Goal: Task Accomplishment & Management: Manage account settings

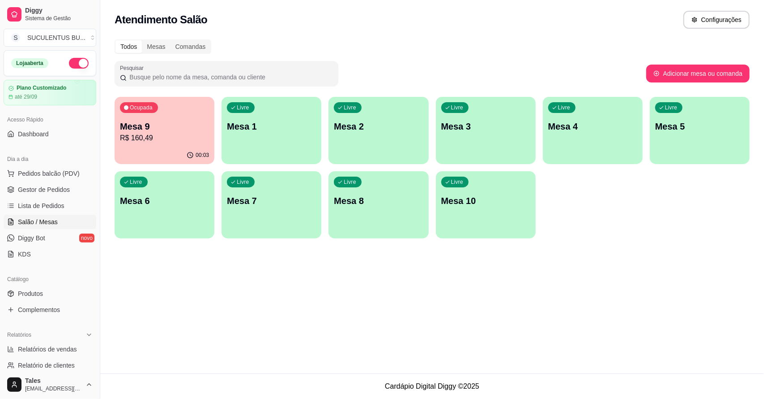
click at [167, 135] on p "R$ 160,49" at bounding box center [164, 138] width 89 height 11
click at [46, 189] on span "Gestor de Pedidos" at bounding box center [44, 189] width 52 height 9
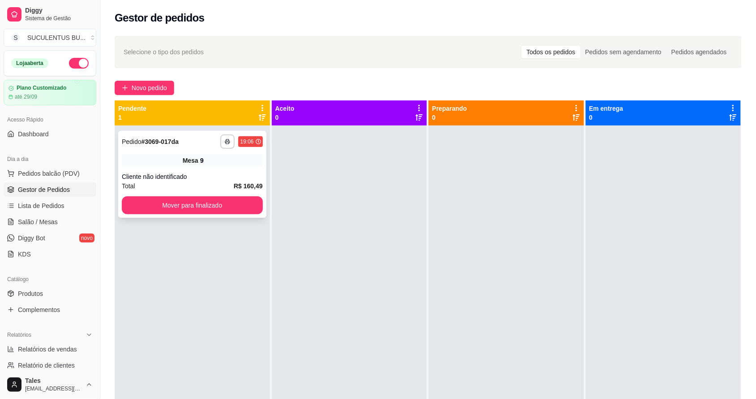
click at [197, 166] on div "Mesa 9" at bounding box center [192, 160] width 141 height 13
click at [200, 138] on div "**********" at bounding box center [192, 141] width 141 height 14
click at [170, 161] on div "Mesa 9" at bounding box center [192, 160] width 141 height 13
click at [60, 219] on link "Salão / Mesas" at bounding box center [50, 221] width 93 height 14
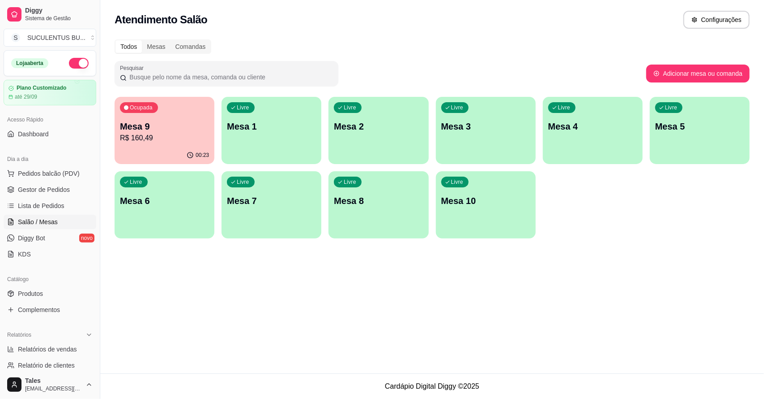
click at [177, 131] on p "Mesa 9" at bounding box center [164, 126] width 89 height 13
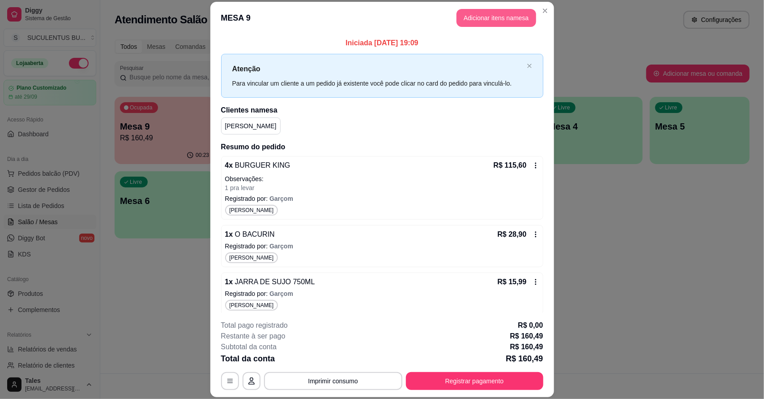
click at [501, 12] on button "Adicionar itens na mesa" at bounding box center [497, 18] width 80 height 18
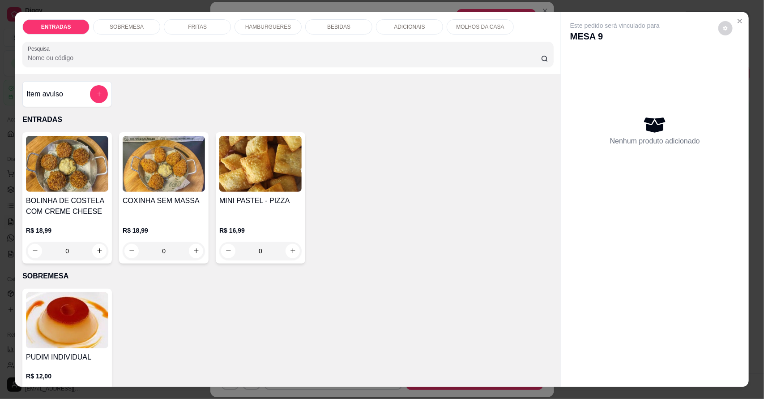
click at [346, 26] on div "BEBIDAS" at bounding box center [338, 26] width 67 height 15
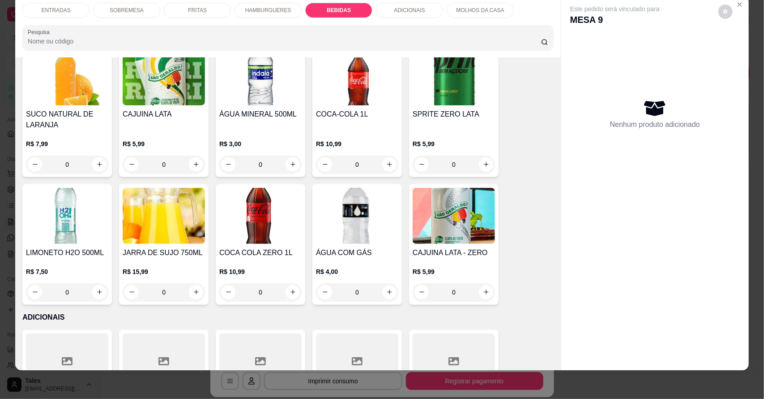
scroll to position [1400, 0]
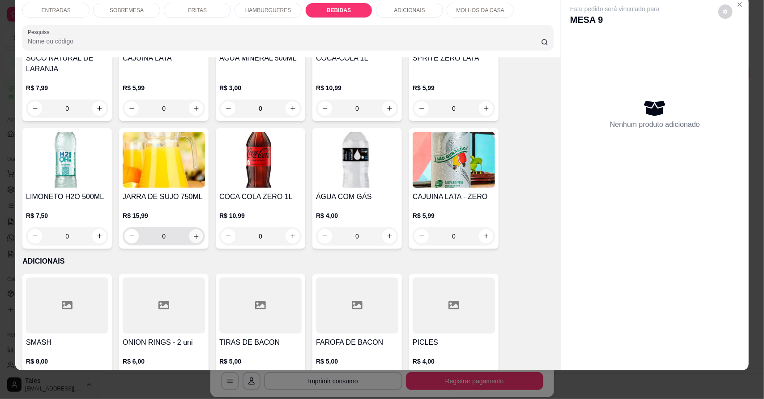
click at [189, 229] on button "increase-product-quantity" at bounding box center [196, 236] width 14 height 14
type input "1"
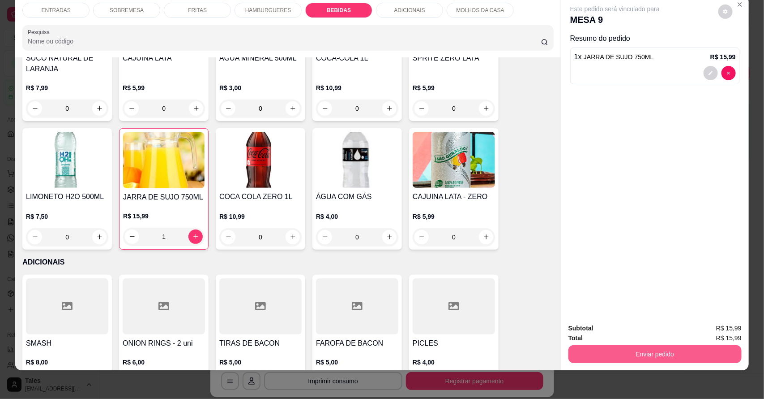
click at [639, 354] on button "Enviar pedido" at bounding box center [655, 354] width 173 height 18
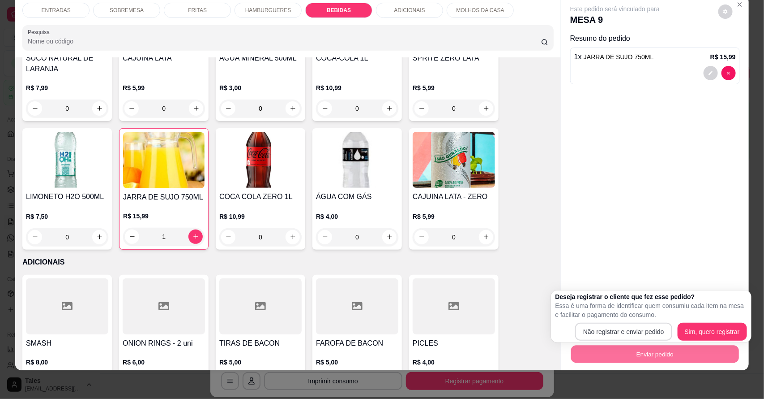
click at [657, 327] on button "Não registrar e enviar pedido" at bounding box center [623, 331] width 97 height 18
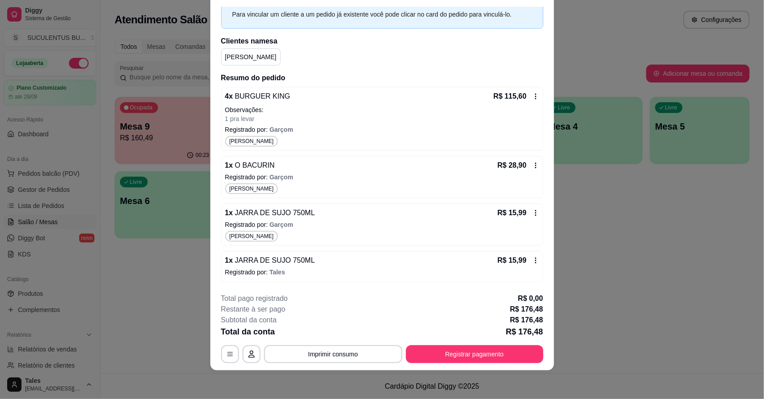
scroll to position [0, 0]
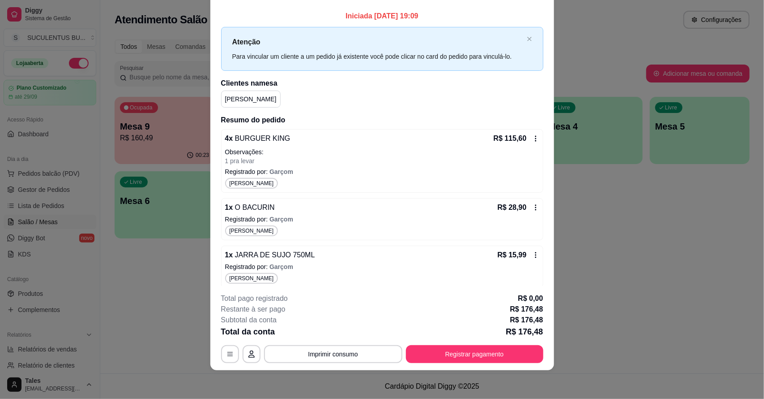
click at [519, 34] on div "Atenção Para vincular um cliente a um pedido já existente você pode clicar no c…" at bounding box center [382, 48] width 322 height 43
click at [527, 37] on icon "close" at bounding box center [529, 38] width 5 height 5
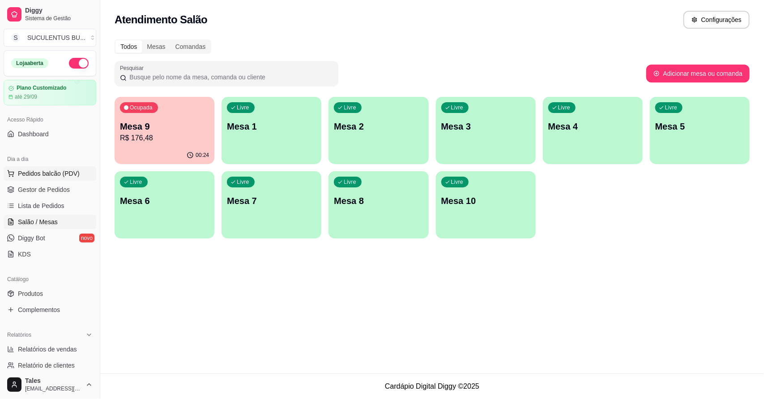
click at [69, 175] on span "Pedidos balcão (PDV)" at bounding box center [49, 173] width 62 height 9
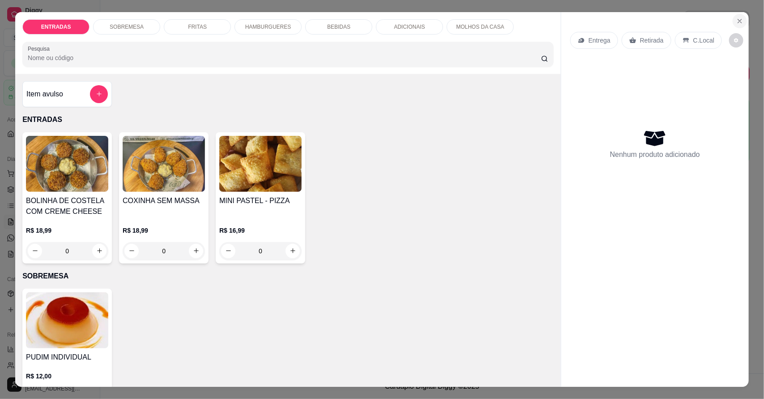
click at [738, 19] on icon "Close" at bounding box center [740, 20] width 7 height 7
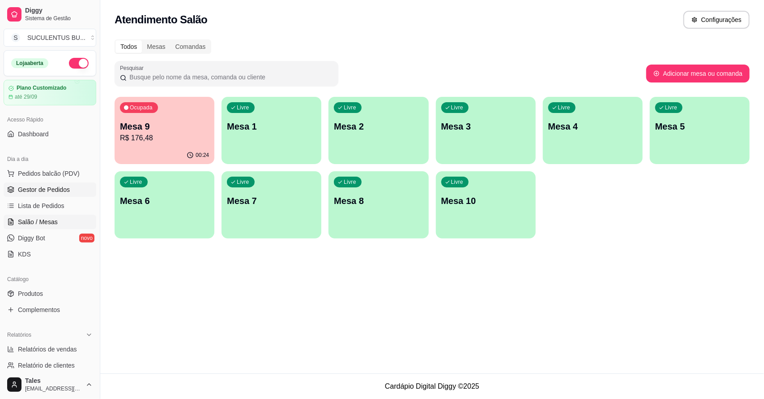
click at [59, 192] on span "Gestor de Pedidos" at bounding box center [44, 189] width 52 height 9
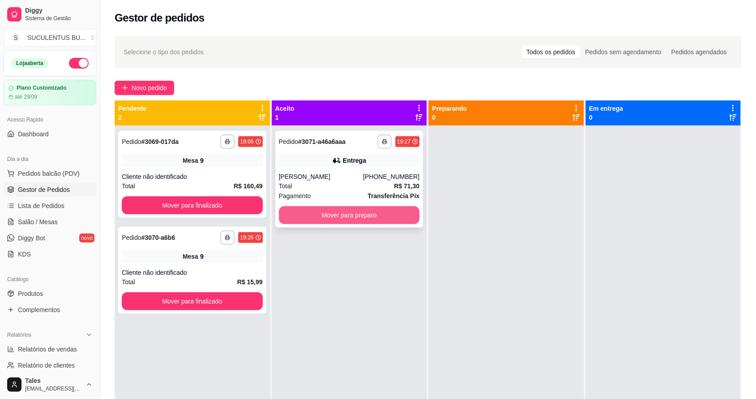
click at [398, 210] on button "Mover para preparo" at bounding box center [349, 215] width 141 height 18
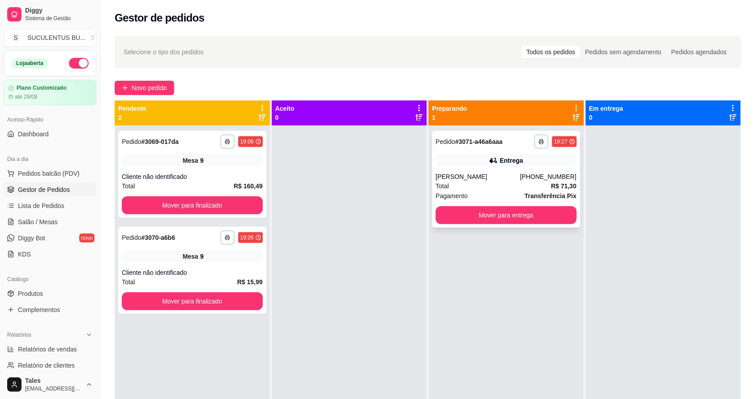
click at [491, 179] on div "[PERSON_NAME]" at bounding box center [478, 176] width 84 height 9
drag, startPoint x: 322, startPoint y: 397, endPoint x: 321, endPoint y: 404, distance: 7.0
click at [321, 398] on html "**********" at bounding box center [378, 199] width 756 height 399
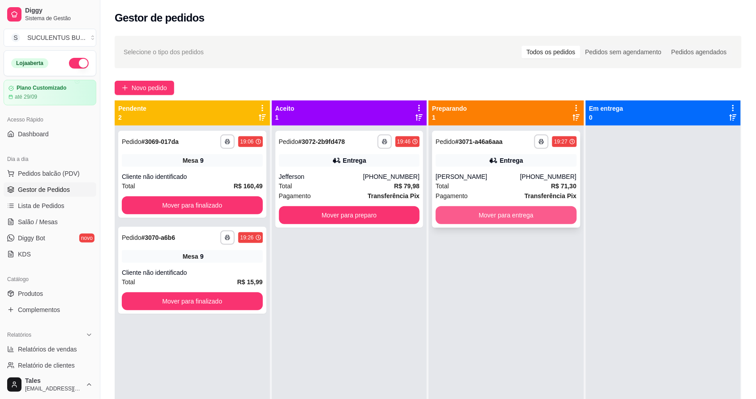
click at [482, 214] on button "Mover para entrega" at bounding box center [506, 215] width 141 height 18
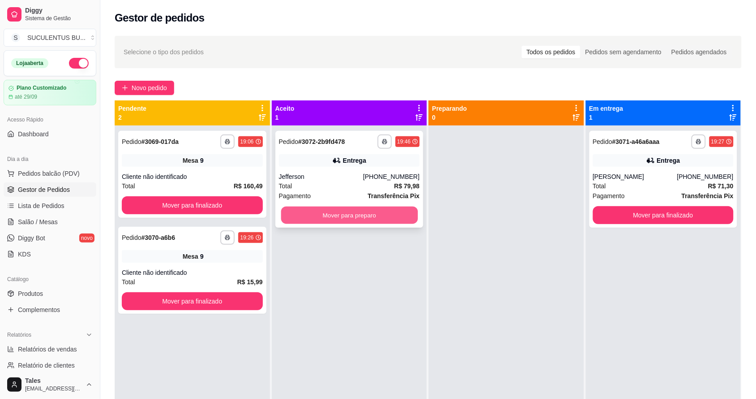
click at [381, 214] on button "Mover para preparo" at bounding box center [349, 214] width 137 height 17
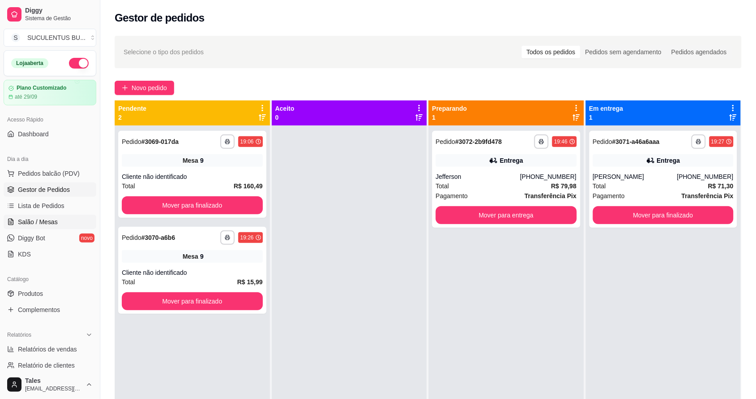
click at [37, 225] on span "Salão / Mesas" at bounding box center [38, 221] width 40 height 9
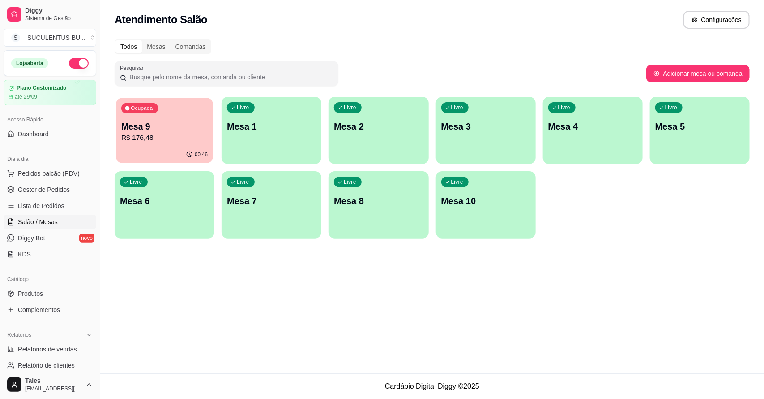
click at [186, 105] on div "Ocupada Mesa 9 R$ 176,48" at bounding box center [164, 122] width 97 height 48
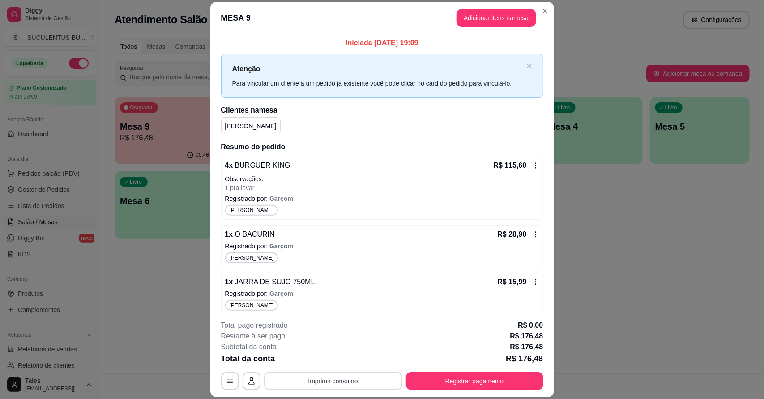
click at [359, 375] on button "Imprimir consumo" at bounding box center [333, 381] width 138 height 18
click at [350, 359] on button "IMPRESSORA CAIXA" at bounding box center [332, 360] width 74 height 14
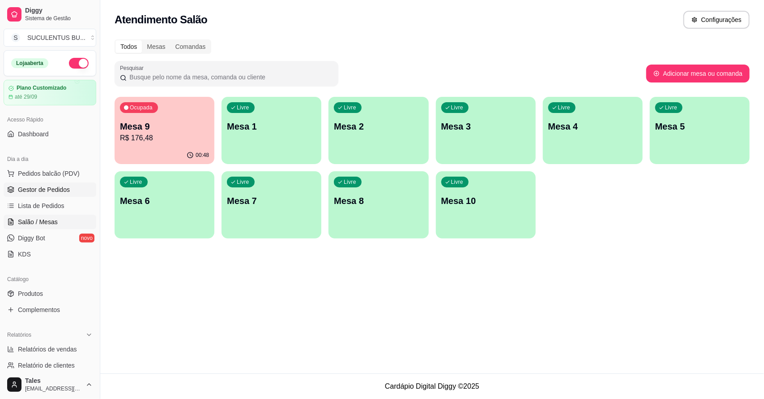
click at [38, 185] on span "Gestor de Pedidos" at bounding box center [44, 189] width 52 height 9
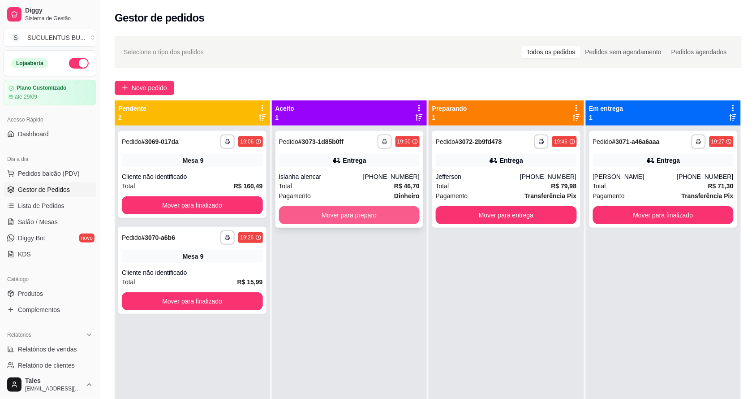
click at [372, 210] on button "Mover para preparo" at bounding box center [349, 215] width 141 height 18
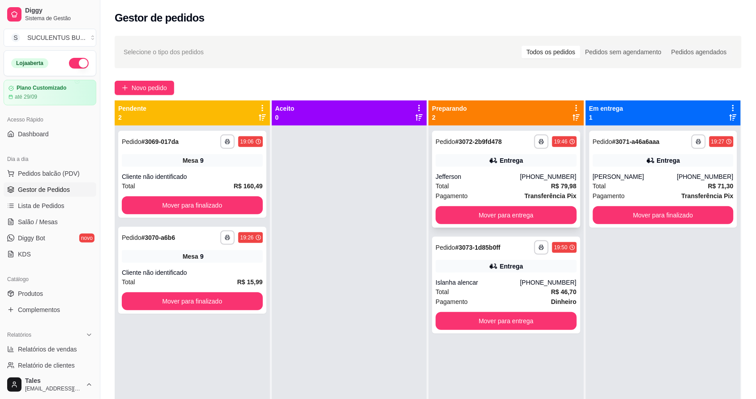
click at [493, 177] on div "Jefferson" at bounding box center [478, 176] width 84 height 9
click at [506, 280] on div "Islanha alencar" at bounding box center [478, 282] width 84 height 9
click at [219, 209] on button "Mover para finalizado" at bounding box center [192, 205] width 141 height 18
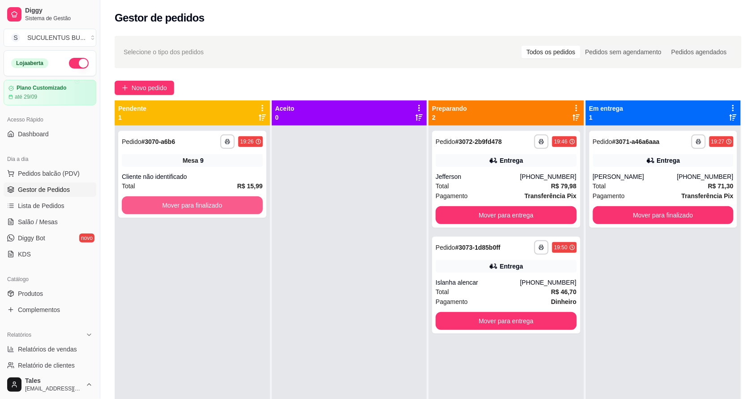
click at [219, 209] on button "Mover para finalizado" at bounding box center [192, 205] width 141 height 18
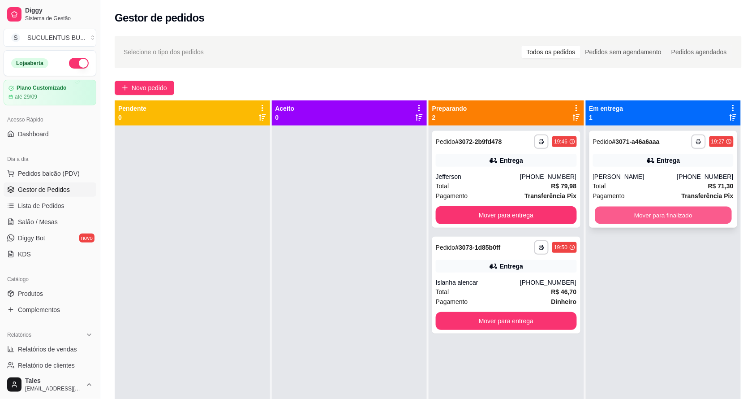
click at [641, 214] on button "Mover para finalizado" at bounding box center [663, 214] width 137 height 17
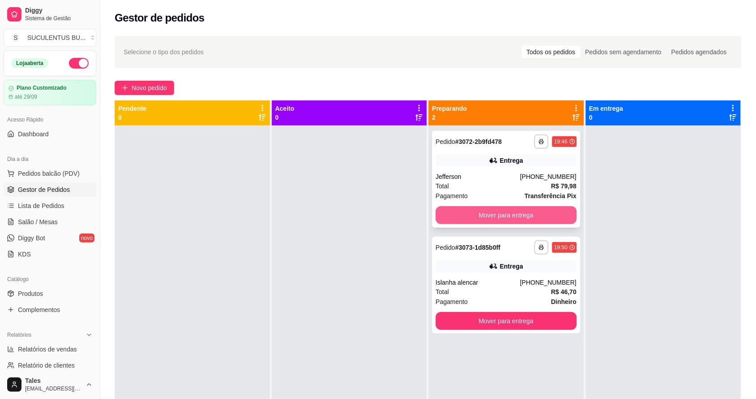
click at [524, 220] on button "Mover para entrega" at bounding box center [506, 215] width 141 height 18
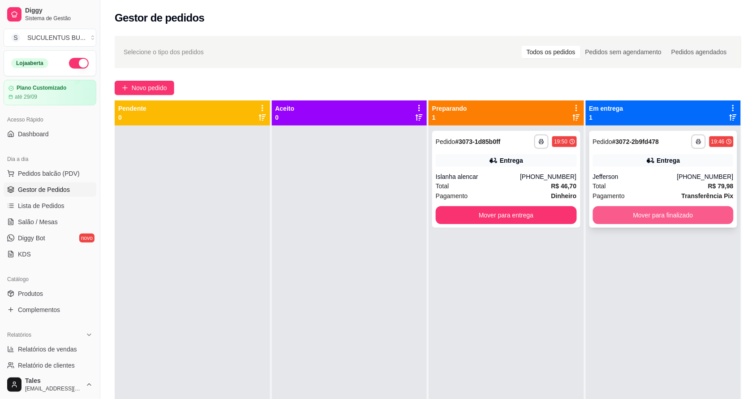
click at [652, 212] on button "Mover para finalizado" at bounding box center [663, 215] width 141 height 18
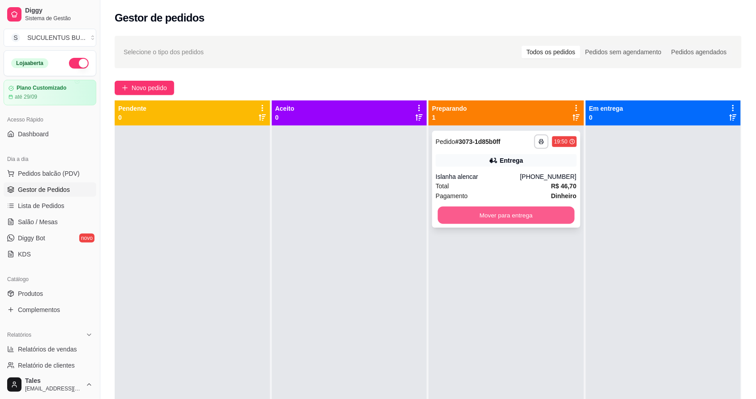
click at [514, 213] on button "Mover para entrega" at bounding box center [506, 214] width 137 height 17
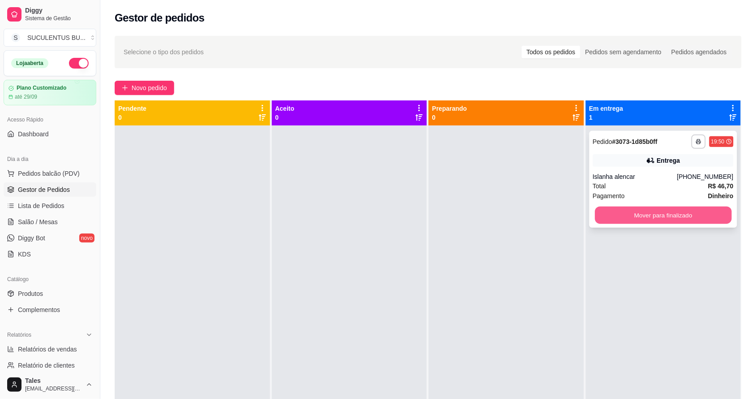
click at [652, 215] on button "Mover para finalizado" at bounding box center [663, 214] width 137 height 17
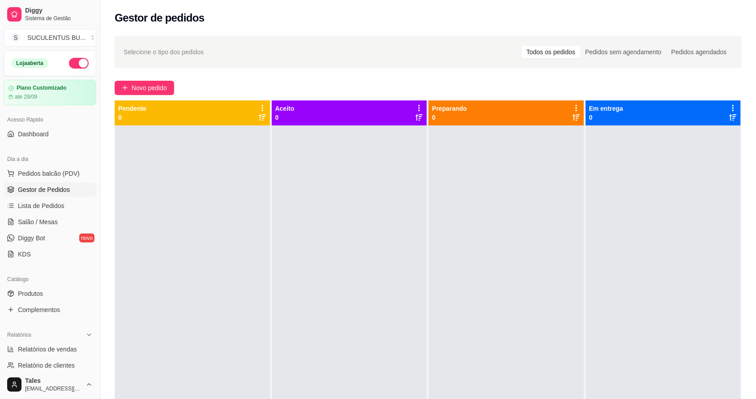
drag, startPoint x: 622, startPoint y: 217, endPoint x: 631, endPoint y: 266, distance: 49.2
click at [623, 225] on div at bounding box center [663, 324] width 155 height 399
drag, startPoint x: 631, startPoint y: 266, endPoint x: 218, endPoint y: 206, distance: 417.9
click at [218, 206] on div at bounding box center [192, 324] width 155 height 399
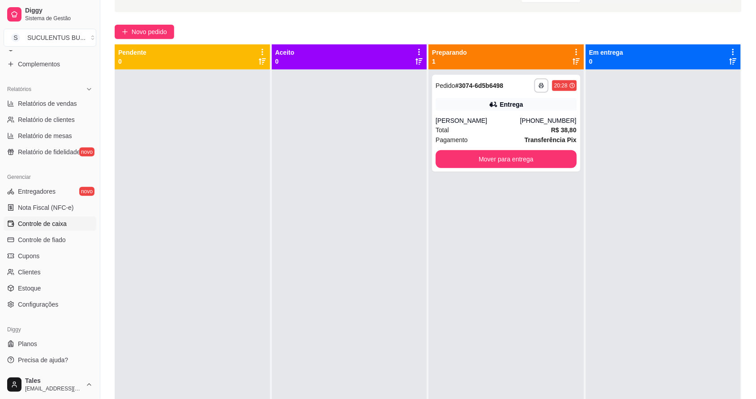
scroll to position [137, 0]
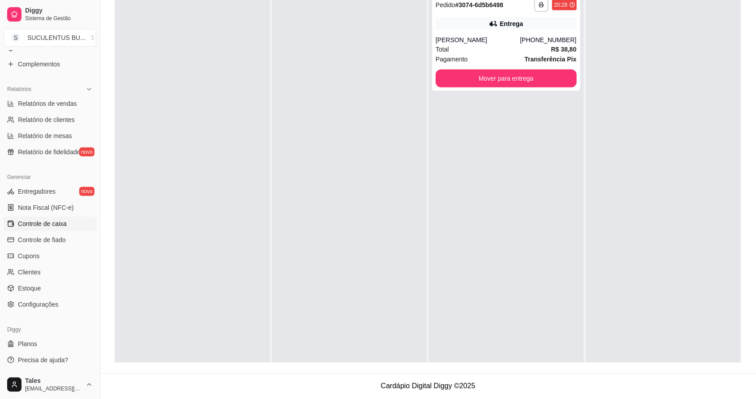
click at [65, 223] on span "Controle de caixa" at bounding box center [42, 223] width 49 height 9
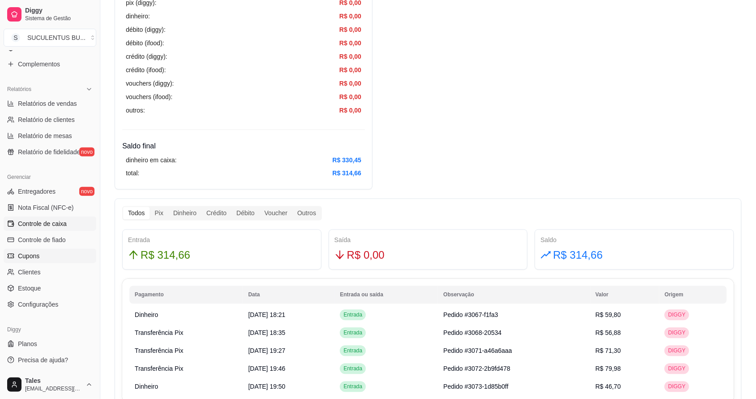
scroll to position [77, 0]
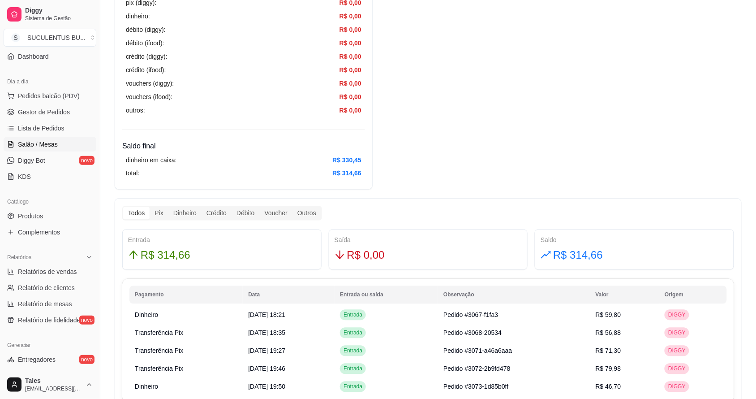
click at [63, 144] on link "Salão / Mesas" at bounding box center [50, 144] width 93 height 14
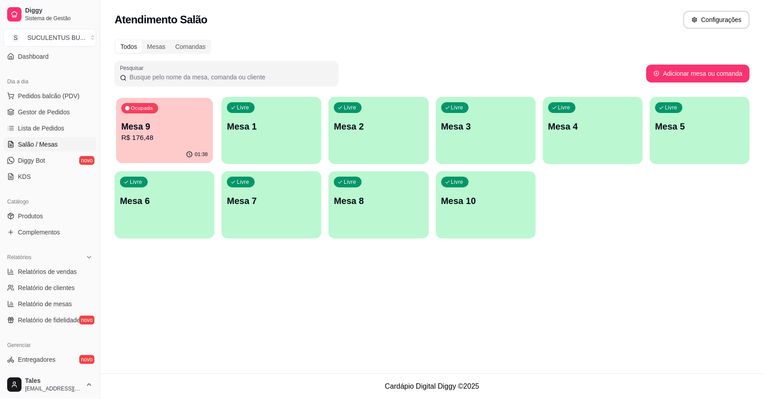
click at [167, 140] on p "R$ 176,48" at bounding box center [164, 138] width 86 height 10
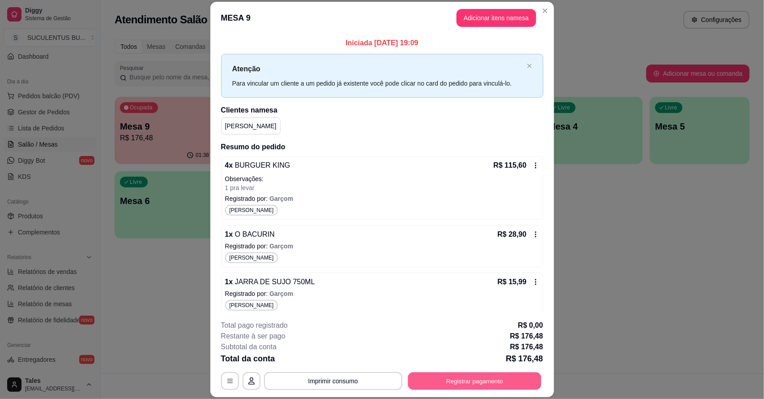
click at [424, 377] on button "Registrar pagamento" at bounding box center [474, 380] width 133 height 17
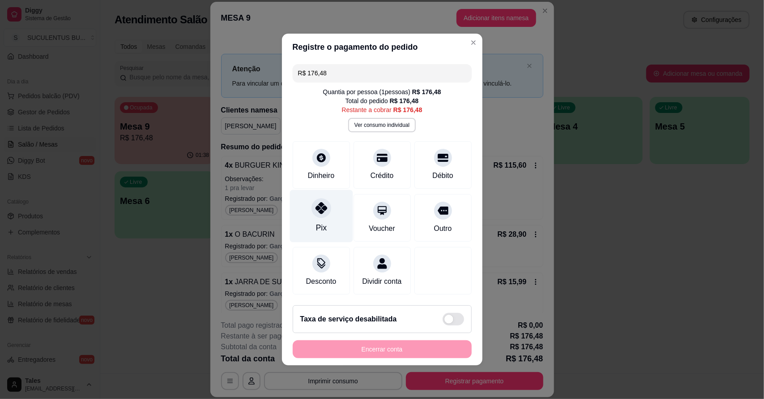
click at [322, 219] on div "Pix" at bounding box center [321, 216] width 63 height 52
type input "R$ 0,00"
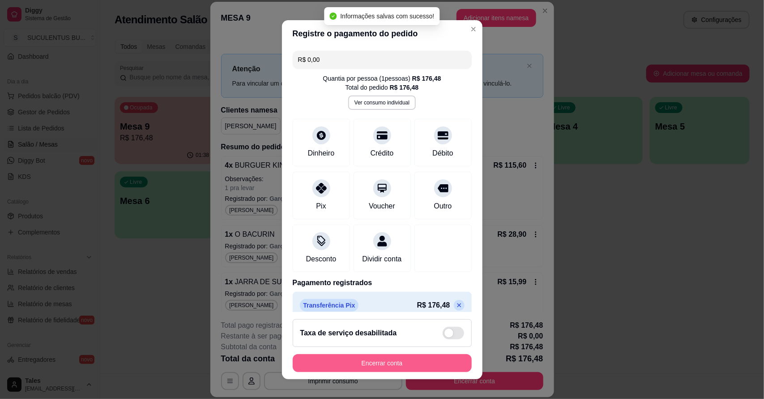
click at [375, 365] on button "Encerrar conta" at bounding box center [382, 363] width 179 height 18
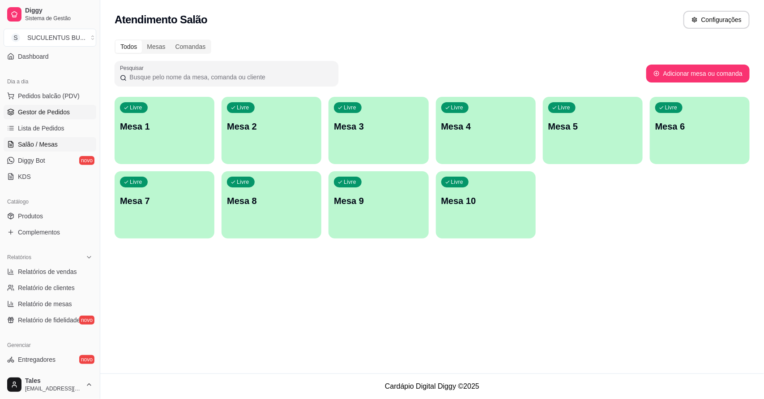
click at [73, 116] on link "Gestor de Pedidos" at bounding box center [50, 112] width 93 height 14
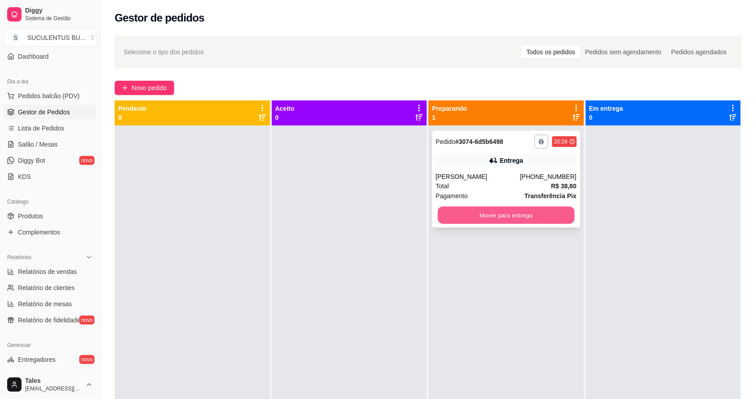
click at [465, 219] on button "Mover para entrega" at bounding box center [506, 214] width 137 height 17
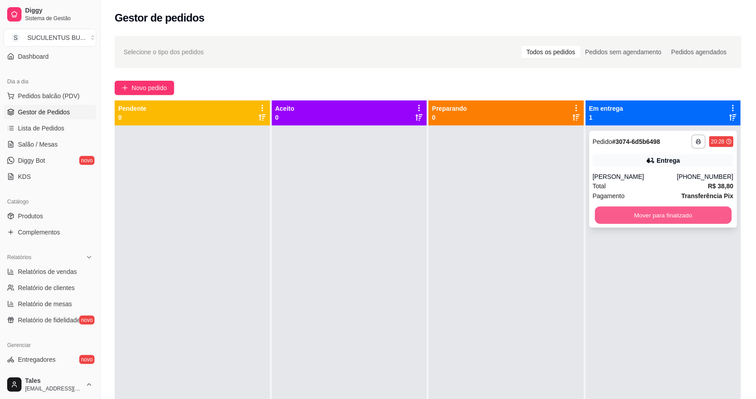
click at [659, 216] on button "Mover para finalizado" at bounding box center [663, 214] width 137 height 17
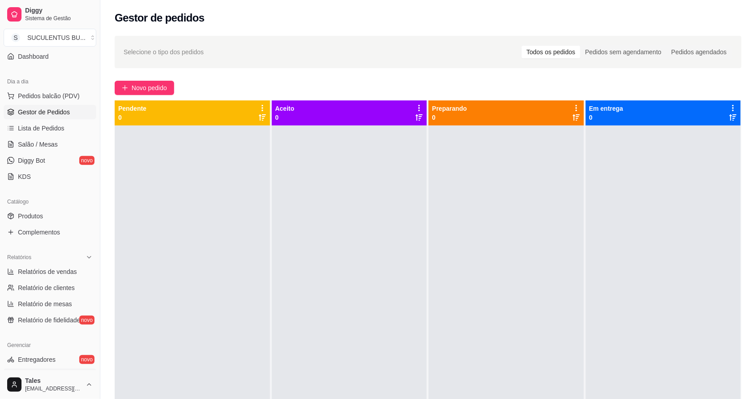
scroll to position [245, 0]
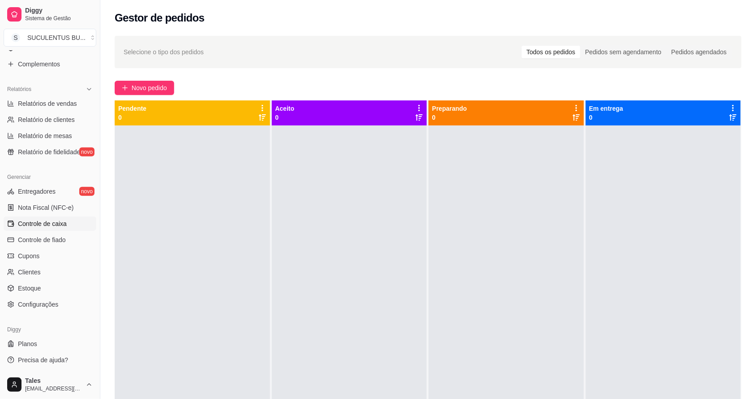
click at [41, 225] on span "Controle de caixa" at bounding box center [42, 223] width 49 height 9
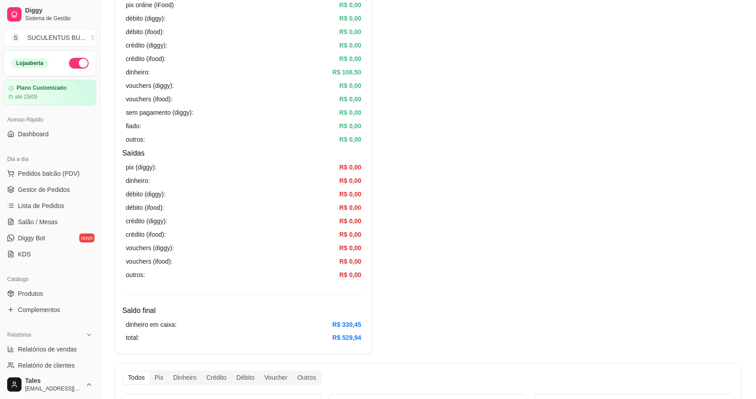
scroll to position [224, 0]
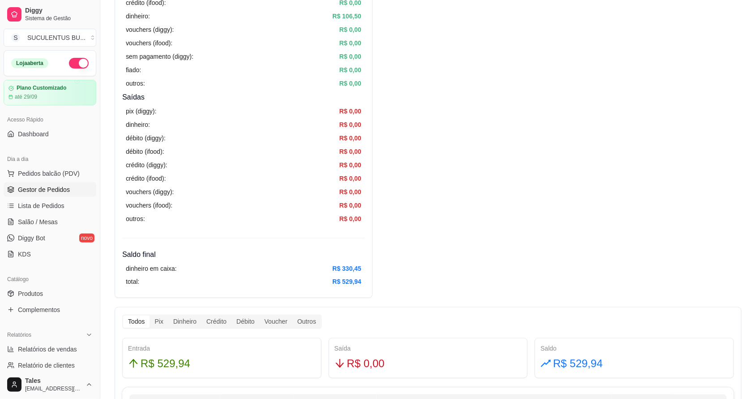
click at [55, 191] on span "Gestor de Pedidos" at bounding box center [44, 189] width 52 height 9
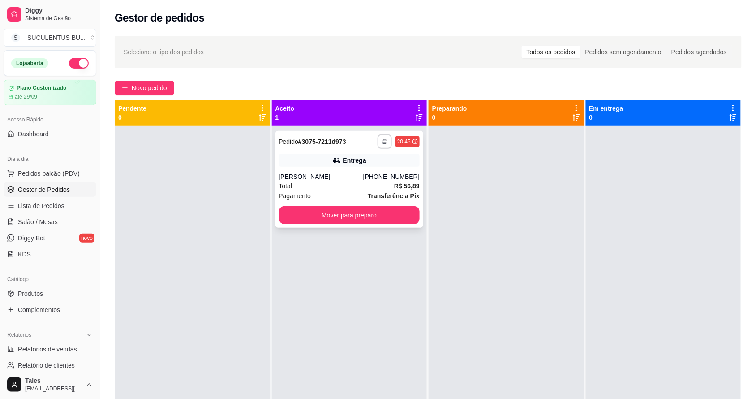
click at [357, 138] on div "**********" at bounding box center [349, 141] width 141 height 14
click at [336, 218] on button "Mover para preparo" at bounding box center [349, 215] width 141 height 18
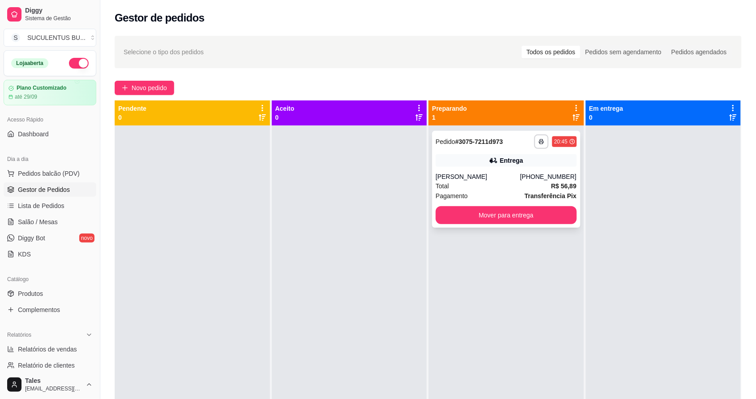
click at [500, 176] on div "[PERSON_NAME]" at bounding box center [478, 176] width 84 height 9
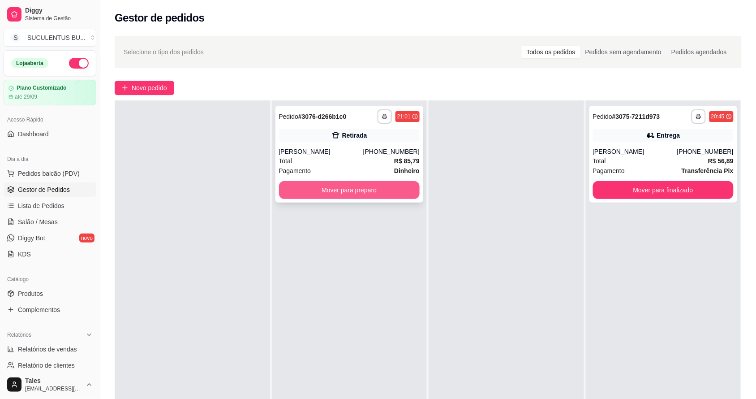
click at [363, 187] on button "Mover para preparo" at bounding box center [349, 190] width 141 height 18
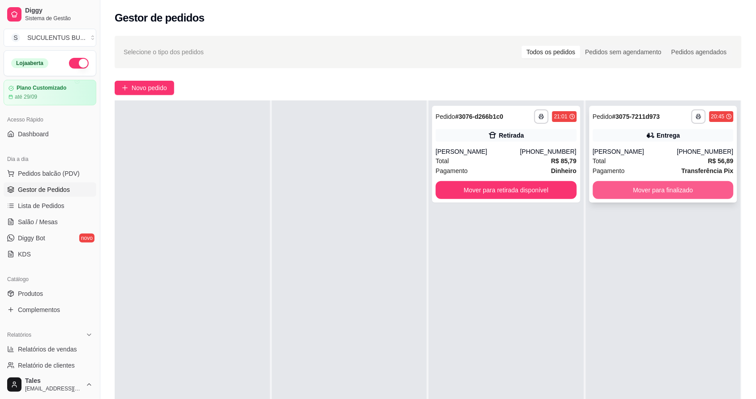
click at [657, 189] on button "Mover para finalizado" at bounding box center [663, 190] width 141 height 18
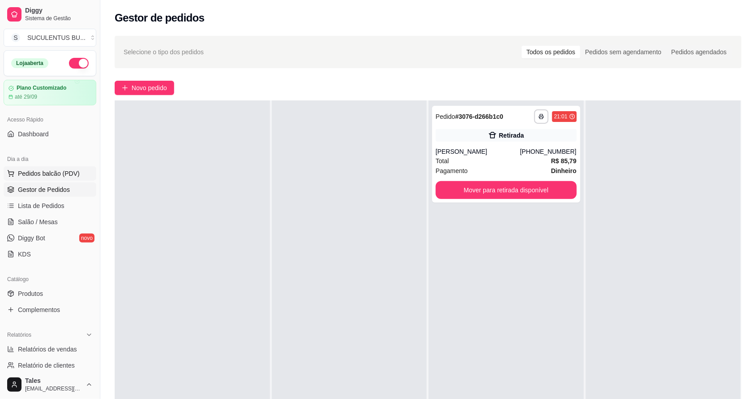
click at [32, 167] on button "Pedidos balcão (PDV)" at bounding box center [50, 173] width 93 height 14
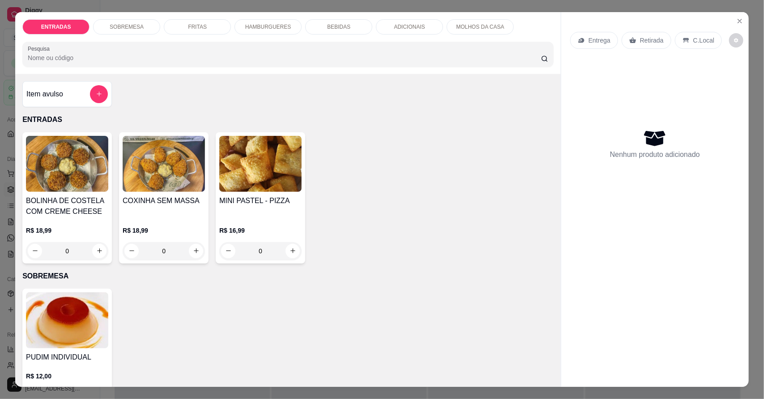
click at [271, 27] on p "HAMBURGUERES" at bounding box center [268, 26] width 46 height 7
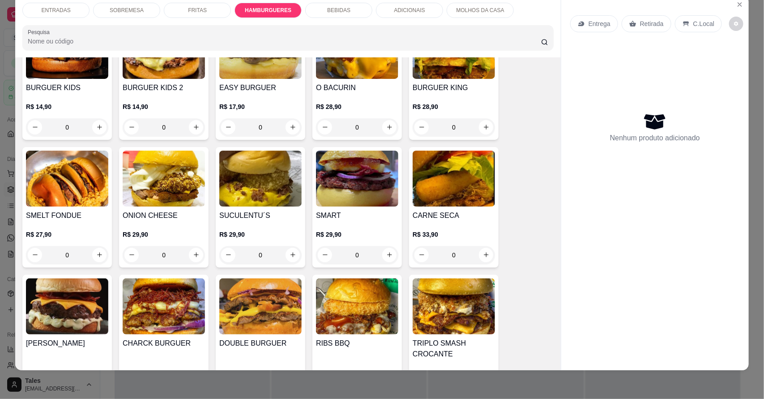
scroll to position [805, 0]
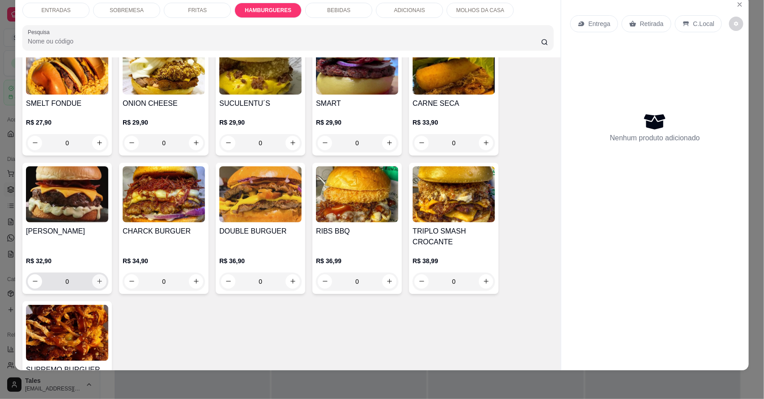
click at [96, 282] on icon "increase-product-quantity" at bounding box center [99, 281] width 7 height 7
type input "1"
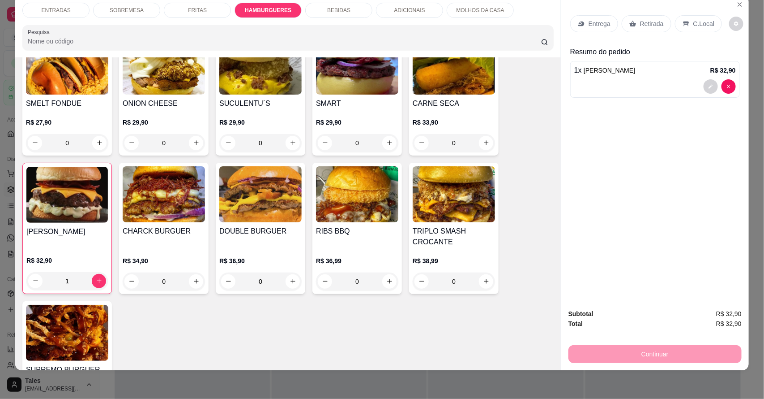
click at [357, 13] on div "BEBIDAS" at bounding box center [338, 10] width 67 height 15
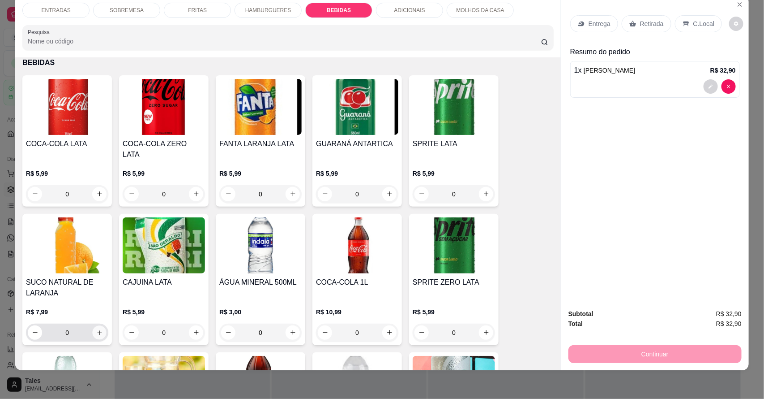
click at [97, 329] on icon "increase-product-quantity" at bounding box center [99, 332] width 7 height 7
type input "1"
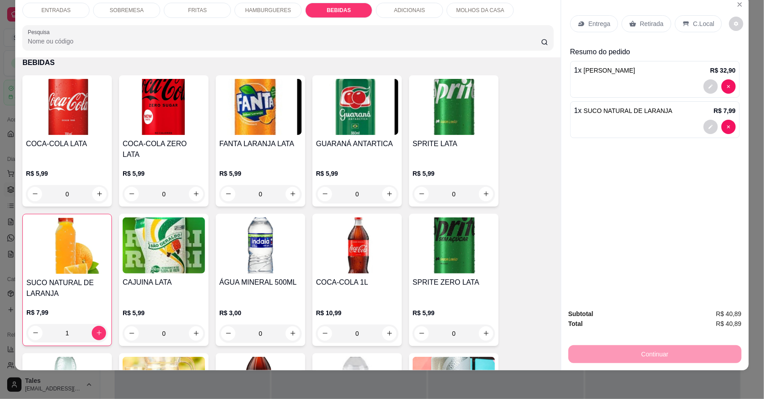
drag, startPoint x: 119, startPoint y: 296, endPoint x: 527, endPoint y: 90, distance: 457.8
click at [527, 90] on div "COCA-COLA LATA R$ 5,99 0 COCA-COLA ZERO LATA R$ 5,99 0 FANTA LARANJA LATA R$ 5,…" at bounding box center [287, 274] width 531 height 398
click at [598, 21] on p "Entrega" at bounding box center [600, 23] width 22 height 9
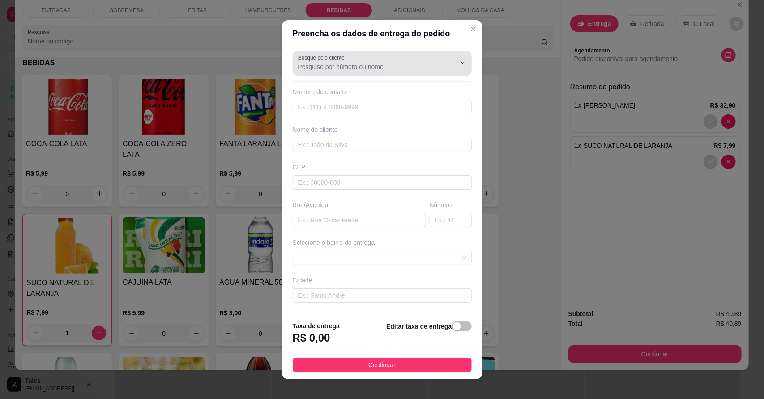
click at [386, 66] on input "Busque pelo cliente" at bounding box center [369, 66] width 143 height 9
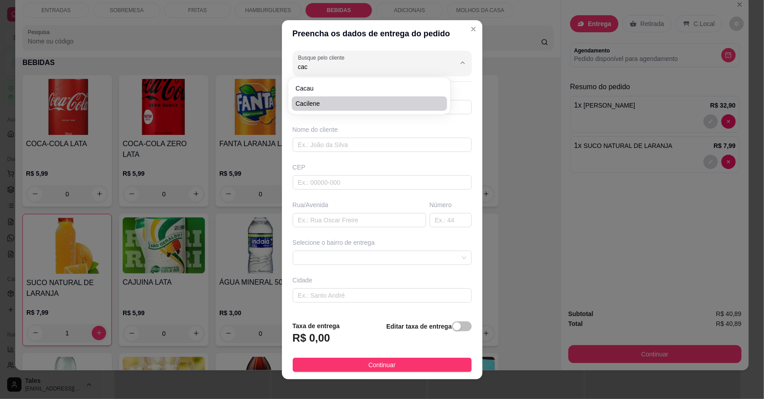
click at [369, 104] on span "Cacilene" at bounding box center [365, 103] width 139 height 9
type input "Cacilene"
type input "88994905560"
type input "Cacilene"
type input "63155000"
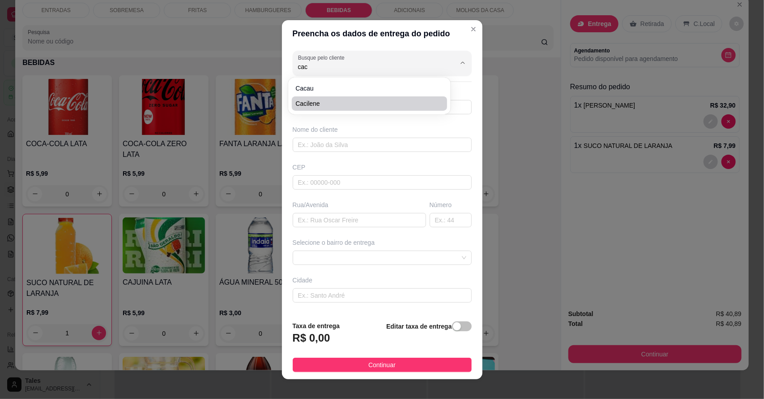
type input "[PERSON_NAME]"
type input "594"
type input "Salitre"
type input "Apartamento"
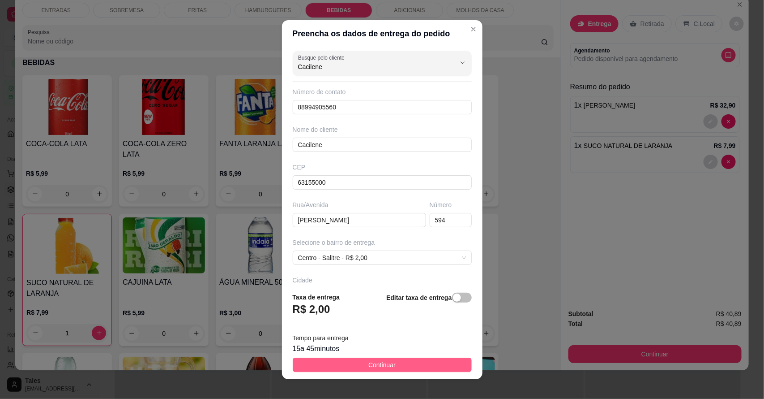
click at [374, 360] on span "Continuar" at bounding box center [382, 365] width 27 height 10
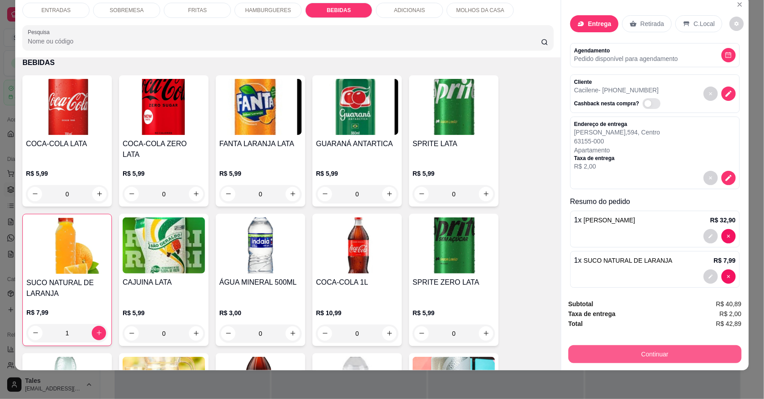
click at [613, 355] on button "Continuar" at bounding box center [655, 354] width 173 height 18
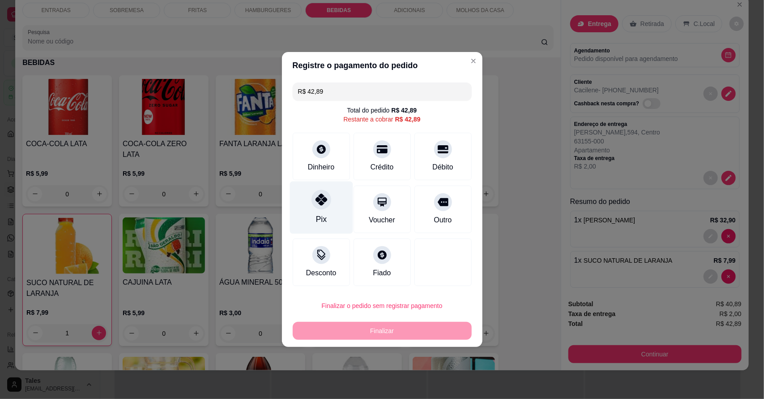
click at [321, 202] on icon at bounding box center [321, 199] width 12 height 12
type input "R$ 0,00"
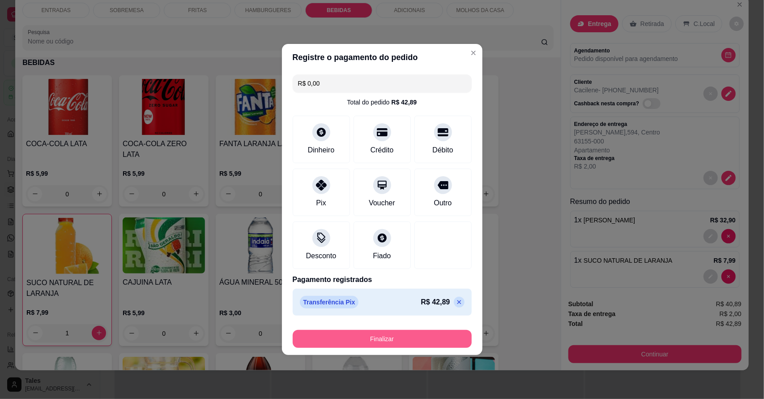
click at [413, 344] on button "Finalizar" at bounding box center [382, 339] width 179 height 18
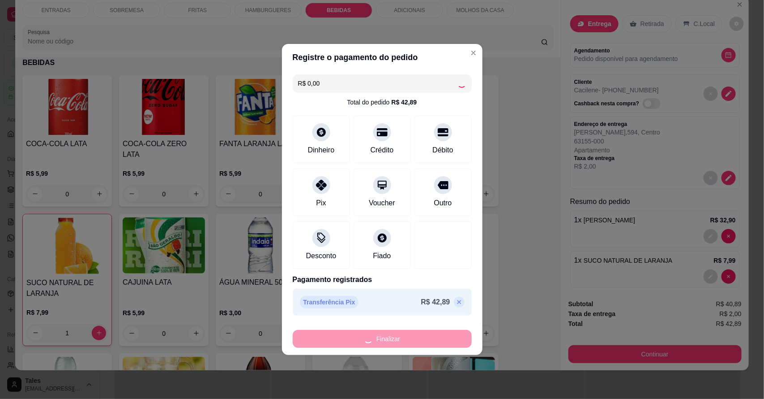
type input "0"
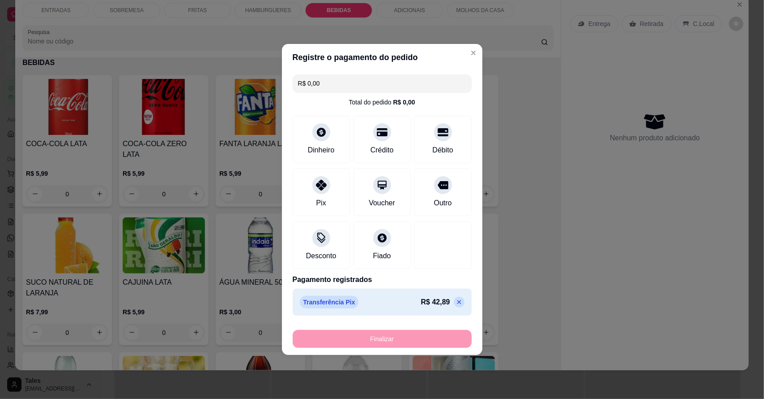
type input "-R$ 42,89"
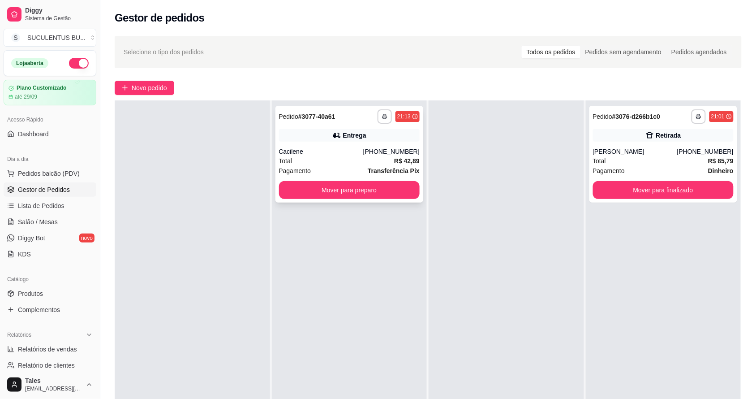
click at [383, 150] on div "[PHONE_NUMBER]" at bounding box center [391, 151] width 56 height 9
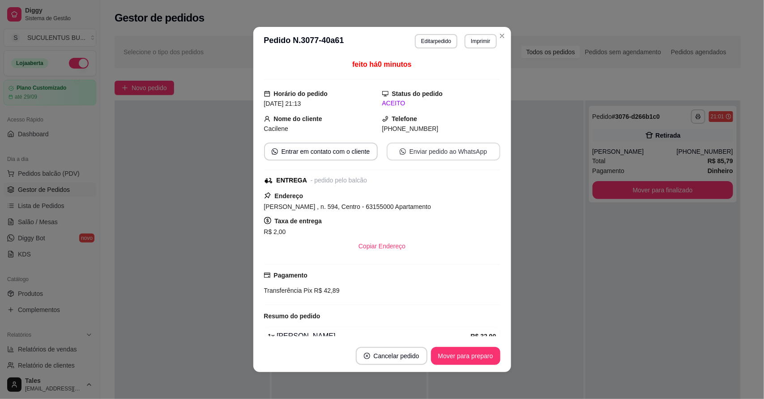
click at [417, 155] on button "Enviar pedido ao WhatsApp" at bounding box center [444, 151] width 114 height 18
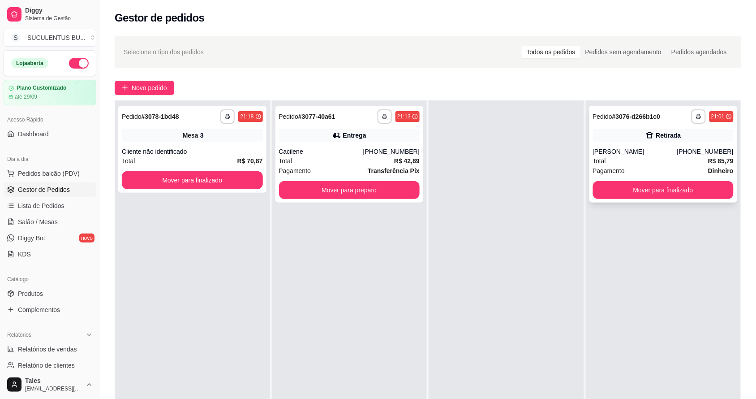
click at [685, 138] on div "Retirada" at bounding box center [663, 135] width 141 height 13
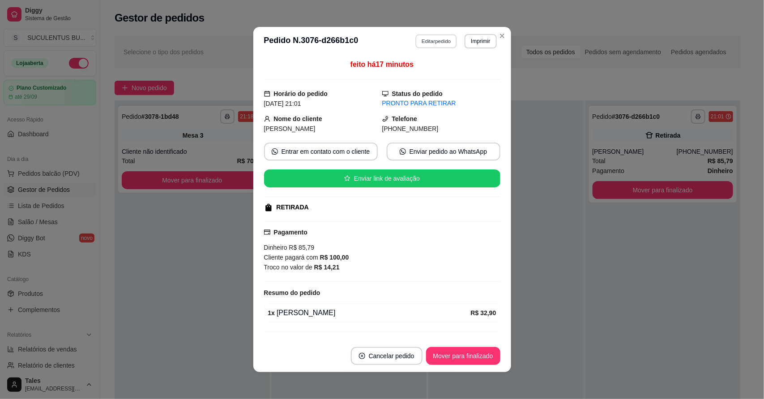
click at [420, 39] on button "Editar pedido" at bounding box center [437, 41] width 42 height 14
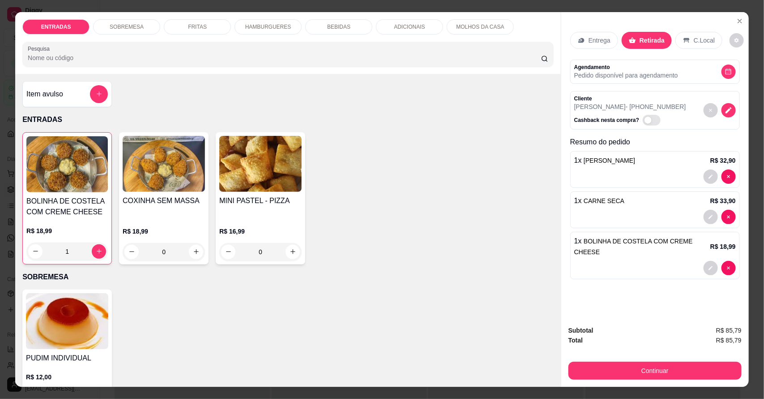
click at [594, 46] on div "Entrega" at bounding box center [594, 40] width 48 height 17
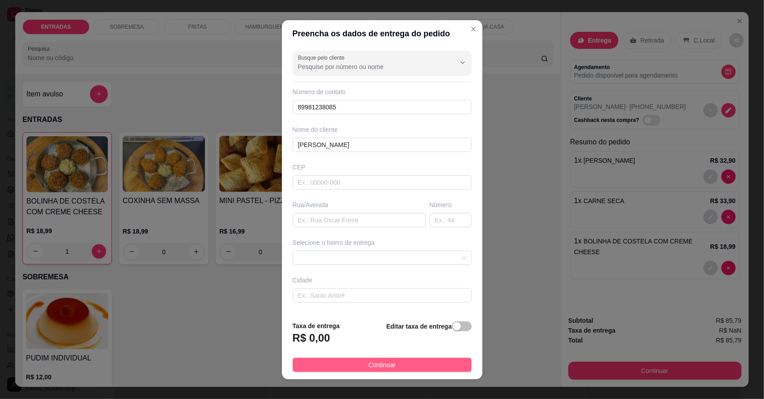
click at [426, 366] on button "Continuar" at bounding box center [382, 364] width 179 height 14
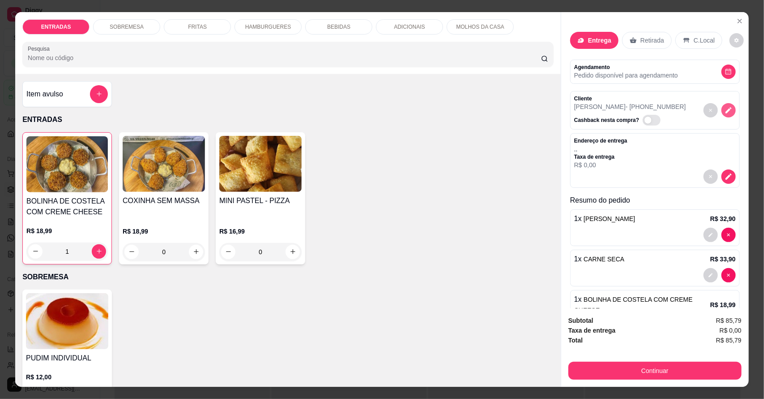
click at [725, 108] on icon "decrease-product-quantity" at bounding box center [729, 110] width 8 height 8
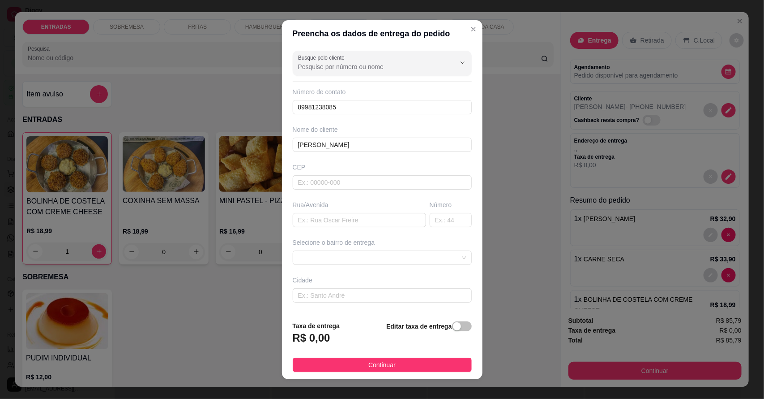
scroll to position [9, 0]
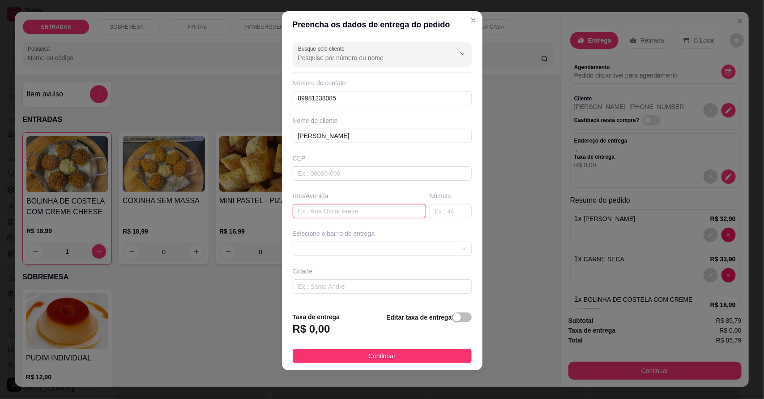
click at [354, 214] on input "text" at bounding box center [359, 211] width 133 height 14
click at [334, 174] on input "text" at bounding box center [382, 173] width 179 height 14
type input "63155000"
click at [364, 213] on input "text" at bounding box center [359, 211] width 133 height 14
type input "[PERSON_NAME], em cima do consultorio"
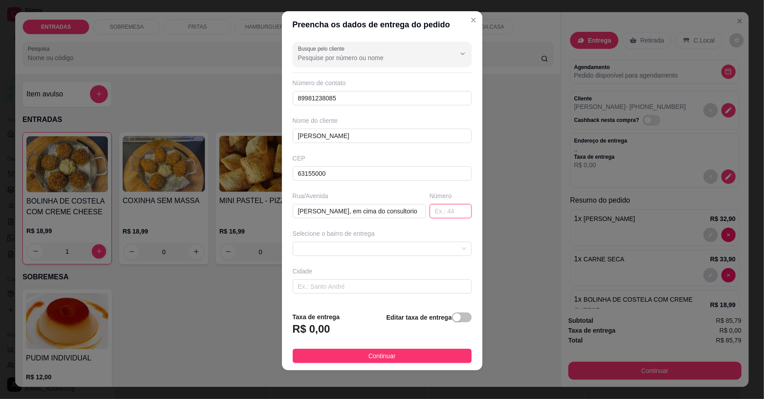
click at [430, 214] on input "text" at bounding box center [451, 211] width 42 height 14
click at [418, 247] on span at bounding box center [382, 248] width 168 height 13
type input "96"
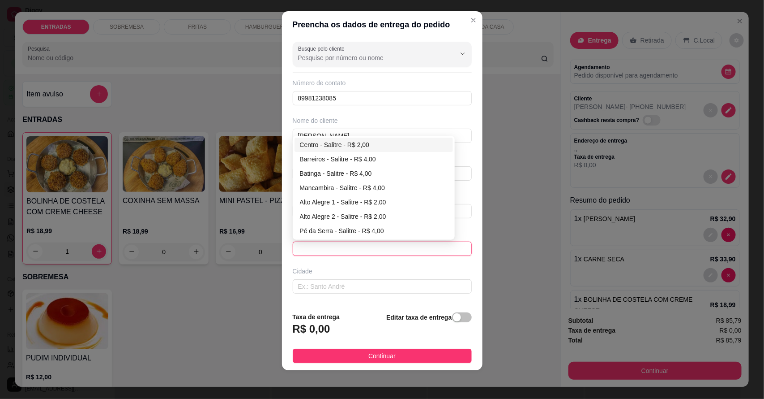
click at [334, 141] on div "Centro - Salitre - R$ 2,00" at bounding box center [374, 145] width 148 height 10
type input "Salitre"
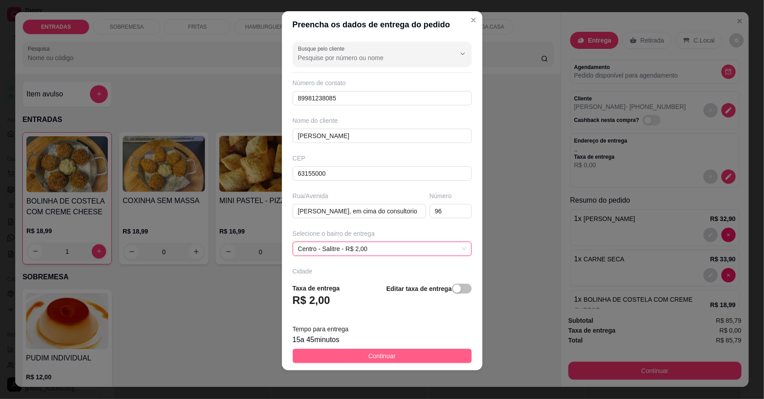
click at [369, 354] on span "Continuar" at bounding box center [382, 356] width 27 height 10
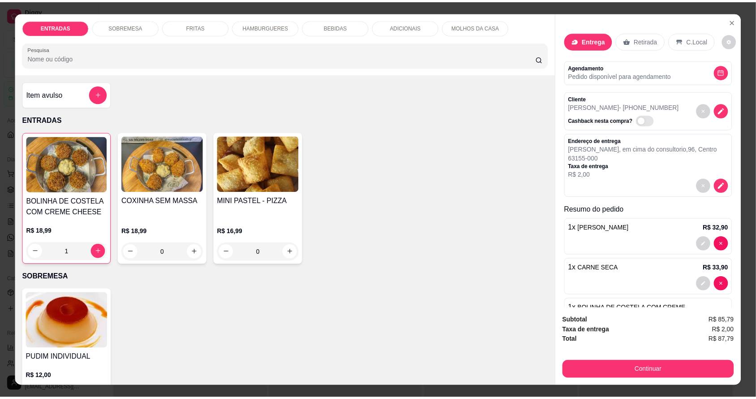
scroll to position [51, 0]
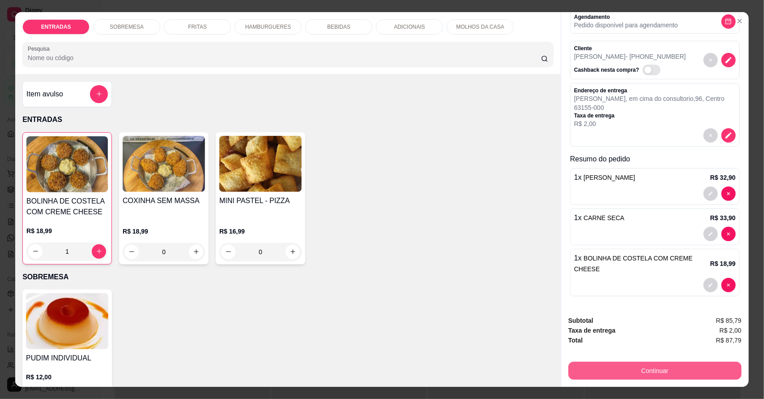
click at [630, 371] on button "Continuar" at bounding box center [655, 370] width 173 height 18
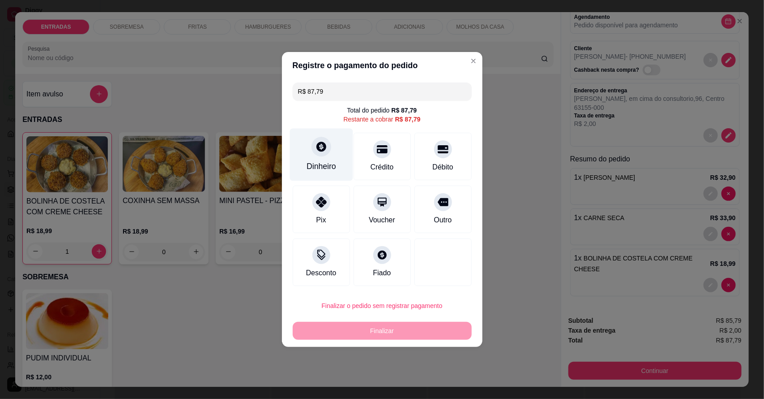
click at [334, 148] on div "Dinheiro" at bounding box center [321, 155] width 63 height 52
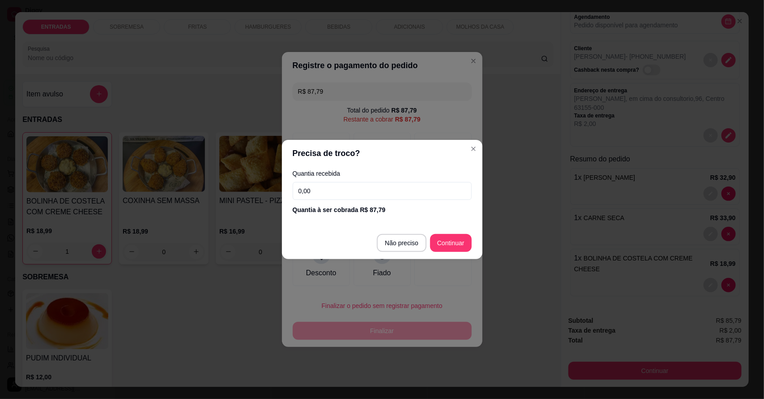
click at [393, 193] on input "0,00" at bounding box center [382, 191] width 179 height 18
type input "100,00"
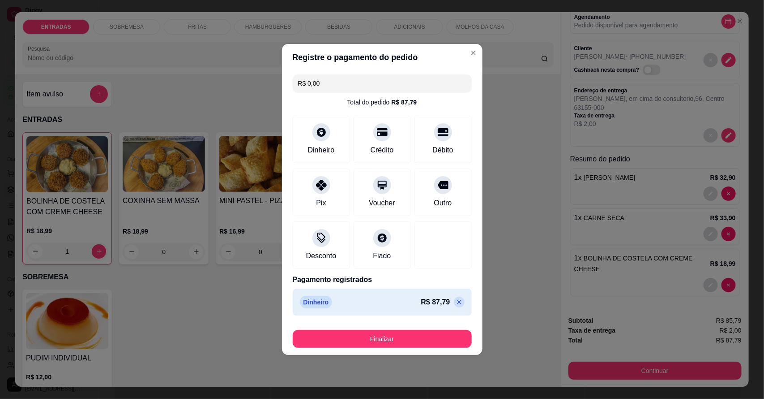
type input "R$ 0,00"
click at [386, 339] on button "Finalizar" at bounding box center [382, 339] width 179 height 18
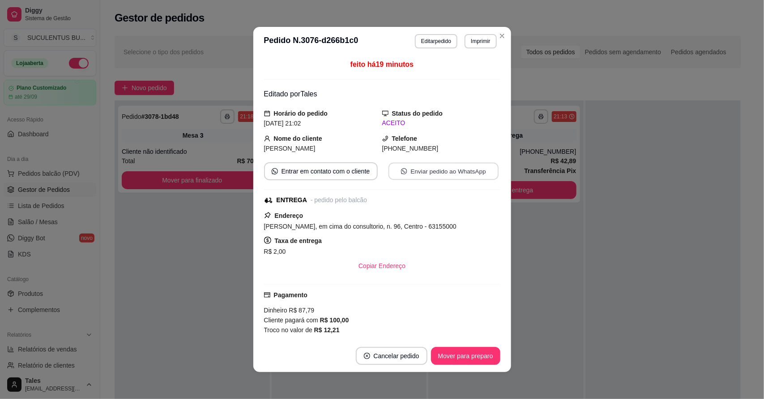
click at [438, 171] on button "Enviar pedido ao WhatsApp" at bounding box center [443, 171] width 110 height 17
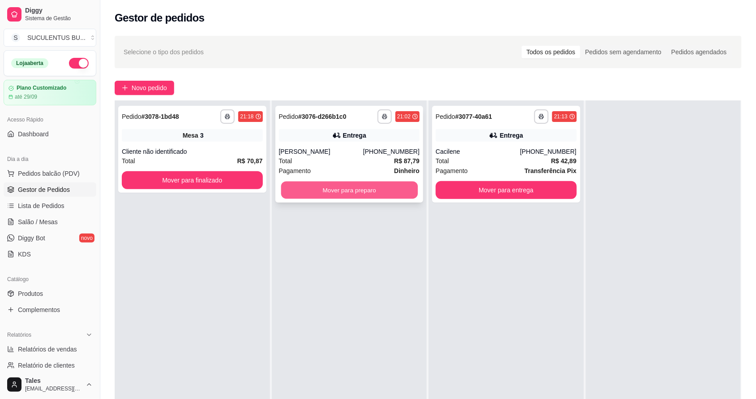
click at [373, 188] on button "Mover para preparo" at bounding box center [349, 189] width 137 height 17
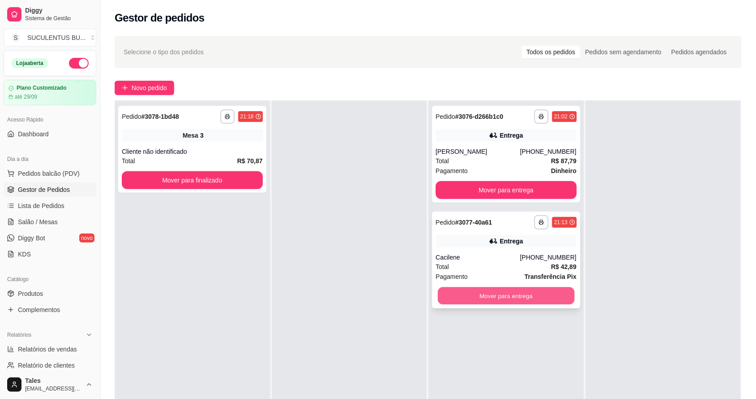
click at [520, 291] on button "Mover para entrega" at bounding box center [506, 295] width 137 height 17
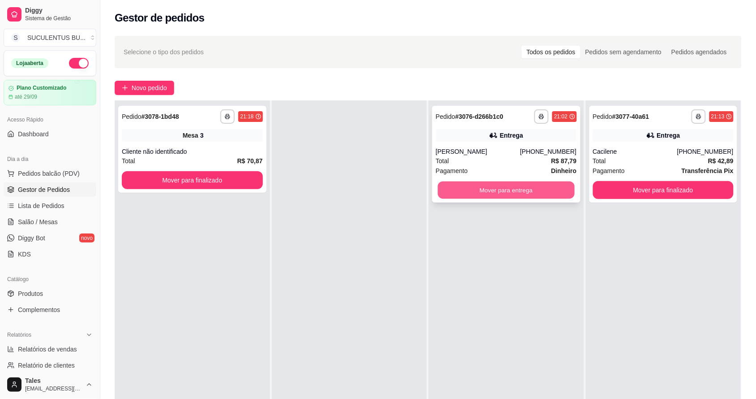
click at [506, 190] on button "Mover para entrega" at bounding box center [506, 189] width 137 height 17
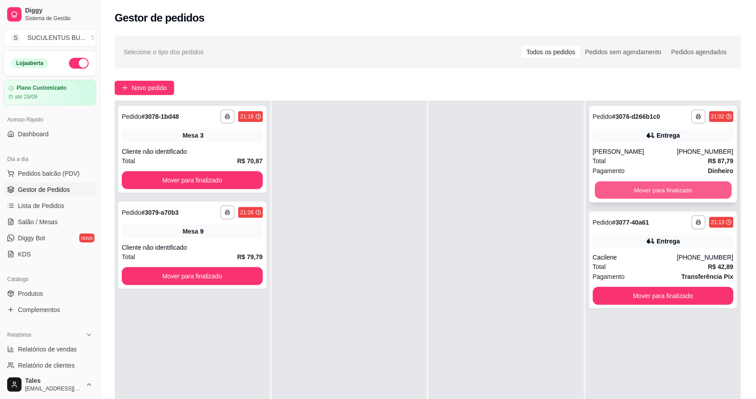
click at [623, 185] on button "Mover para finalizado" at bounding box center [663, 189] width 137 height 17
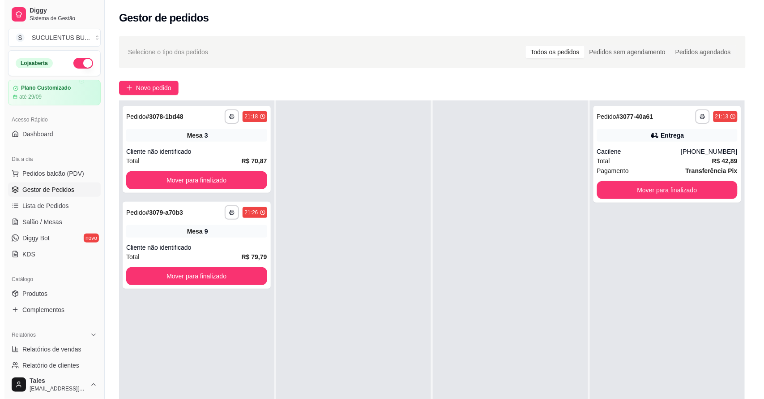
scroll to position [0, 0]
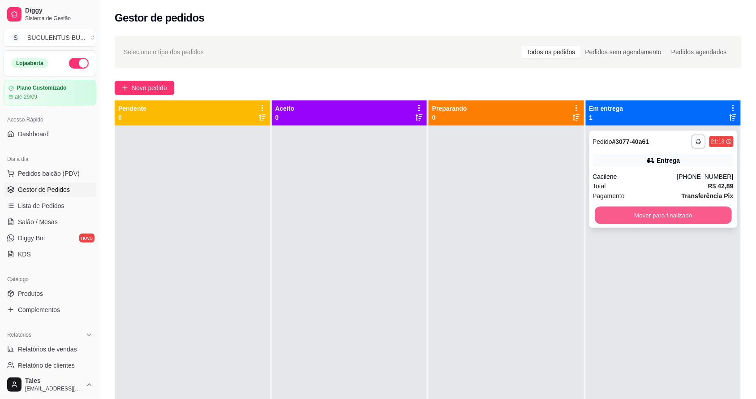
click at [697, 218] on button "Mover para finalizado" at bounding box center [663, 214] width 137 height 17
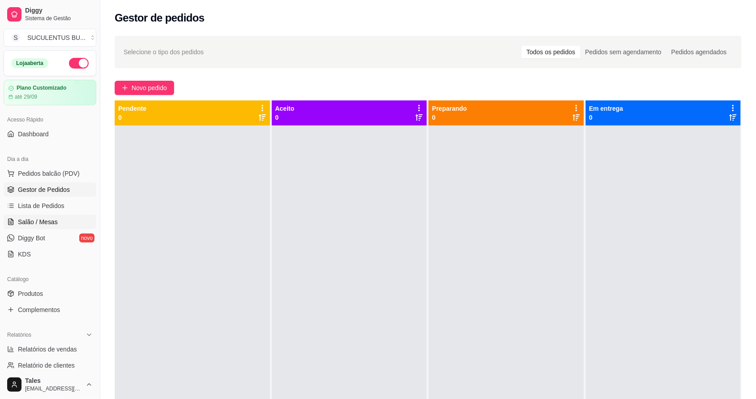
click at [49, 223] on span "Salão / Mesas" at bounding box center [38, 221] width 40 height 9
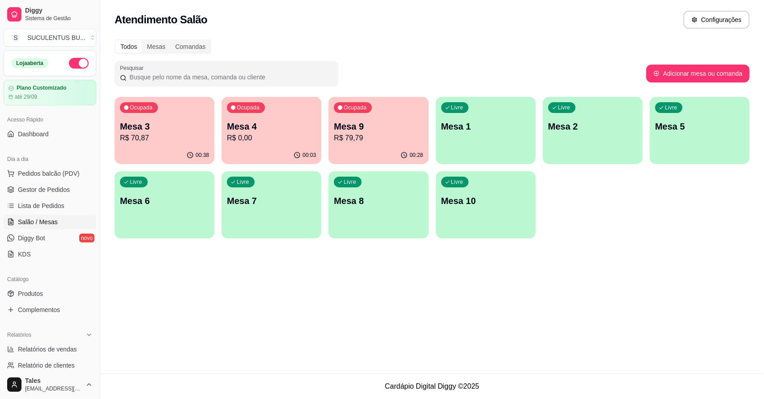
click at [271, 129] on p "Mesa 4" at bounding box center [271, 126] width 89 height 13
click at [283, 137] on p "R$ 0,00" at bounding box center [271, 138] width 86 height 10
click at [171, 134] on p "R$ 70,87" at bounding box center [164, 138] width 89 height 11
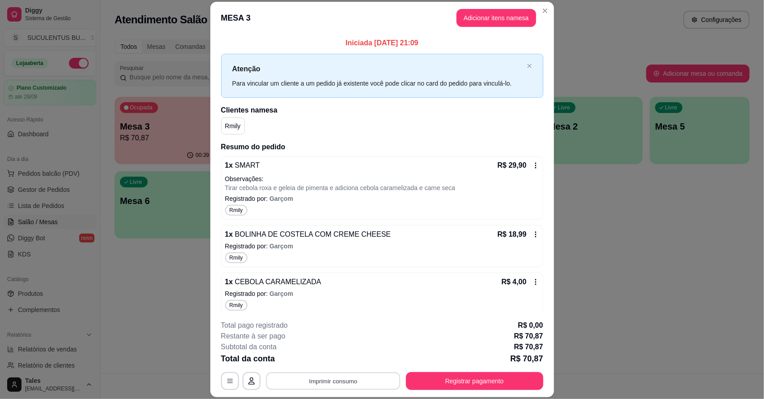
click at [356, 380] on button "Imprimir consumo" at bounding box center [333, 380] width 134 height 17
click at [347, 359] on button "IMPRESSORA CAIXA" at bounding box center [332, 360] width 74 height 14
click at [451, 375] on button "Registrar pagamento" at bounding box center [474, 380] width 133 height 17
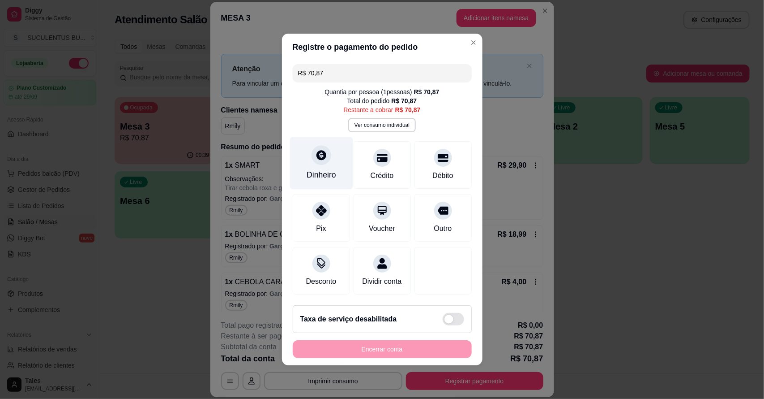
click at [321, 159] on div "Dinheiro" at bounding box center [321, 163] width 63 height 52
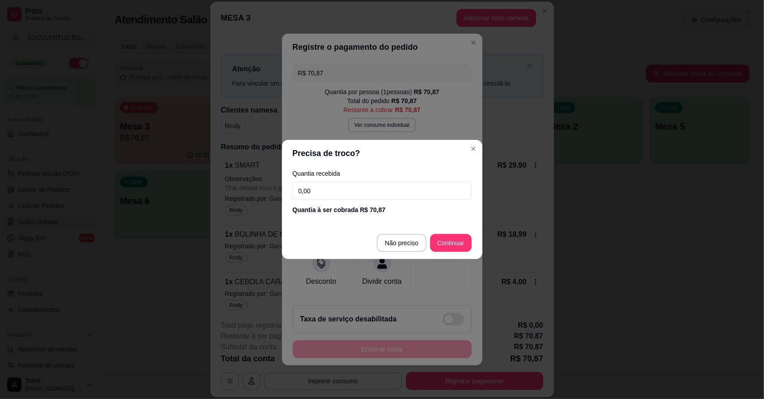
click at [320, 184] on input "0,00" at bounding box center [382, 191] width 179 height 18
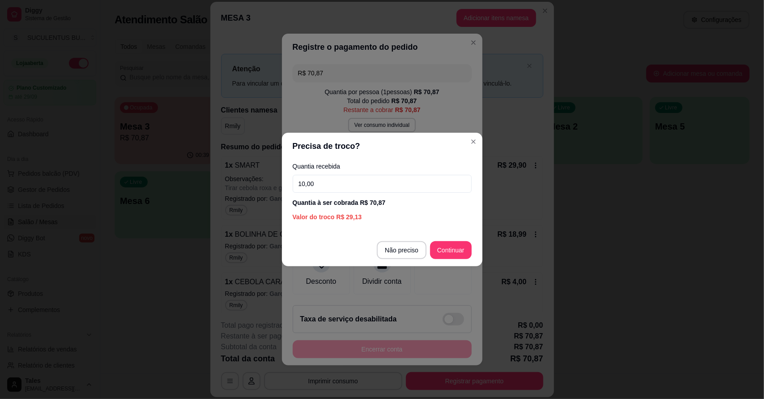
type input "100,00"
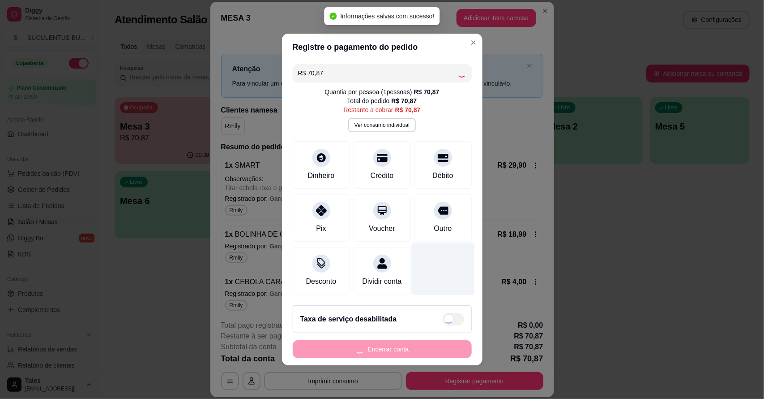
type input "R$ 0,00"
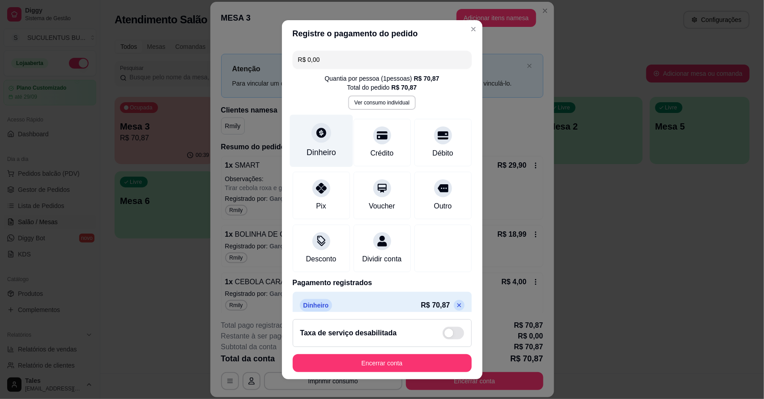
click at [324, 151] on div "Dinheiro" at bounding box center [322, 152] width 30 height 12
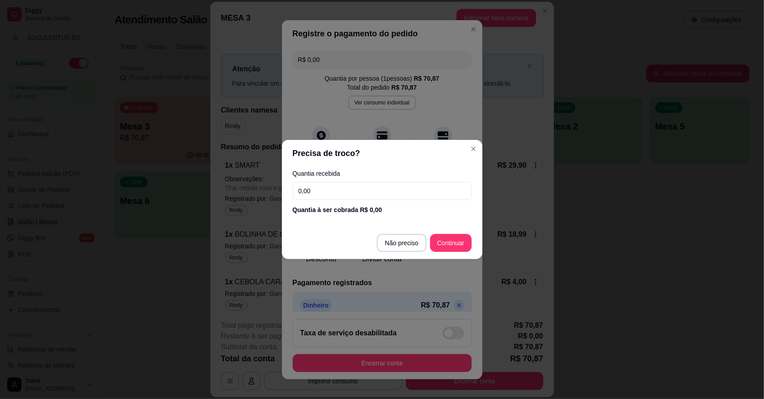
click at [402, 193] on input "0,00" at bounding box center [382, 191] width 179 height 18
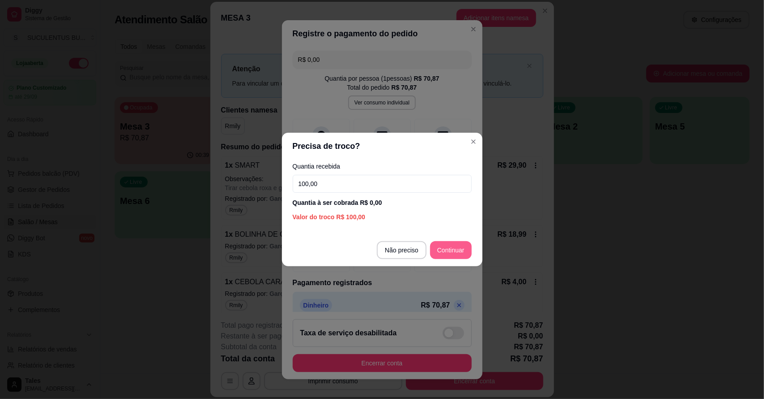
type input "100,00"
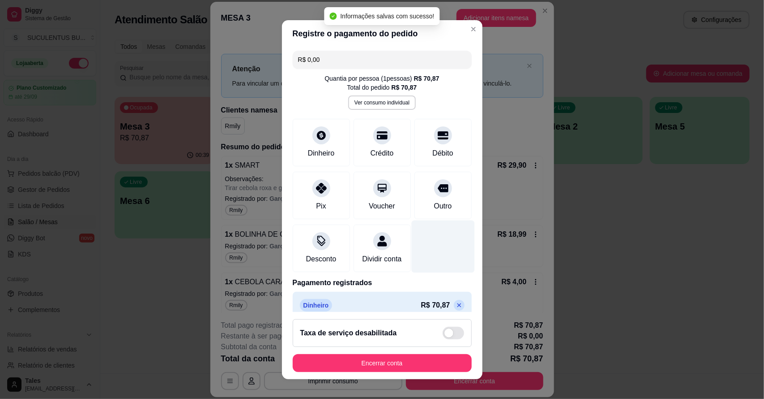
scroll to position [9, 0]
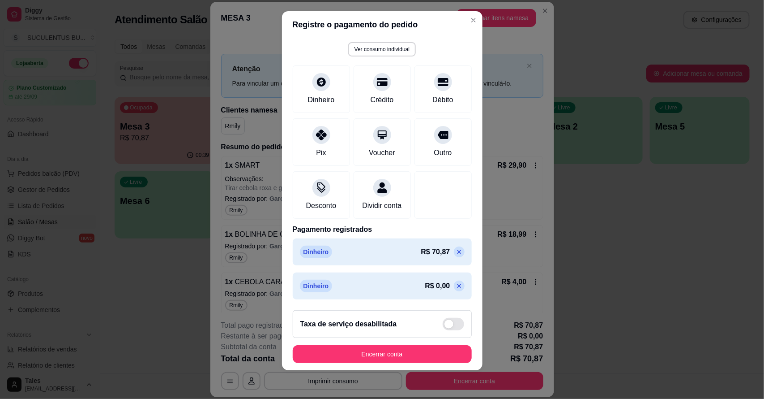
click at [457, 284] on icon at bounding box center [459, 285] width 4 height 4
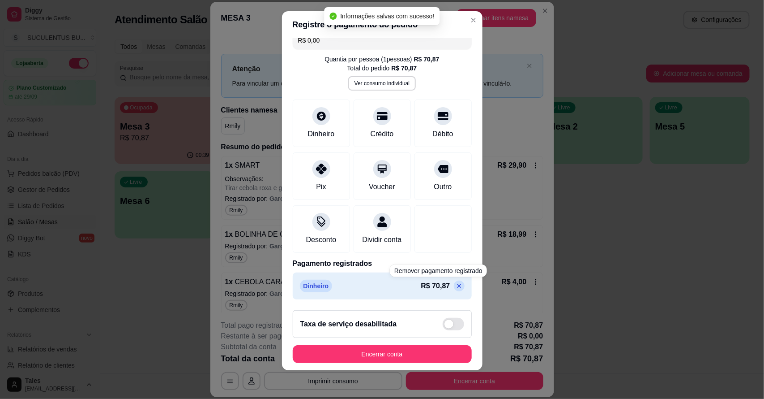
scroll to position [21, 0]
click at [399, 350] on button "Encerrar conta" at bounding box center [382, 354] width 179 height 18
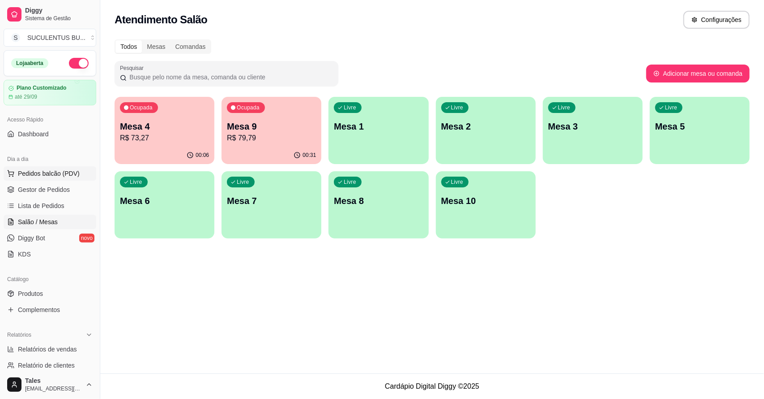
click at [73, 177] on span "Pedidos balcão (PDV)" at bounding box center [49, 173] width 62 height 9
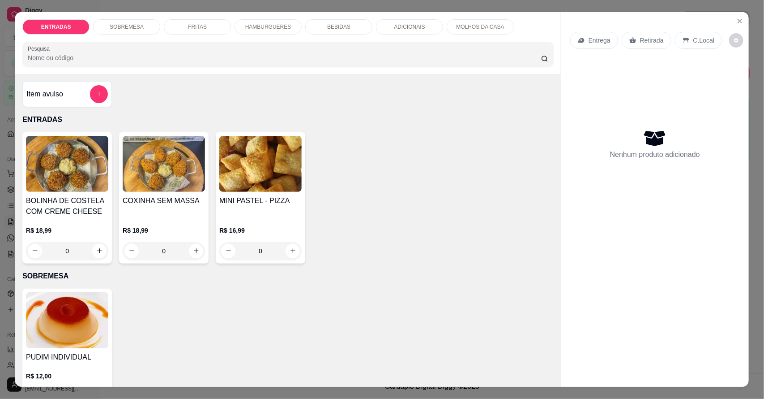
click at [598, 37] on p "Entrega" at bounding box center [600, 40] width 22 height 9
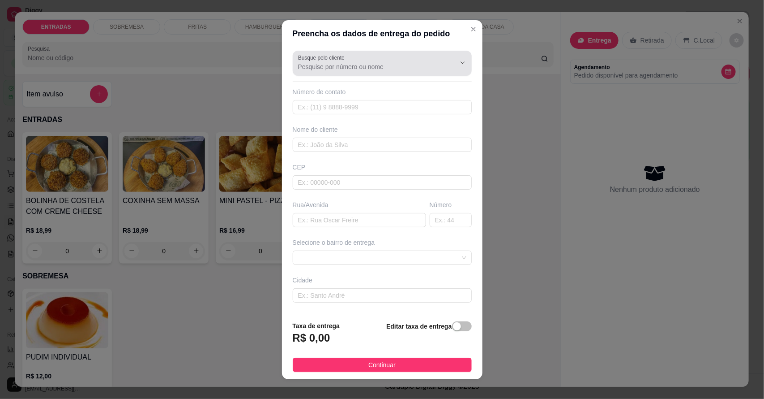
click at [390, 63] on input "Busque pelo cliente" at bounding box center [369, 66] width 143 height 9
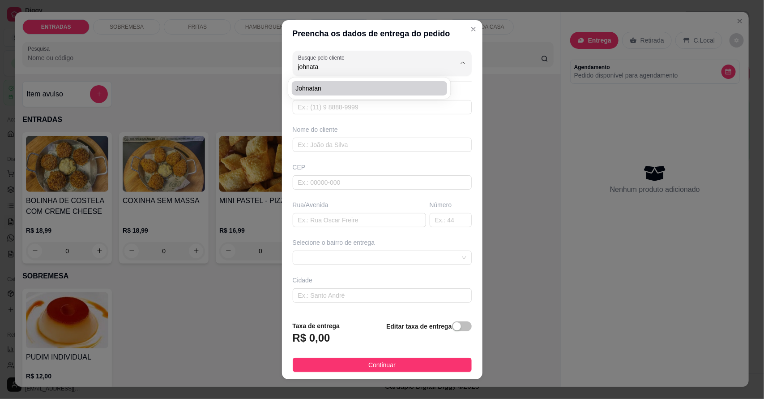
click at [377, 90] on span "Johnatan" at bounding box center [365, 88] width 139 height 9
type input "Johnatan"
type input "88992436990"
type input "Johnatan"
type input "63155000"
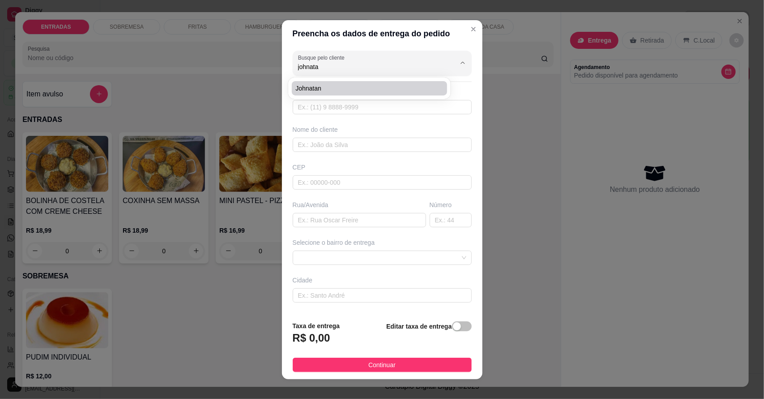
type input "Travessa [GEOGRAPHIC_DATA]"
type input "38"
type input "Salitre"
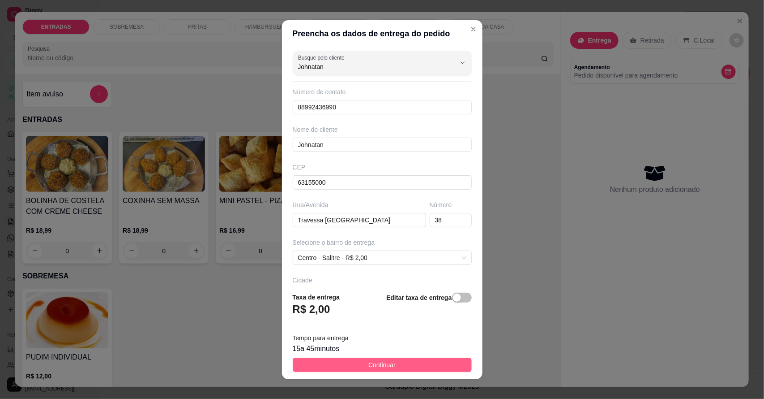
click at [386, 362] on span "Continuar" at bounding box center [382, 365] width 27 height 10
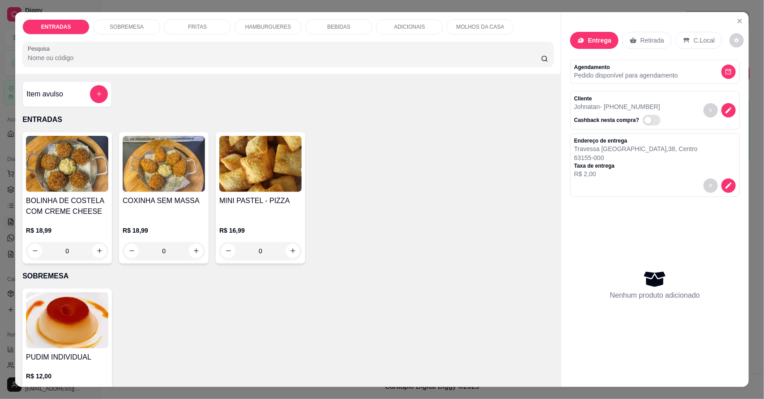
click at [258, 24] on p "HAMBURGUERES" at bounding box center [268, 26] width 46 height 7
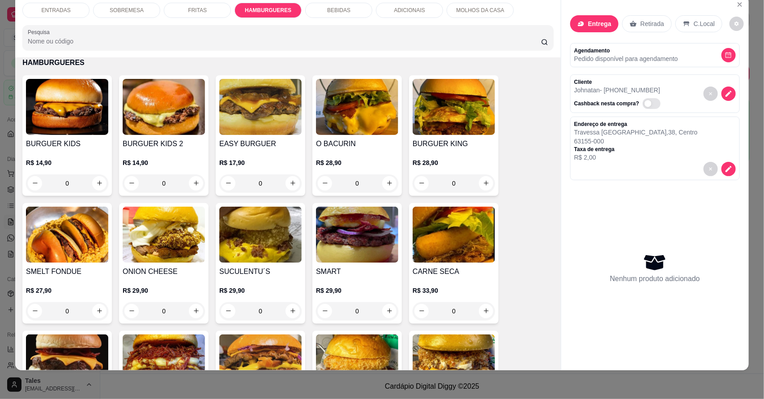
click at [285, 179] on div "0" at bounding box center [260, 183] width 82 height 18
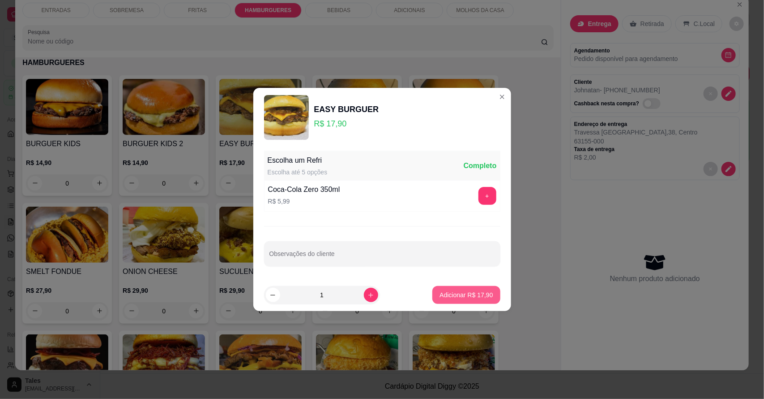
click at [485, 291] on button "Adicionar R$ 17,90" at bounding box center [467, 295] width 68 height 18
type input "1"
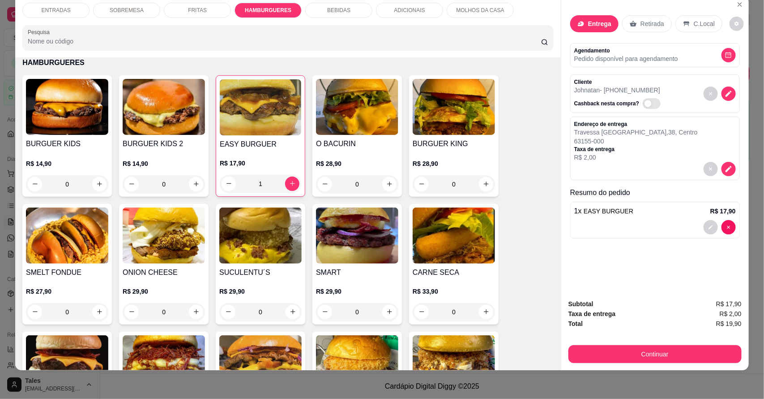
click at [356, 9] on div "BEBIDAS" at bounding box center [338, 10] width 67 height 15
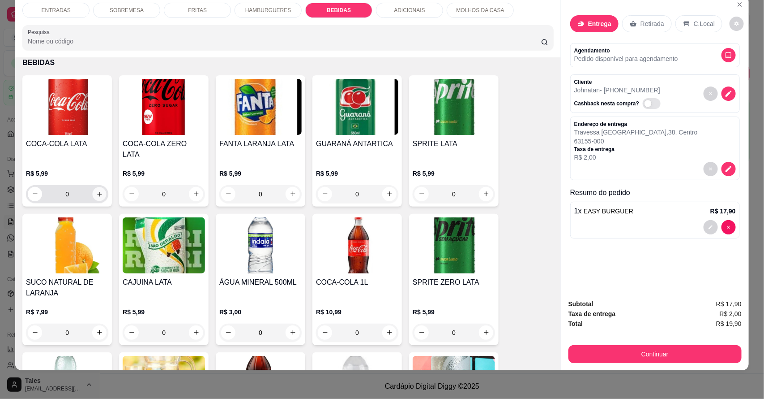
click at [99, 187] on button "increase-product-quantity" at bounding box center [100, 194] width 14 height 14
type input "1"
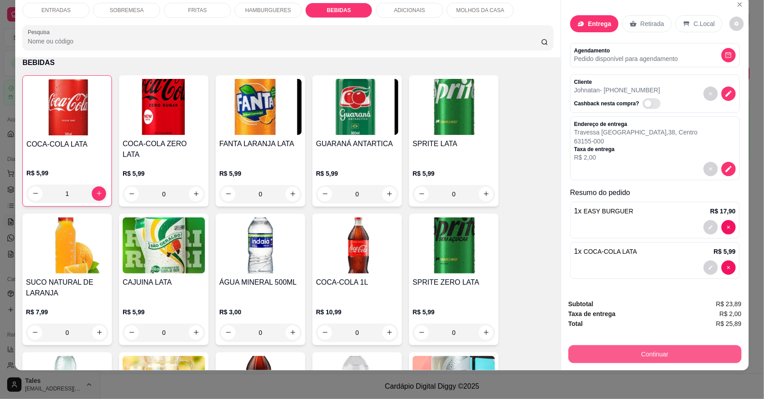
click at [644, 353] on button "Continuar" at bounding box center [655, 354] width 173 height 18
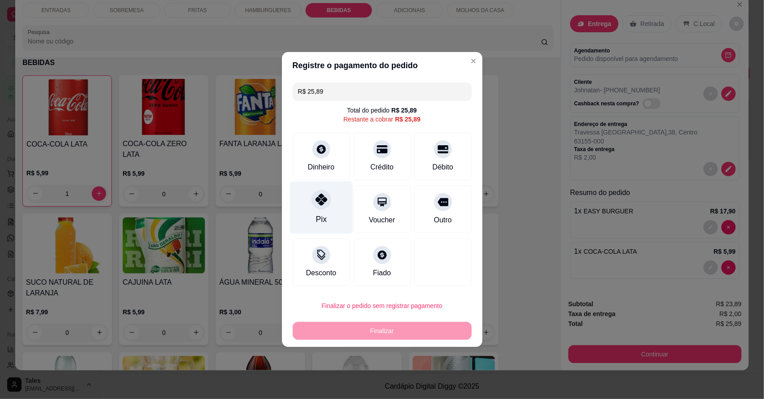
click at [323, 205] on icon at bounding box center [321, 199] width 12 height 12
type input "R$ 0,00"
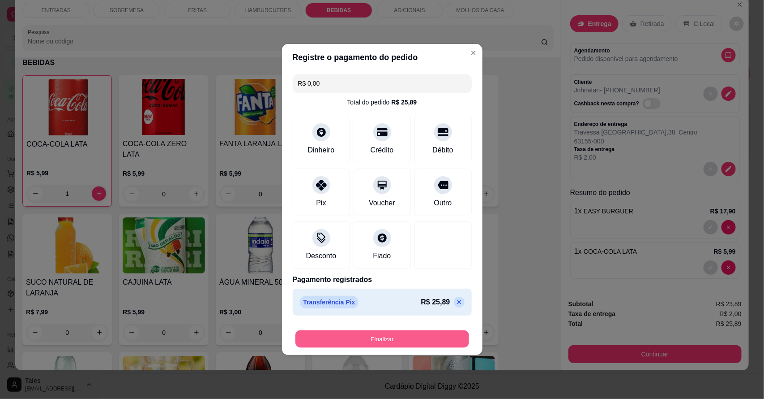
click at [377, 339] on button "Finalizar" at bounding box center [383, 338] width 174 height 17
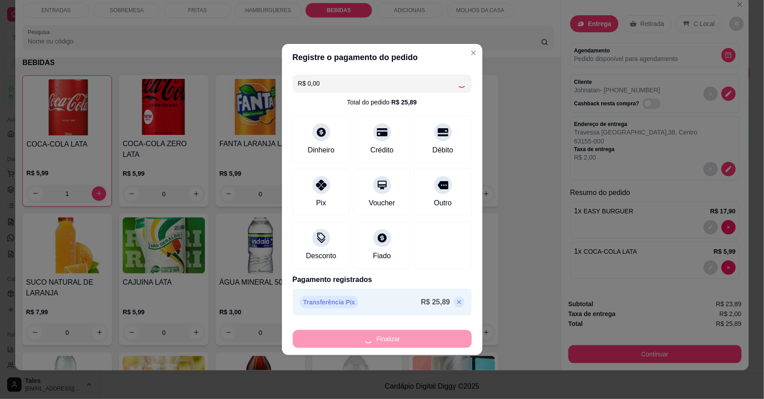
type input "0"
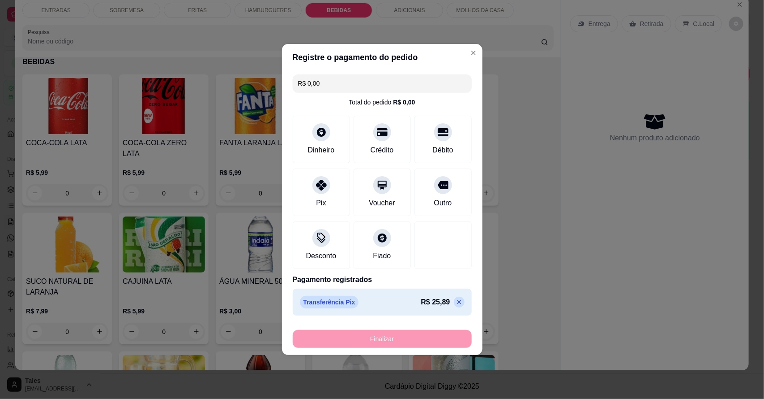
type input "-R$ 25,89"
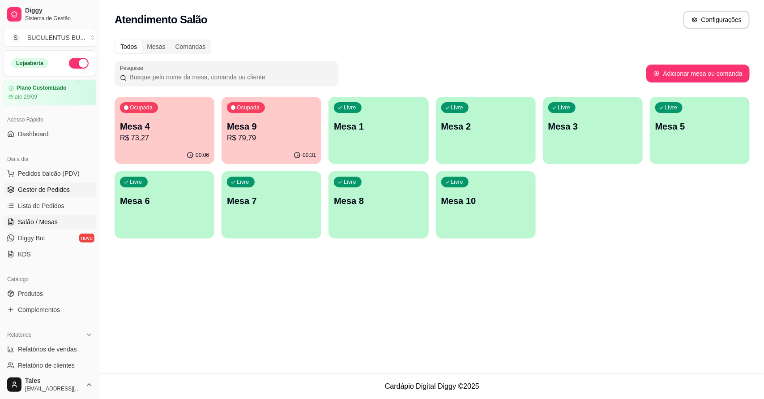
click at [47, 192] on span "Gestor de Pedidos" at bounding box center [44, 189] width 52 height 9
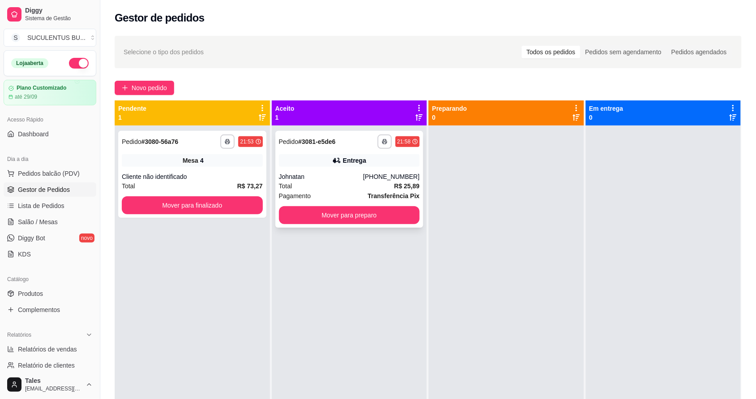
click at [325, 138] on strong "# 3081-e5de6" at bounding box center [316, 141] width 37 height 7
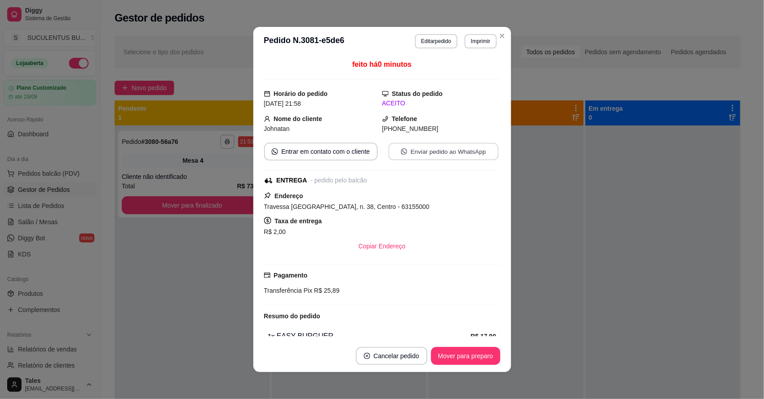
click at [424, 154] on button "Enviar pedido ao WhatsApp" at bounding box center [443, 151] width 110 height 17
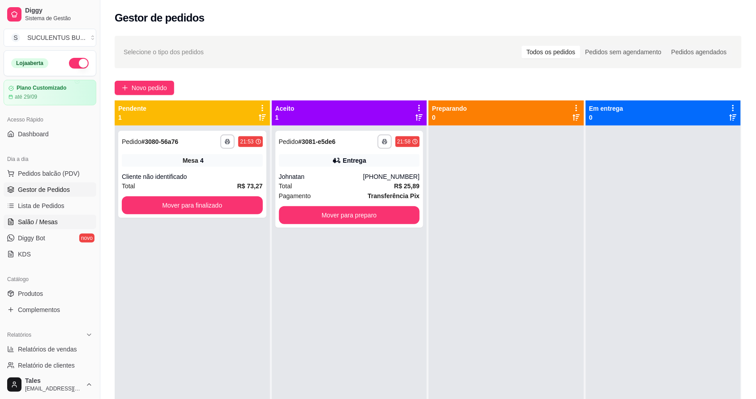
click at [47, 223] on span "Salão / Mesas" at bounding box center [38, 221] width 40 height 9
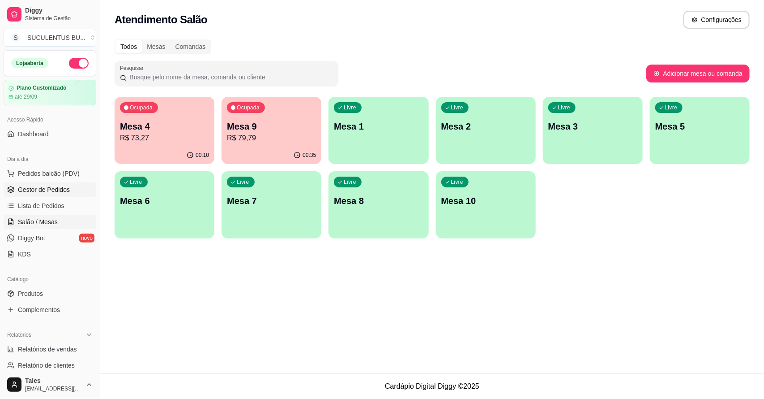
click at [57, 188] on span "Gestor de Pedidos" at bounding box center [44, 189] width 52 height 9
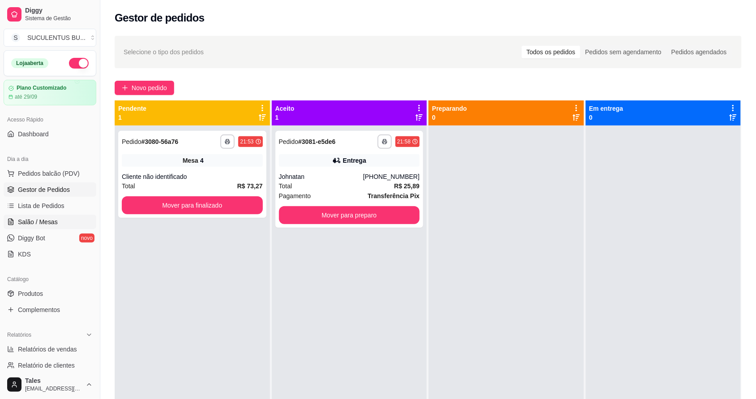
click at [32, 217] on span "Salão / Mesas" at bounding box center [38, 221] width 40 height 9
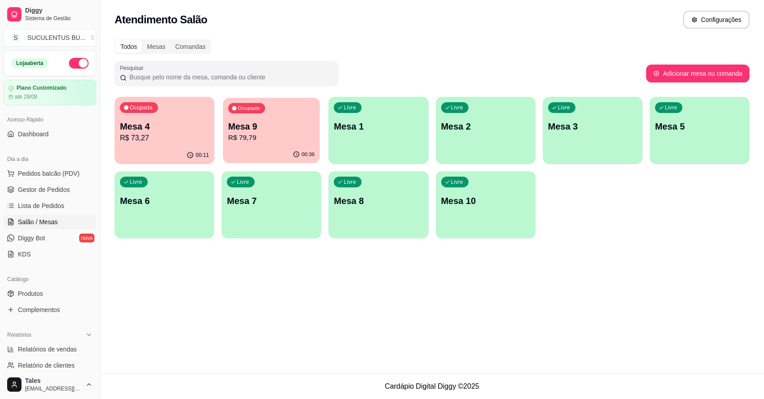
click at [270, 123] on p "Mesa 9" at bounding box center [271, 126] width 86 height 12
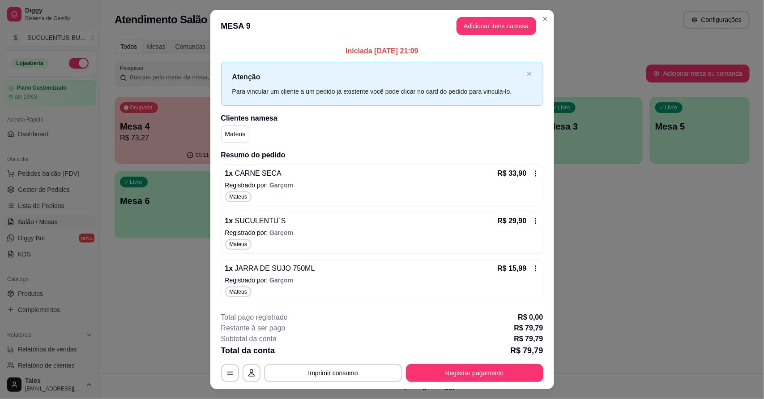
scroll to position [19, 0]
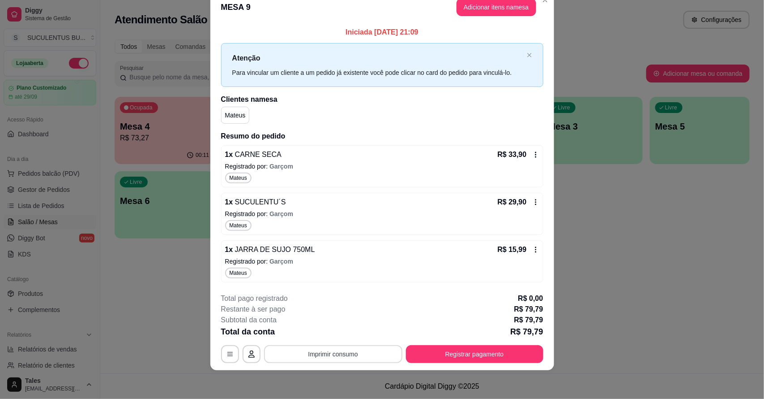
click at [337, 354] on button "Imprimir consumo" at bounding box center [333, 354] width 138 height 18
click at [339, 331] on button "IMPRESSORA CAIXA" at bounding box center [332, 333] width 74 height 14
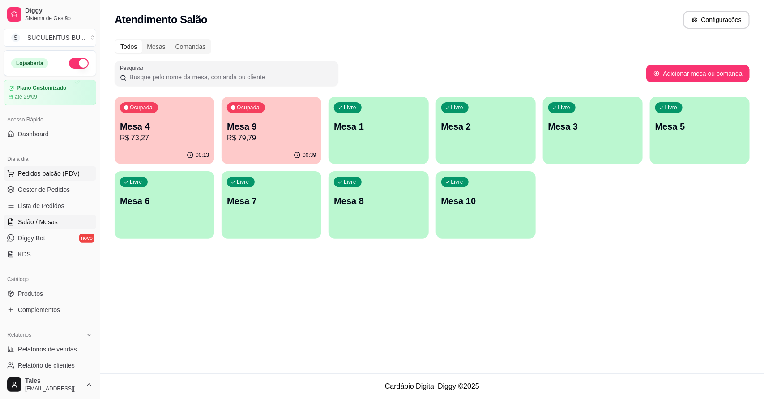
click at [43, 172] on span "Pedidos balcão (PDV)" at bounding box center [49, 173] width 62 height 9
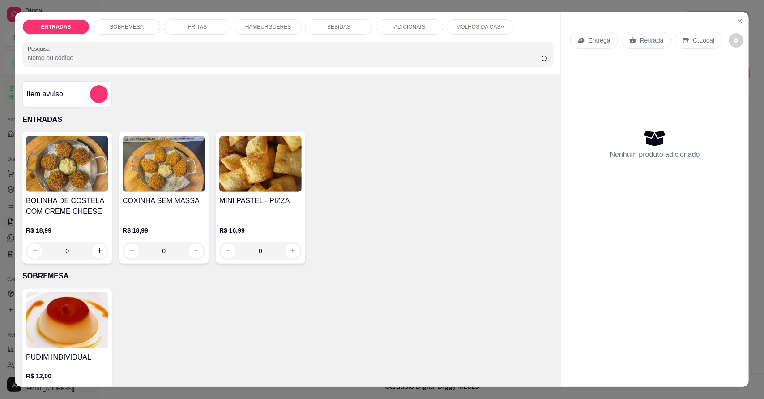
click at [641, 39] on p "Retirada" at bounding box center [652, 40] width 24 height 9
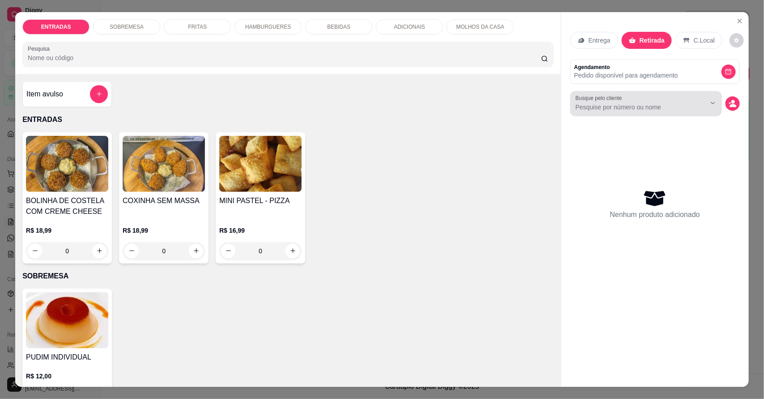
click at [627, 110] on input "Busque pelo cliente" at bounding box center [634, 107] width 116 height 9
type input "elenilda"
click at [677, 188] on div "Nenhum produto adicionado" at bounding box center [655, 204] width 90 height 32
click at [198, 26] on p "FRITAS" at bounding box center [197, 26] width 19 height 7
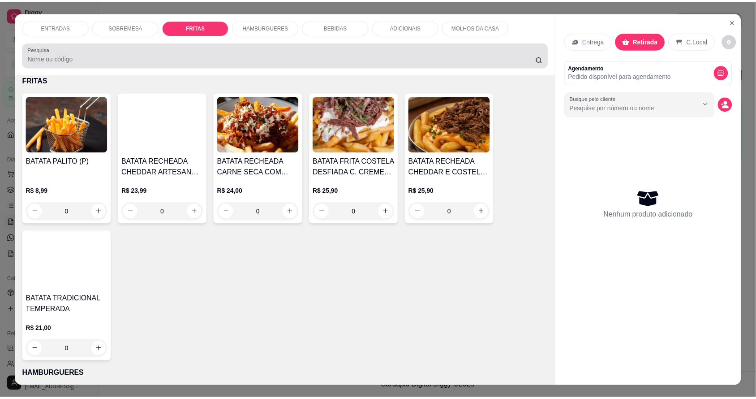
scroll to position [17, 0]
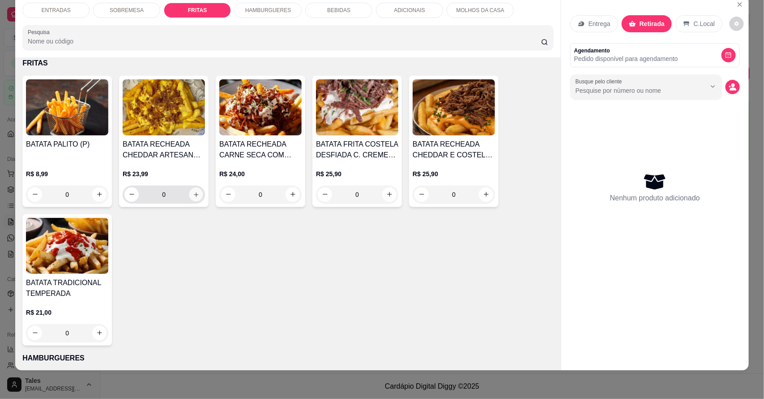
click at [193, 191] on icon "increase-product-quantity" at bounding box center [196, 194] width 7 height 7
type input "1"
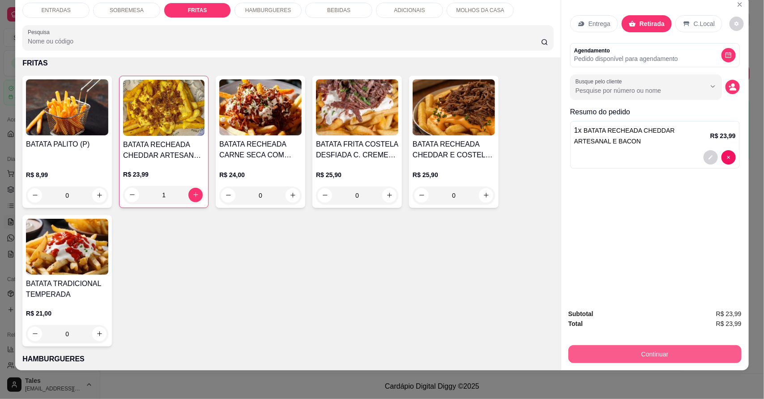
click at [632, 355] on button "Continuar" at bounding box center [655, 354] width 173 height 18
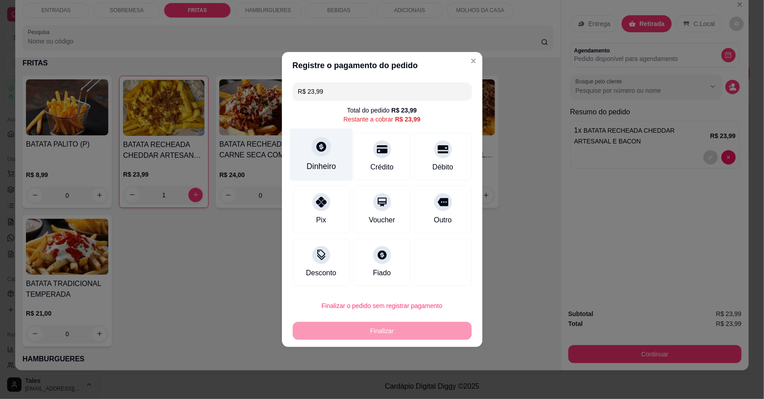
click at [330, 157] on div "Dinheiro" at bounding box center [321, 155] width 63 height 52
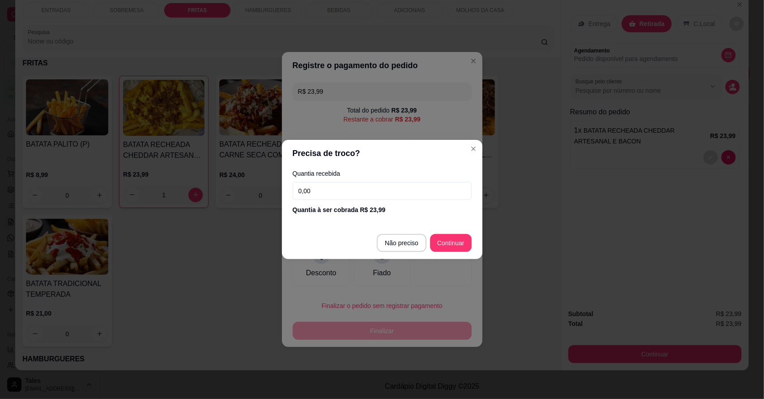
click at [334, 192] on input "0,00" at bounding box center [382, 191] width 179 height 18
type input "30,00"
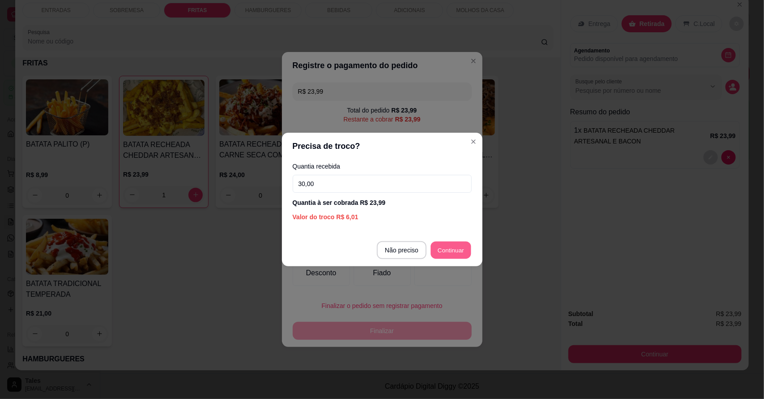
type input "R$ 0,00"
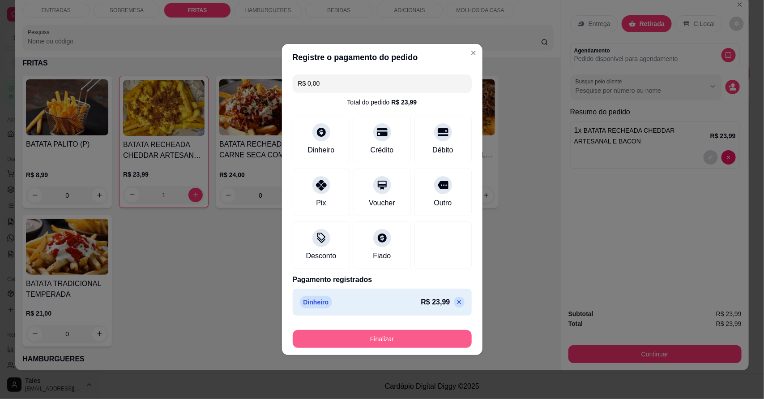
click at [407, 334] on button "Finalizar" at bounding box center [382, 339] width 179 height 18
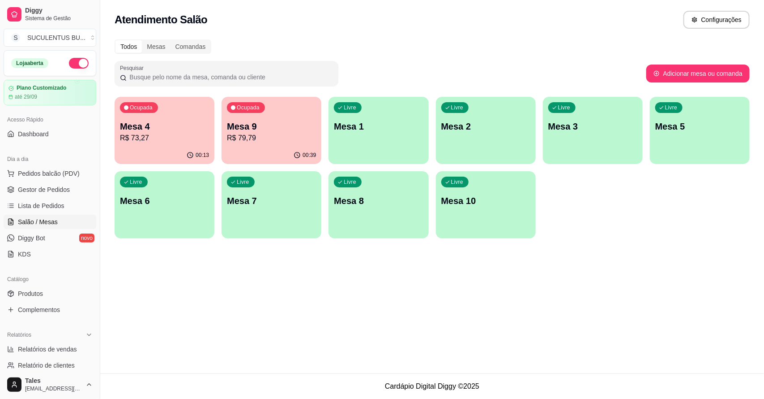
click at [296, 314] on div "Atendimento Salão Configurações Todos Mesas Comandas Pesquisar Adicionar mesa o…" at bounding box center [432, 186] width 664 height 373
click at [362, 326] on div "Atendimento Salão Configurações Todos Mesas Comandas Pesquisar Adicionar mesa o…" at bounding box center [432, 186] width 664 height 373
click at [73, 187] on link "Gestor de Pedidos" at bounding box center [50, 189] width 93 height 14
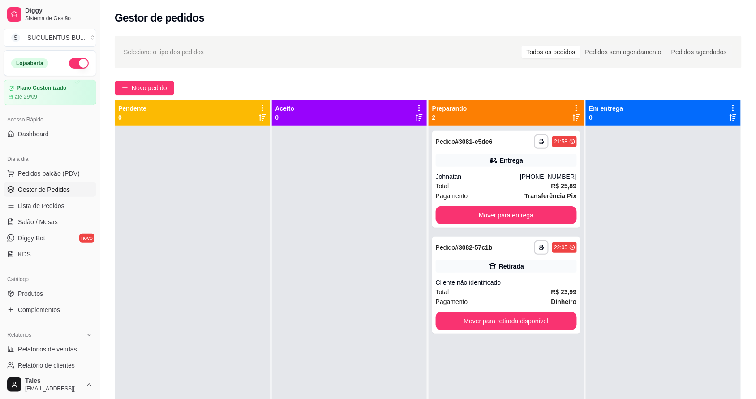
drag, startPoint x: 382, startPoint y: 366, endPoint x: 372, endPoint y: 386, distance: 22.2
click at [372, 386] on div at bounding box center [349, 324] width 155 height 399
click at [544, 218] on button "Mover para entrega" at bounding box center [506, 215] width 141 height 18
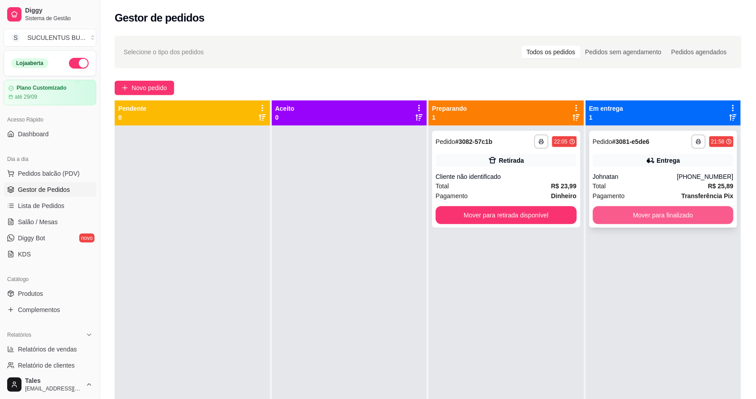
click at [648, 216] on button "Mover para finalizado" at bounding box center [663, 215] width 141 height 18
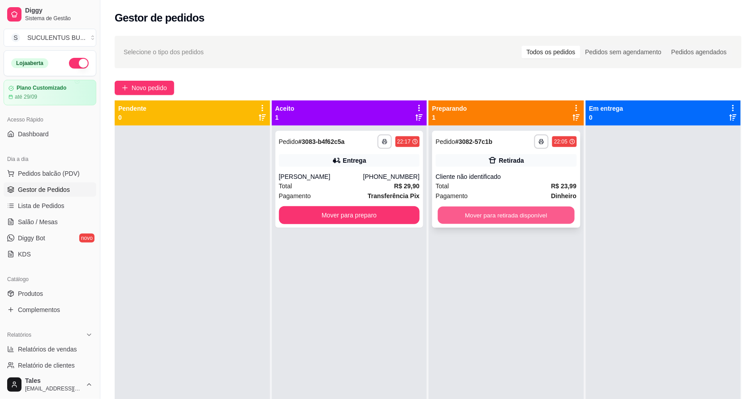
click at [547, 215] on button "Mover para retirada disponível" at bounding box center [506, 214] width 137 height 17
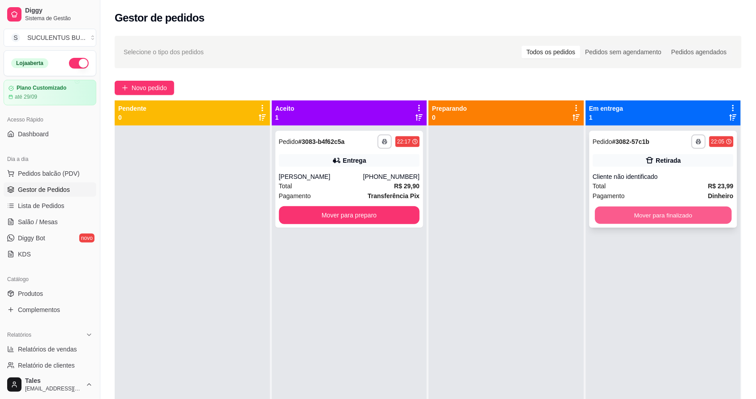
click at [656, 219] on button "Mover para finalizado" at bounding box center [663, 214] width 137 height 17
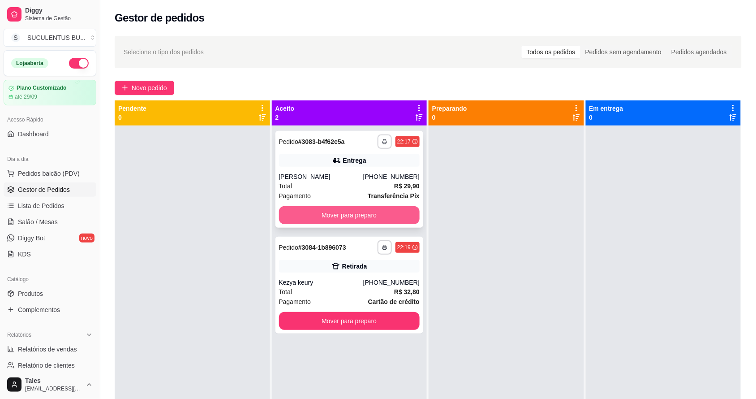
click at [370, 219] on button "Mover para preparo" at bounding box center [349, 215] width 141 height 18
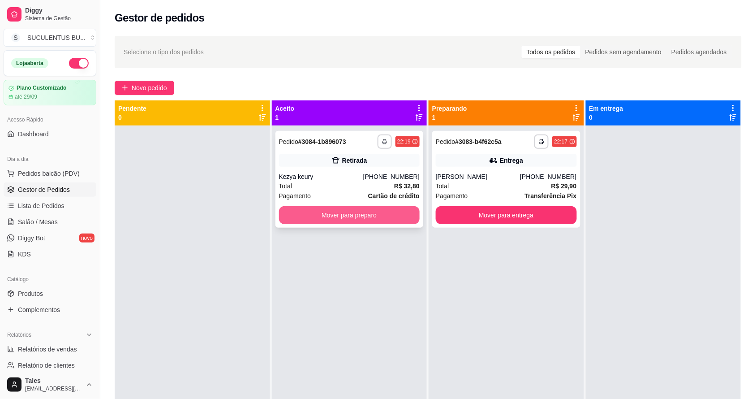
click at [395, 216] on button "Mover para preparo" at bounding box center [349, 215] width 141 height 18
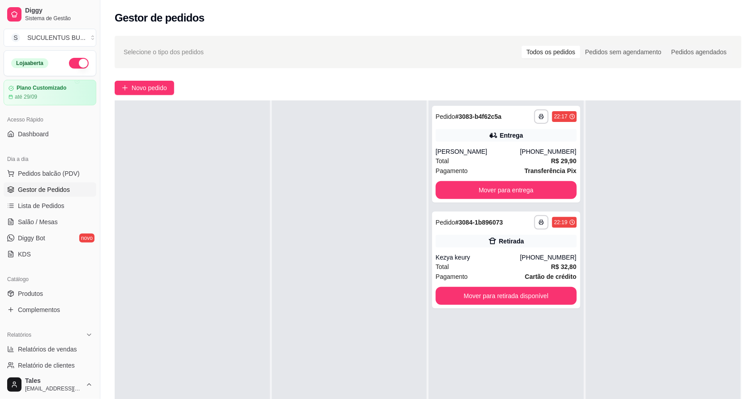
scroll to position [56, 0]
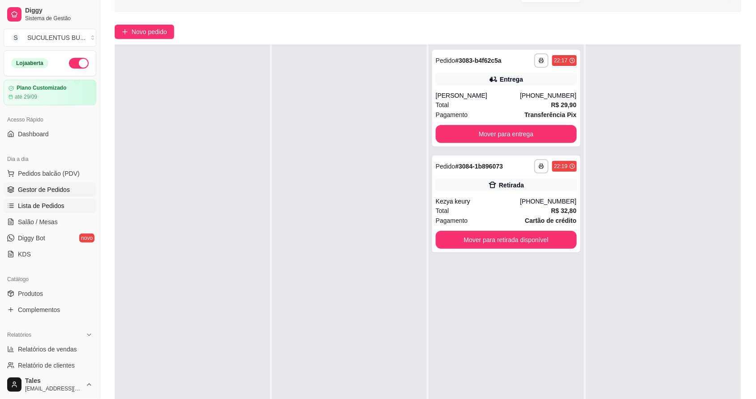
click at [65, 205] on link "Lista de Pedidos" at bounding box center [50, 205] width 93 height 14
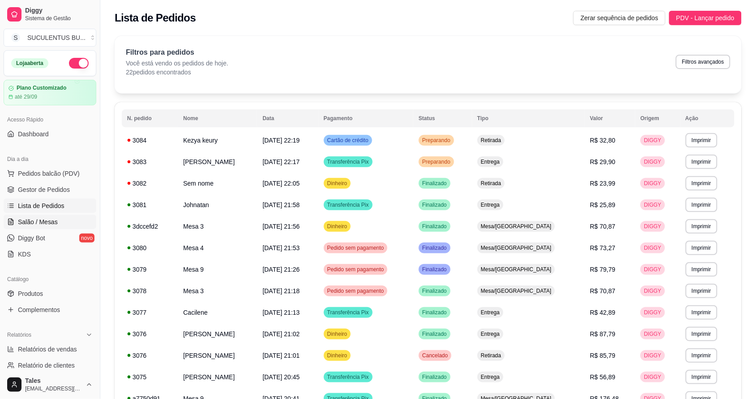
click at [57, 222] on link "Salão / Mesas" at bounding box center [50, 221] width 93 height 14
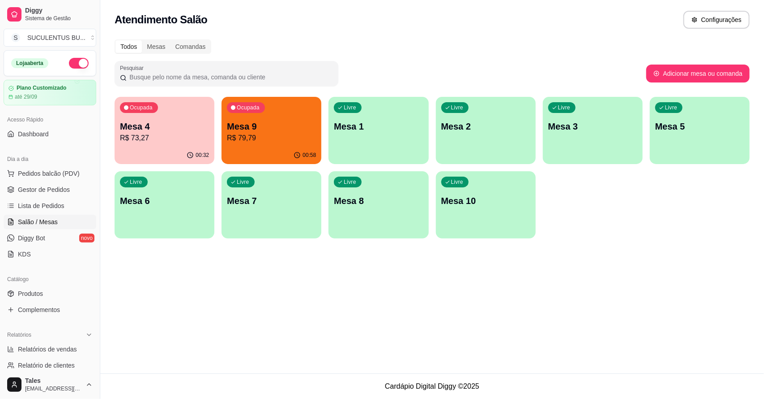
click at [288, 130] on p "Mesa 9" at bounding box center [271, 126] width 89 height 13
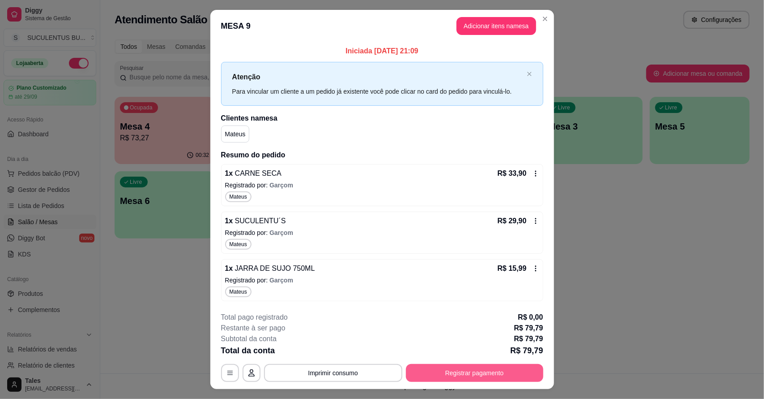
click at [454, 370] on button "Registrar pagamento" at bounding box center [474, 373] width 137 height 18
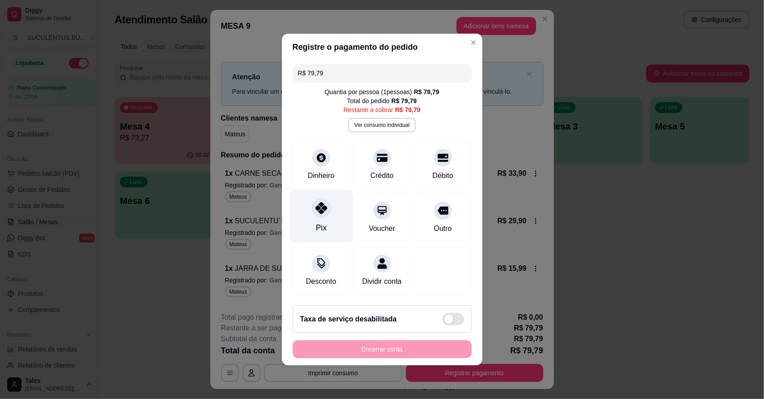
click at [319, 207] on icon at bounding box center [321, 208] width 12 height 12
type input "R$ 0,00"
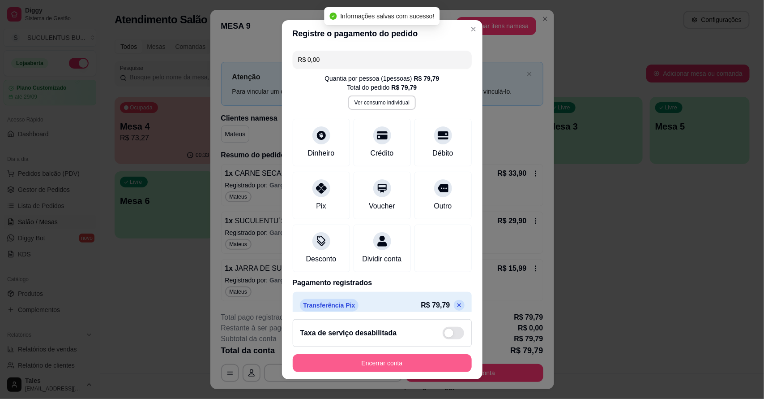
click at [366, 361] on button "Encerrar conta" at bounding box center [382, 363] width 179 height 18
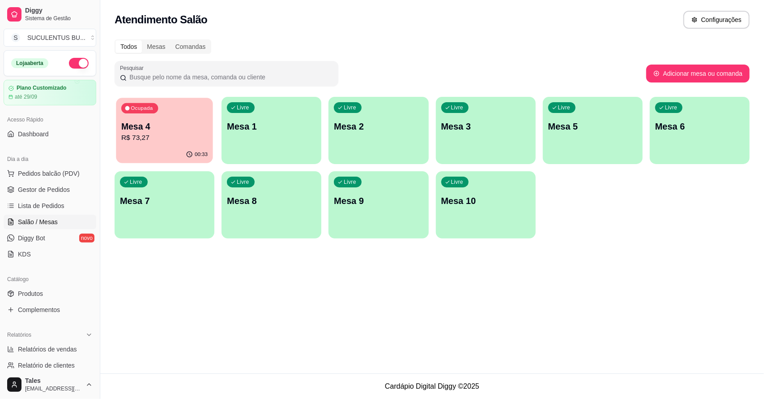
click at [146, 142] on p "R$ 73,27" at bounding box center [164, 138] width 86 height 10
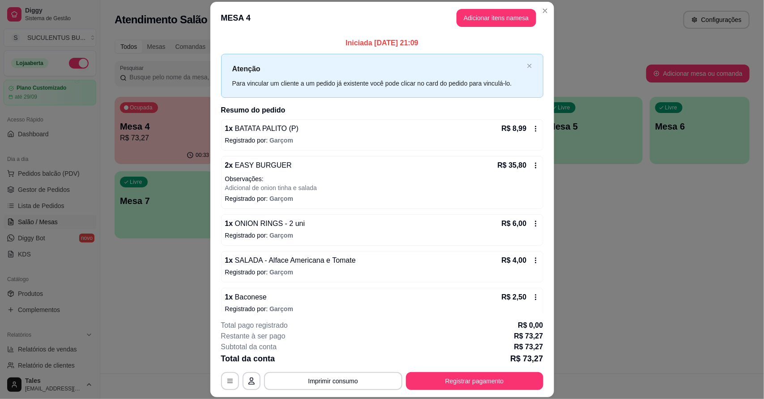
scroll to position [47, 0]
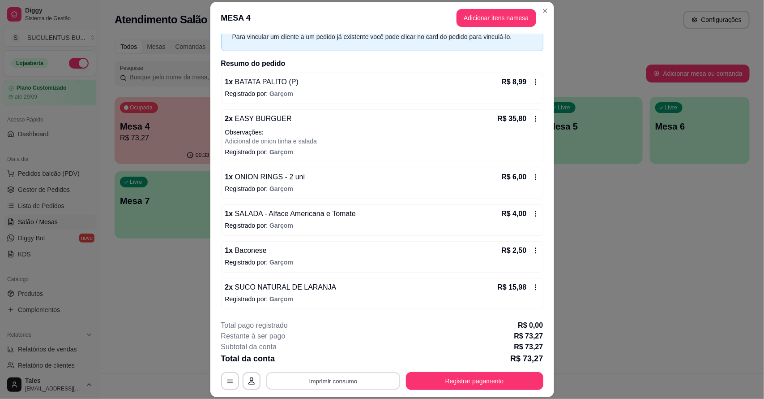
click at [350, 377] on button "Imprimir consumo" at bounding box center [333, 380] width 134 height 17
click at [352, 360] on button "IMPRESSORA CAIXA" at bounding box center [332, 360] width 72 height 14
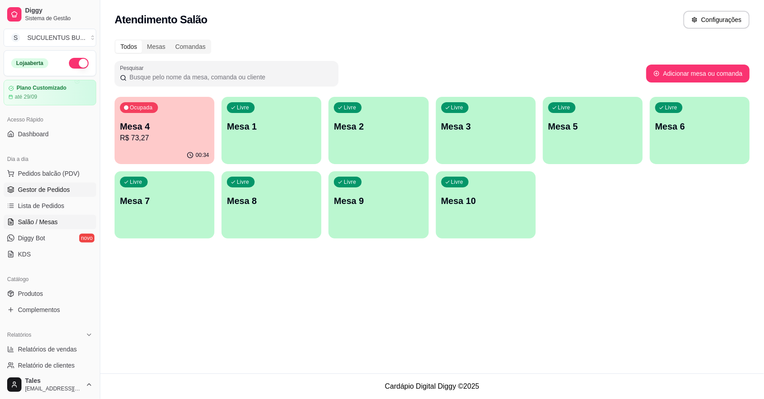
click at [43, 189] on span "Gestor de Pedidos" at bounding box center [44, 189] width 52 height 9
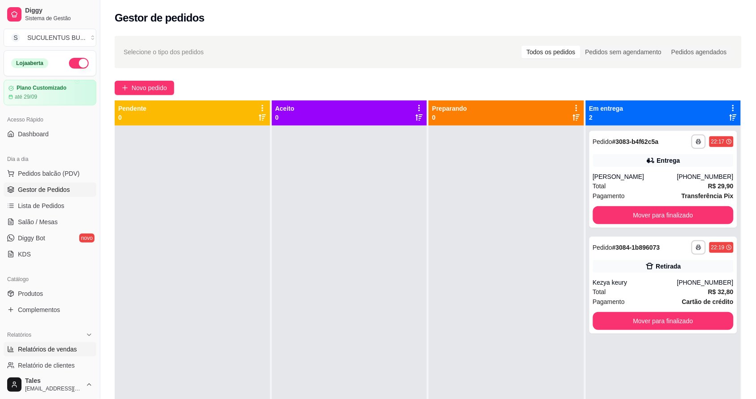
click at [65, 348] on span "Relatórios de vendas" at bounding box center [47, 348] width 59 height 9
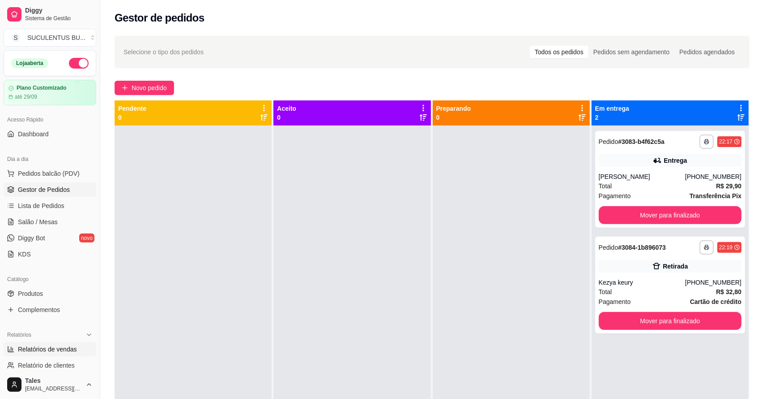
select select "ALL"
select select "0"
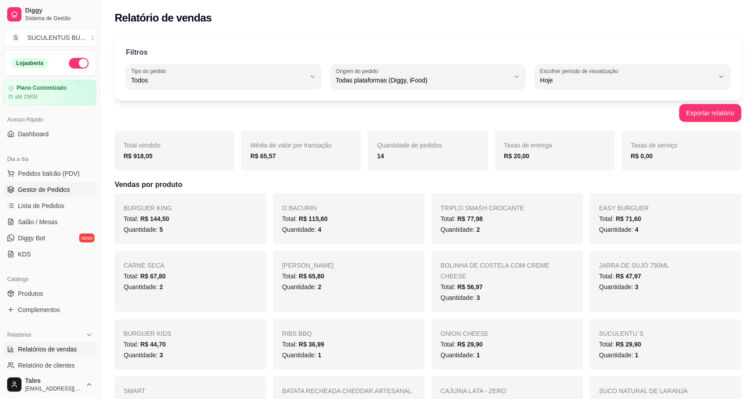
click at [51, 192] on span "Gestor de Pedidos" at bounding box center [44, 189] width 52 height 9
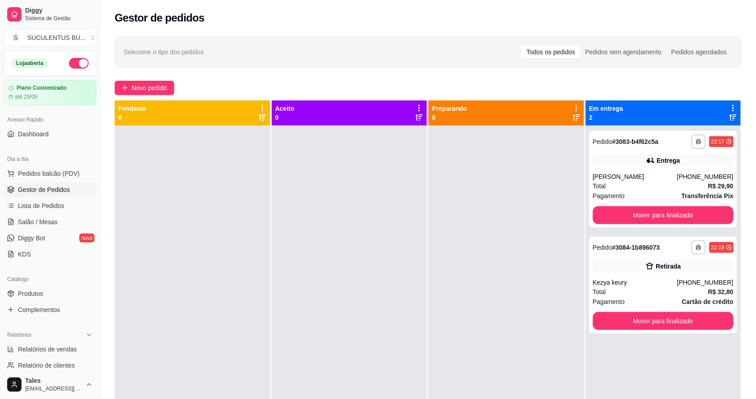
click at [466, 247] on div at bounding box center [506, 324] width 155 height 399
click at [655, 212] on button "Mover para finalizado" at bounding box center [663, 215] width 141 height 18
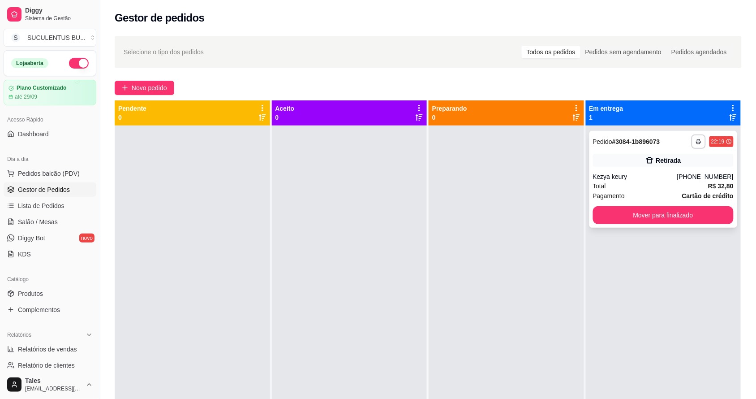
click at [665, 168] on div "**********" at bounding box center [663, 179] width 148 height 97
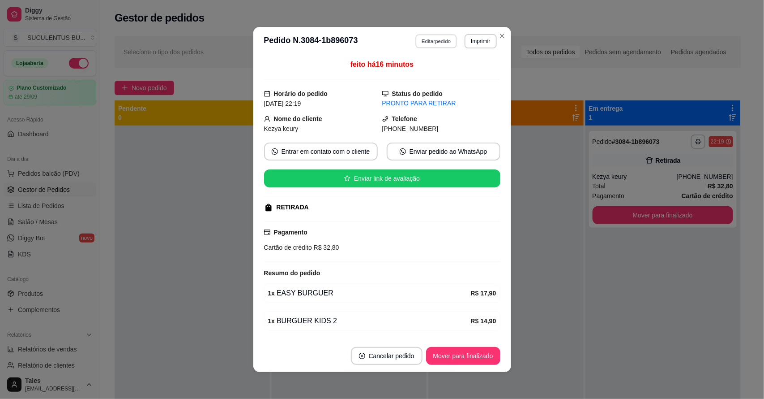
click at [425, 40] on button "Editar pedido" at bounding box center [437, 41] width 42 height 14
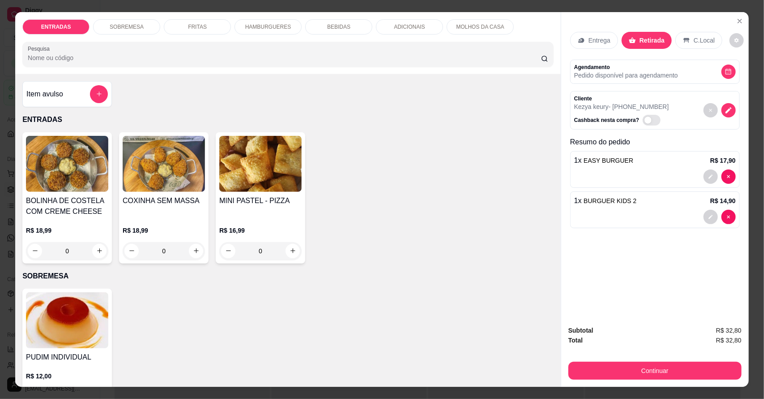
click at [331, 30] on div "BEBIDAS" at bounding box center [338, 26] width 67 height 15
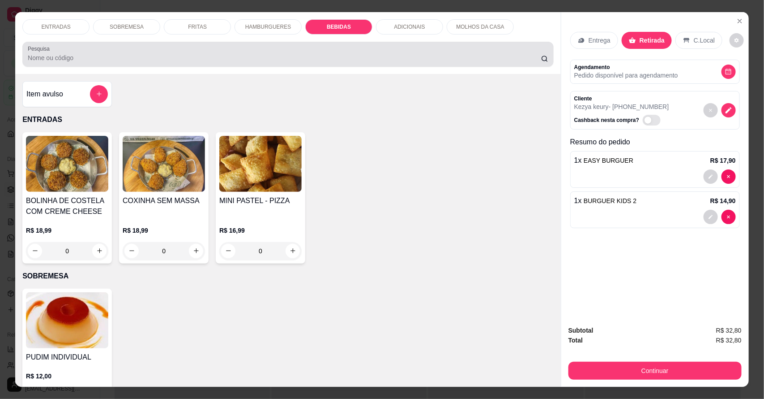
scroll to position [17, 0]
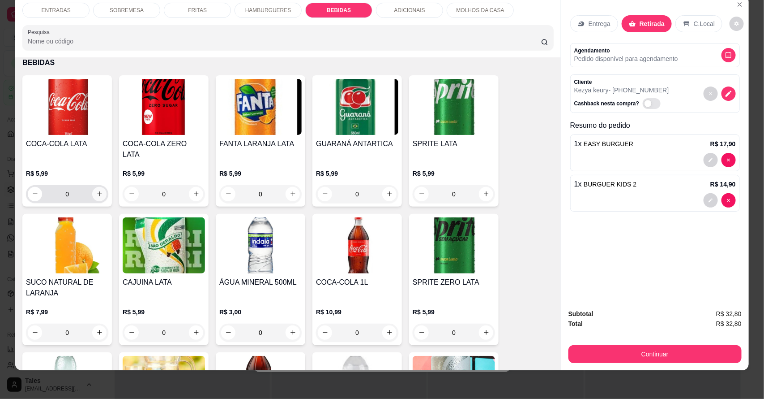
click at [97, 190] on icon "increase-product-quantity" at bounding box center [99, 193] width 7 height 7
type input "1"
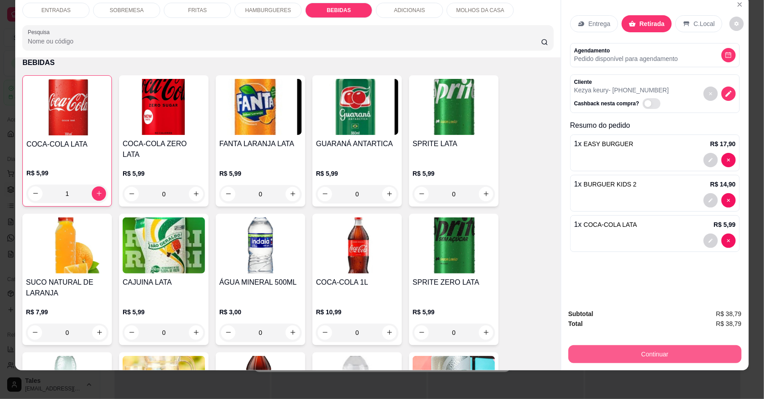
click at [608, 355] on button "Continuar" at bounding box center [655, 354] width 173 height 18
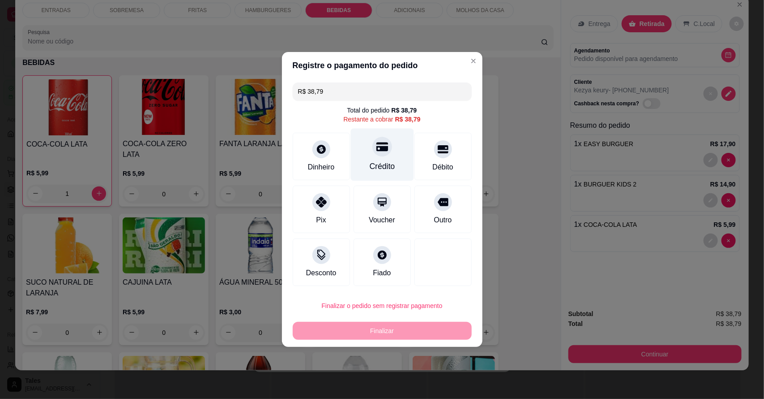
click at [383, 152] on icon at bounding box center [382, 147] width 12 height 12
type input "R$ 0,00"
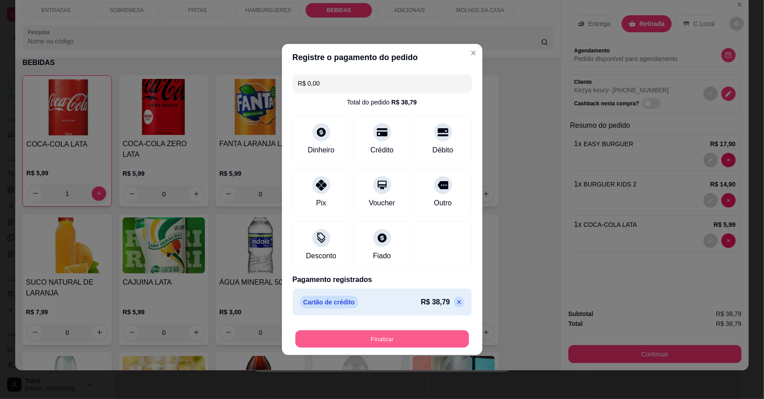
click at [412, 341] on button "Finalizar" at bounding box center [383, 338] width 174 height 17
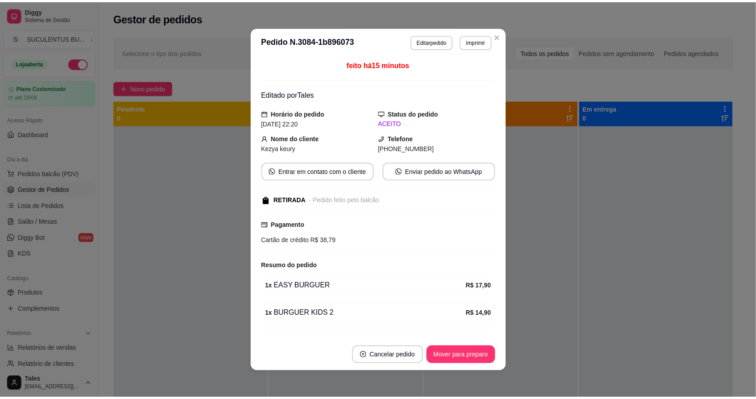
scroll to position [53, 0]
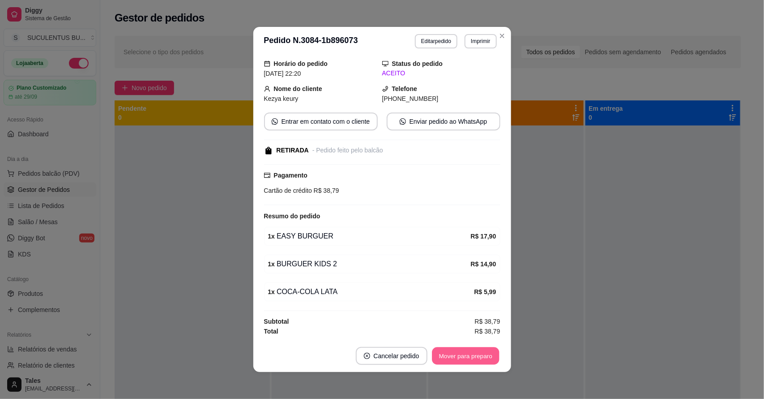
click at [479, 351] on button "Mover para preparo" at bounding box center [465, 355] width 67 height 17
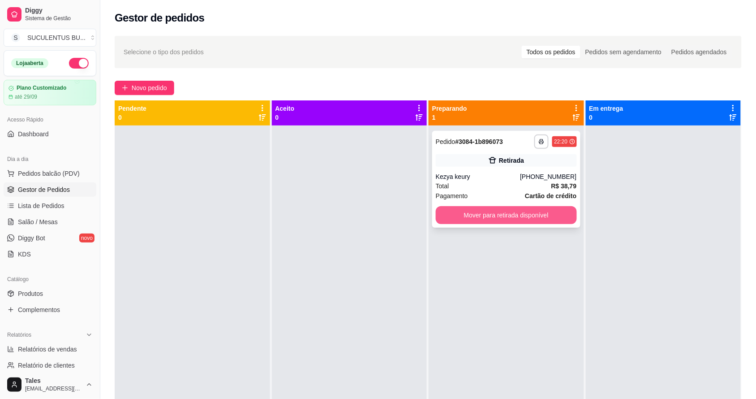
click at [533, 219] on button "Mover para retirada disponível" at bounding box center [506, 215] width 141 height 18
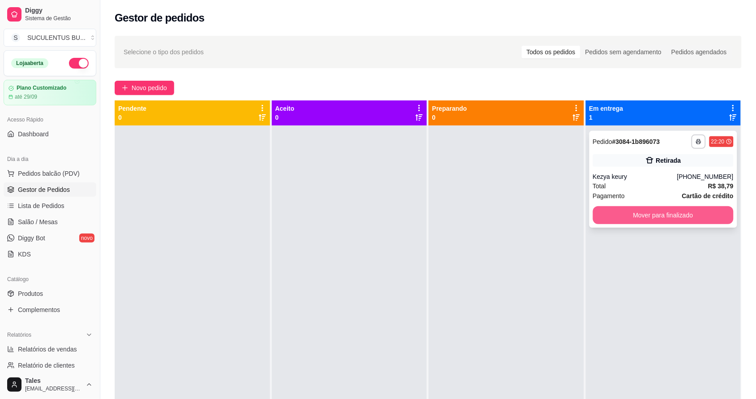
click at [634, 218] on button "Mover para finalizado" at bounding box center [663, 215] width 141 height 18
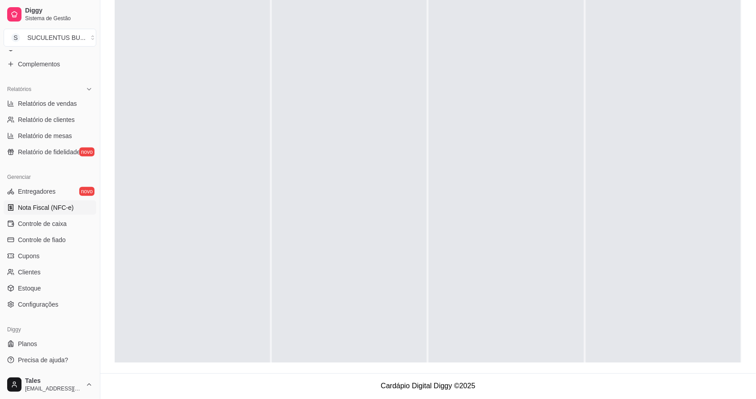
scroll to position [21, 0]
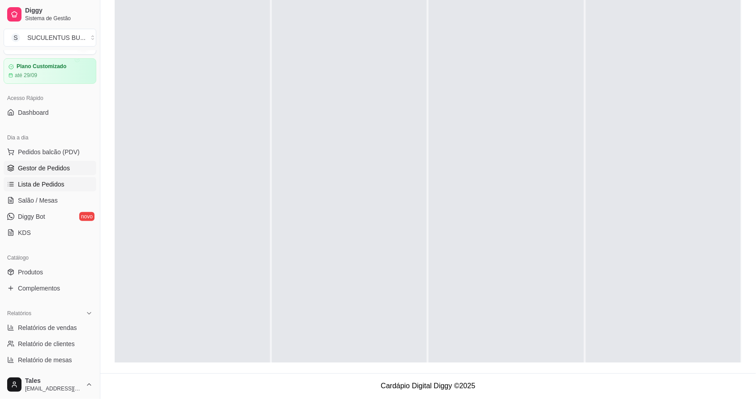
click at [53, 189] on link "Lista de Pedidos" at bounding box center [50, 184] width 93 height 14
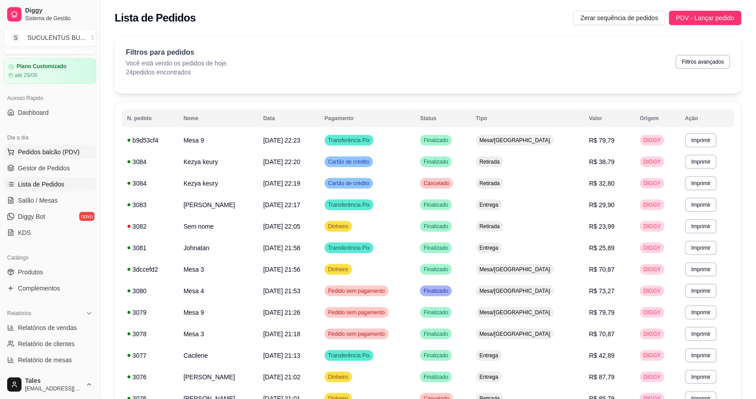
click at [46, 150] on span "Pedidos balcão (PDV)" at bounding box center [49, 151] width 62 height 9
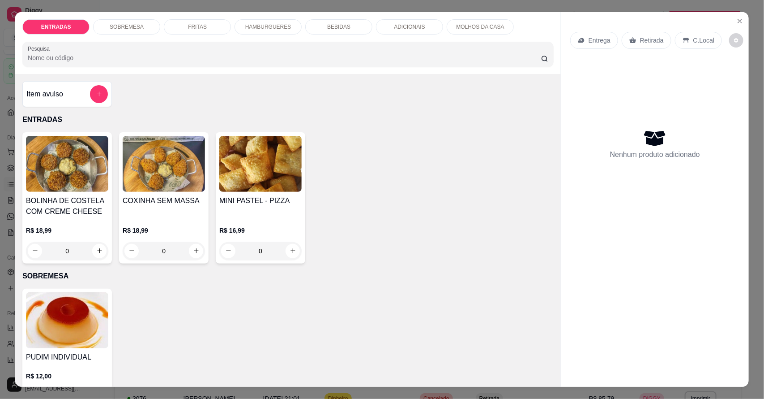
click at [652, 36] on p "Retirada" at bounding box center [652, 40] width 24 height 9
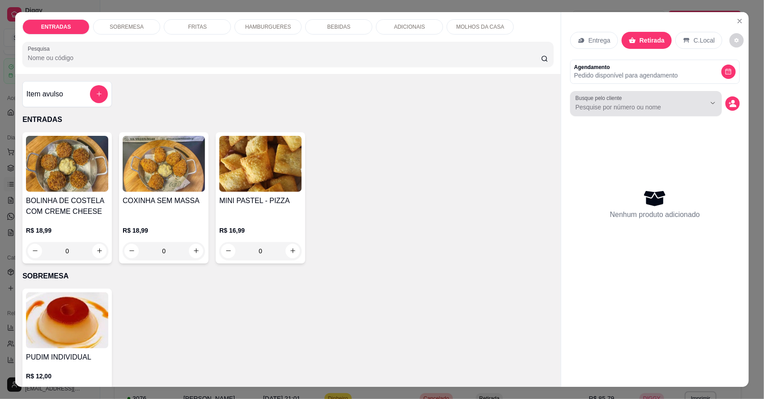
click at [637, 103] on input "Busque pelo cliente" at bounding box center [634, 107] width 116 height 9
type input "let"
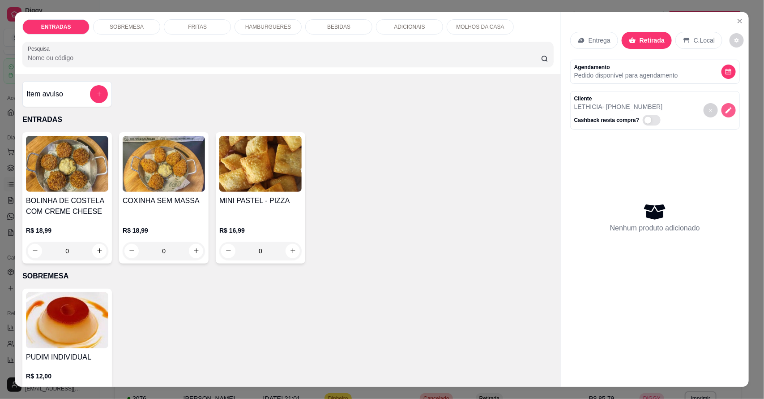
click at [726, 110] on icon "decrease-product-quantity" at bounding box center [729, 110] width 6 height 6
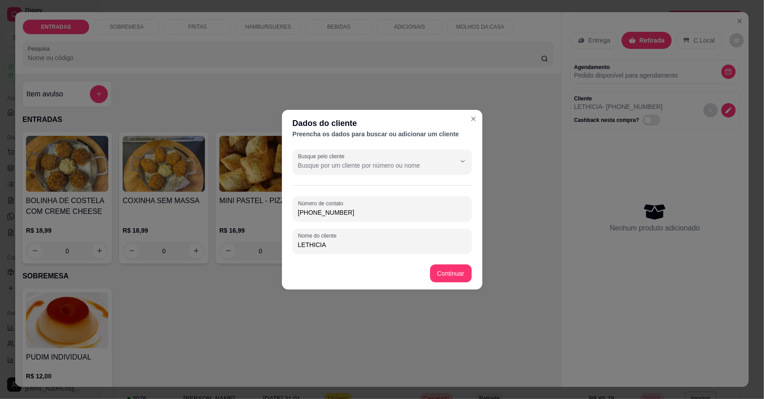
click at [326, 161] on input "Busque pelo cliente" at bounding box center [369, 165] width 143 height 9
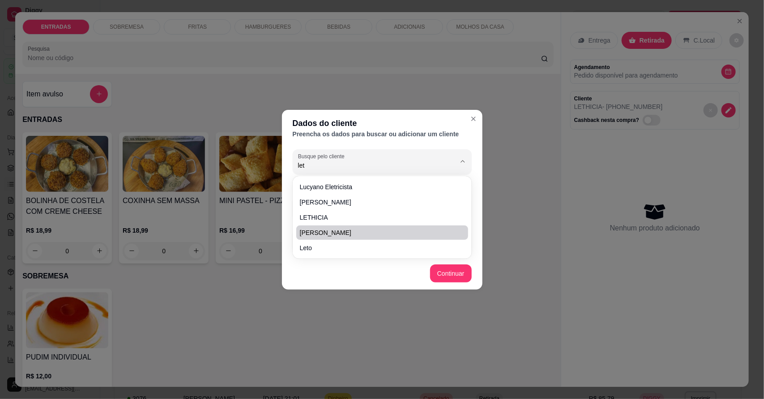
click at [344, 232] on span "[PERSON_NAME]" at bounding box center [378, 232] width 156 height 9
type input "[PERSON_NAME]"
type input "[PHONE_NUMBER]"
type input "[PERSON_NAME]"
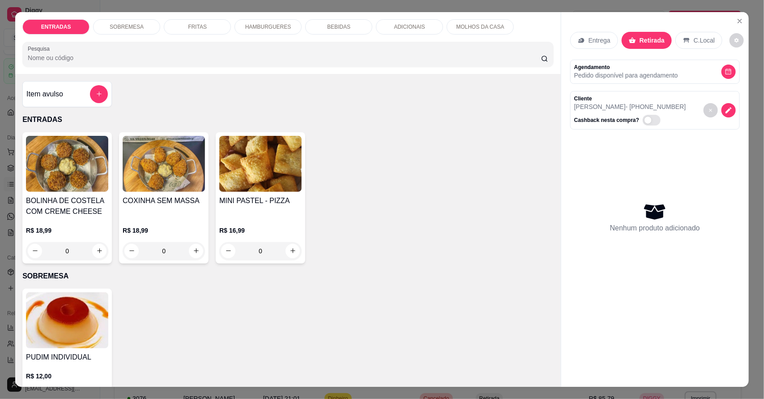
click at [280, 26] on p "HAMBURGUERES" at bounding box center [268, 26] width 46 height 7
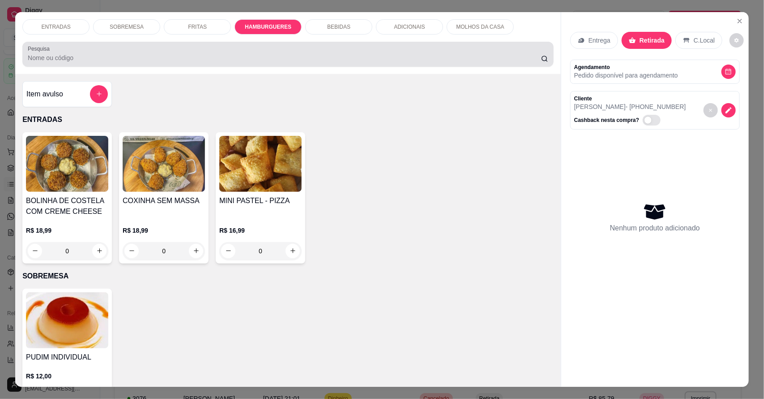
scroll to position [17, 0]
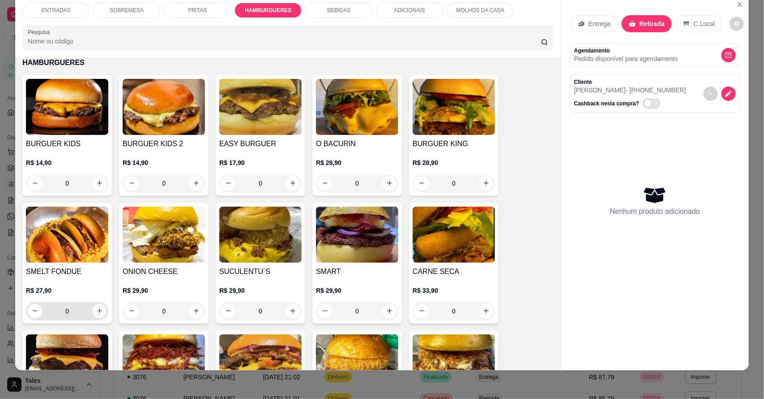
click at [99, 312] on button "increase-product-quantity" at bounding box center [99, 311] width 14 height 14
type input "1"
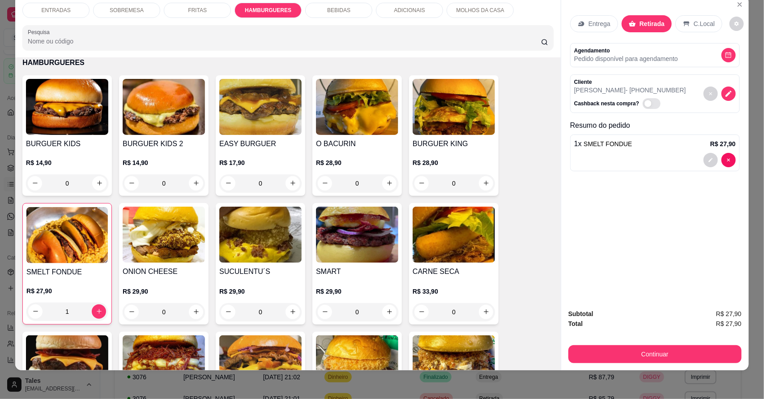
click at [323, 4] on div "BEBIDAS" at bounding box center [338, 10] width 67 height 15
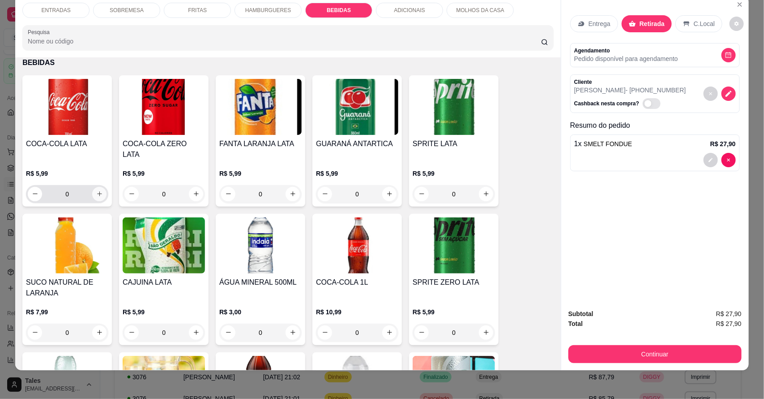
click at [99, 187] on button "increase-product-quantity" at bounding box center [99, 194] width 14 height 14
type input "1"
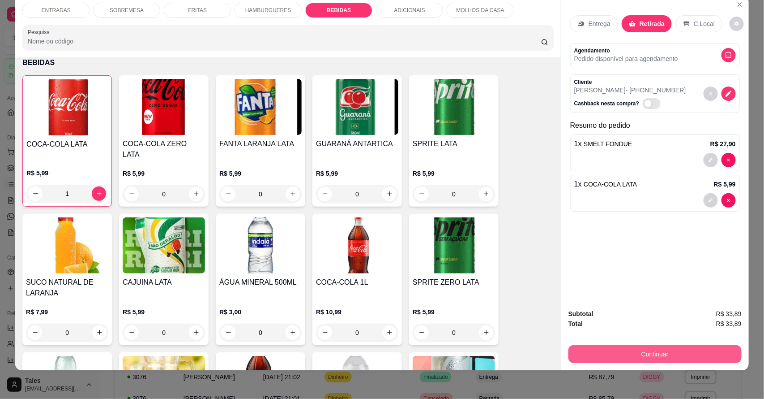
click at [694, 353] on button "Continuar" at bounding box center [655, 354] width 173 height 18
click at [709, 159] on icon "decrease-product-quantity" at bounding box center [711, 160] width 4 height 4
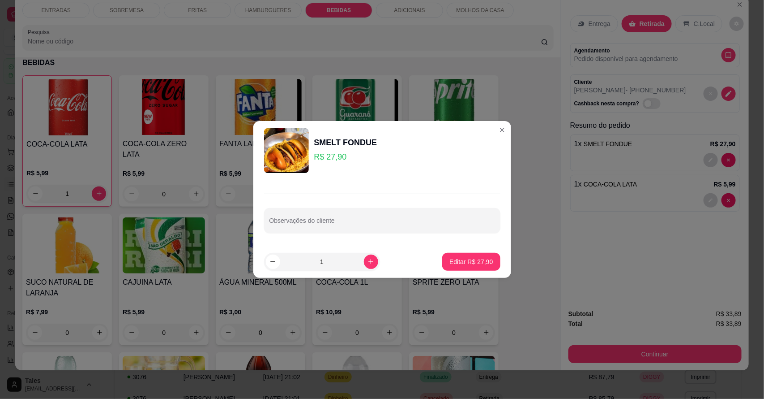
click at [333, 215] on div at bounding box center [383, 220] width 226 height 18
type input "sem molho da casa"
click at [480, 260] on p "Editar R$ 27,90" at bounding box center [471, 261] width 43 height 9
type input "0"
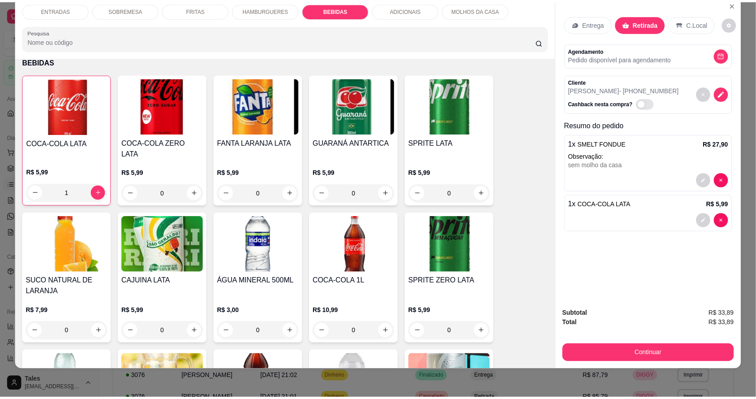
scroll to position [1176, 0]
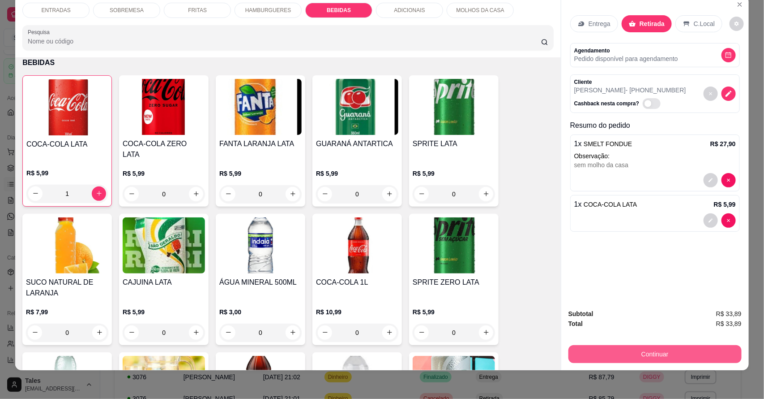
click at [661, 350] on button "Continuar" at bounding box center [655, 354] width 173 height 18
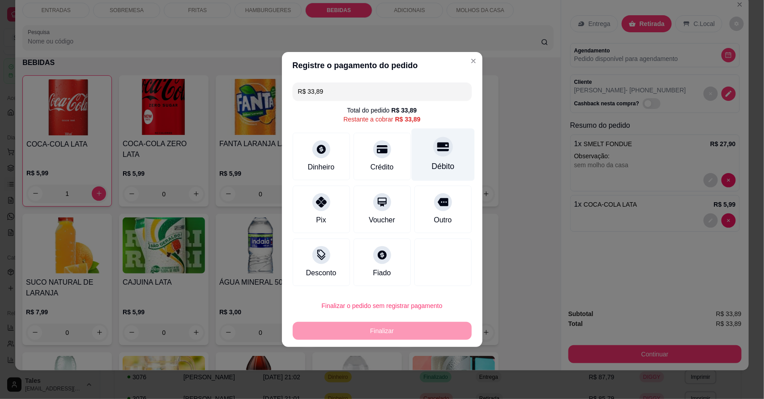
click at [431, 158] on div "Débito" at bounding box center [442, 155] width 63 height 52
type input "R$ 0,00"
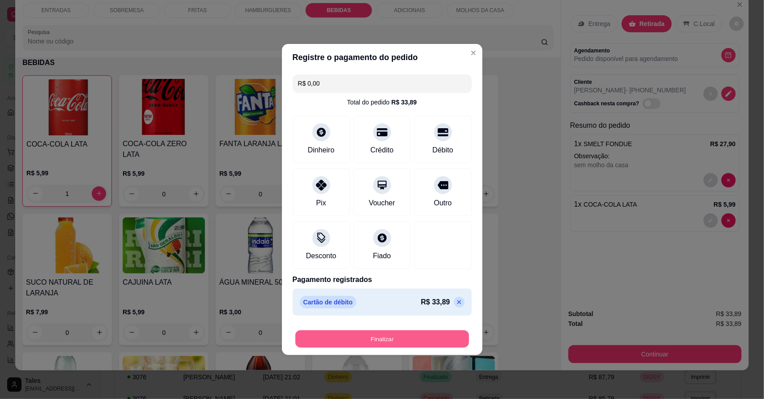
click at [419, 336] on button "Finalizar" at bounding box center [383, 338] width 174 height 17
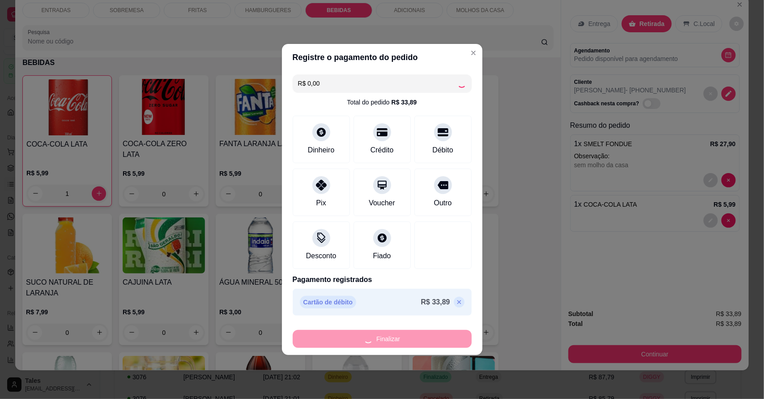
type input "0"
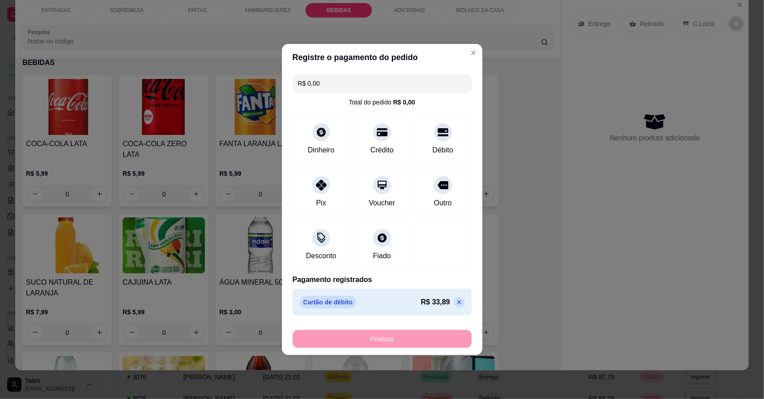
type input "-R$ 33,89"
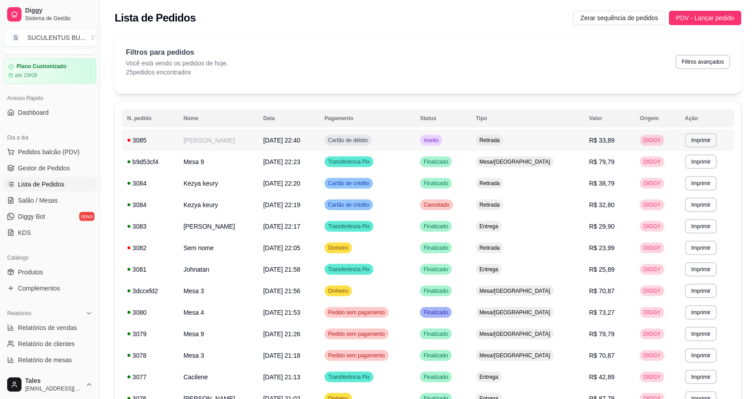
click at [249, 137] on td "[PERSON_NAME]" at bounding box center [218, 139] width 80 height 21
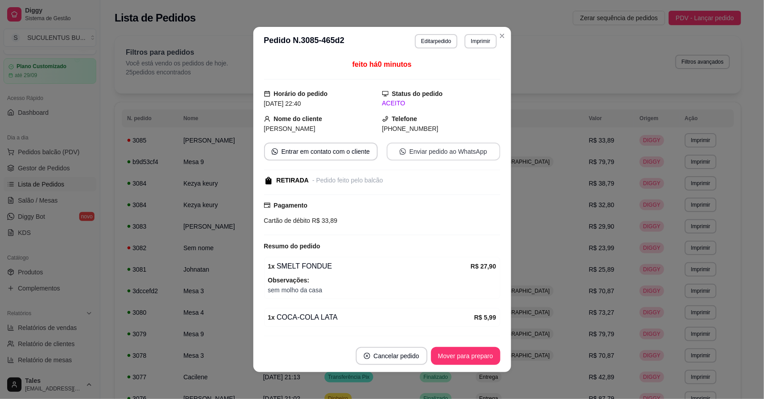
click at [424, 149] on button "Enviar pedido ao WhatsApp" at bounding box center [444, 151] width 114 height 18
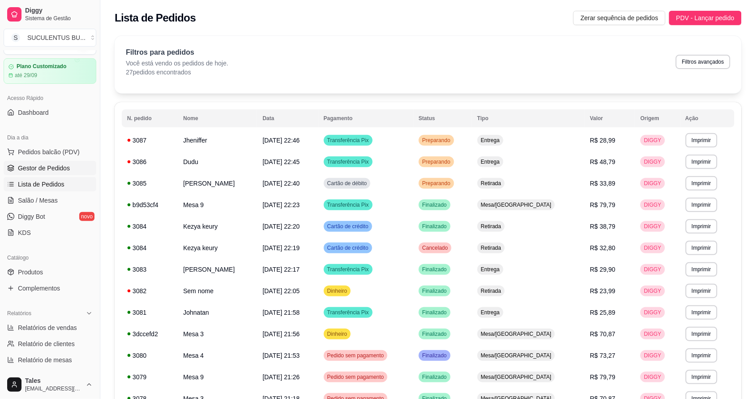
click at [59, 166] on span "Gestor de Pedidos" at bounding box center [44, 167] width 52 height 9
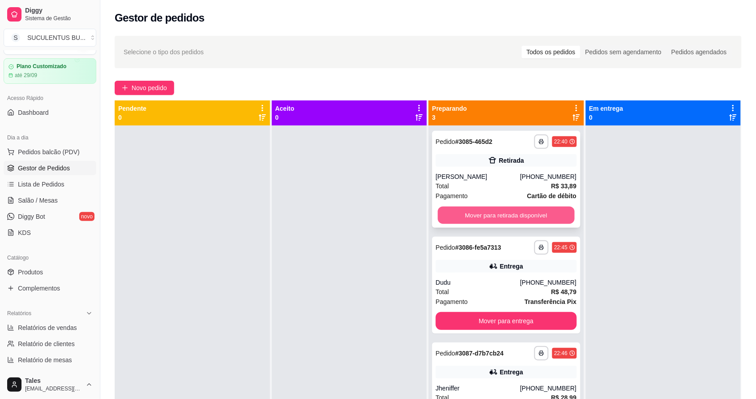
click at [497, 213] on button "Mover para retirada disponível" at bounding box center [506, 214] width 137 height 17
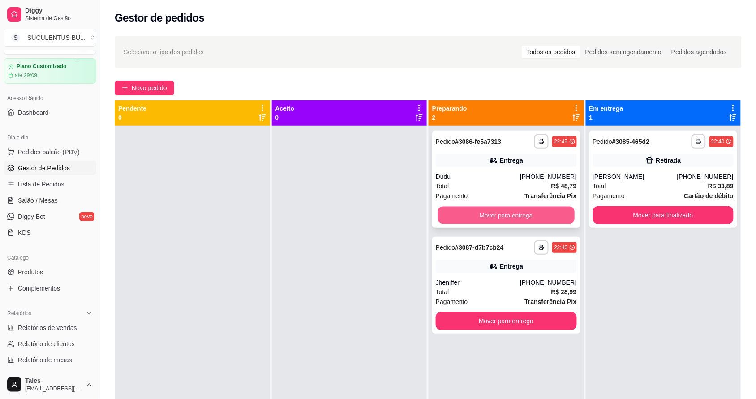
click at [515, 214] on button "Mover para entrega" at bounding box center [506, 214] width 137 height 17
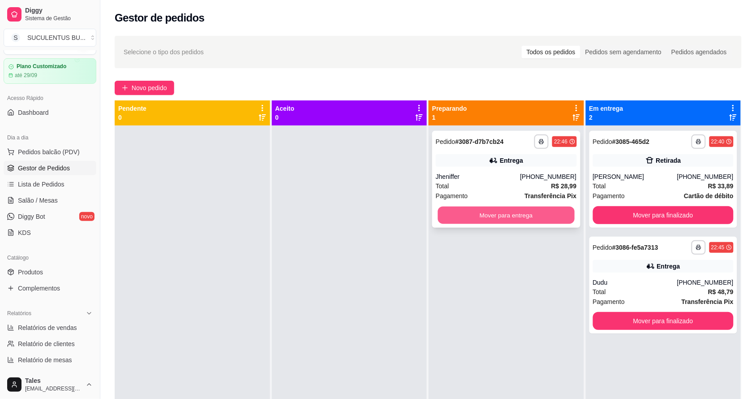
click at [511, 219] on button "Mover para entrega" at bounding box center [506, 214] width 137 height 17
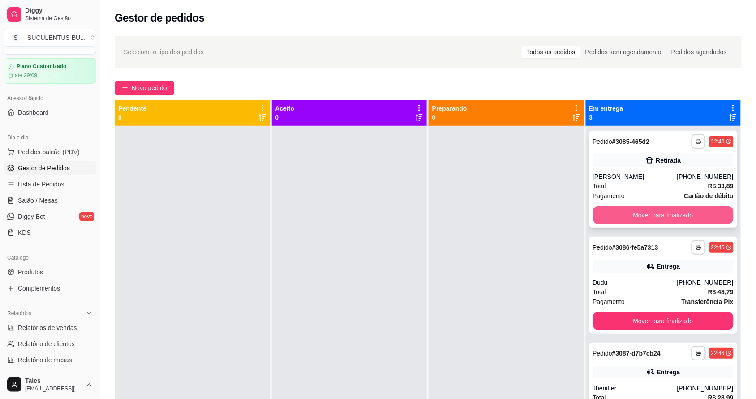
click at [675, 208] on button "Mover para finalizado" at bounding box center [663, 215] width 141 height 18
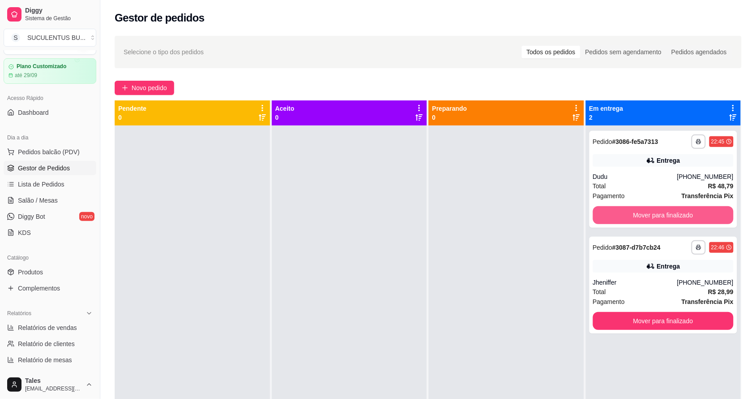
click at [675, 209] on button "Mover para finalizado" at bounding box center [663, 215] width 141 height 18
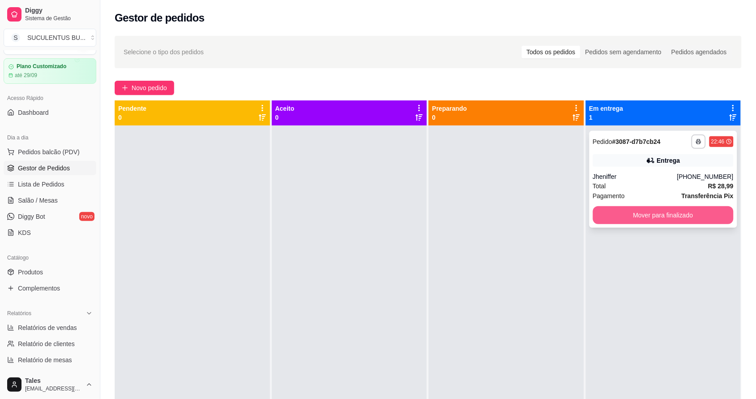
click at [681, 217] on button "Mover para finalizado" at bounding box center [663, 215] width 141 height 18
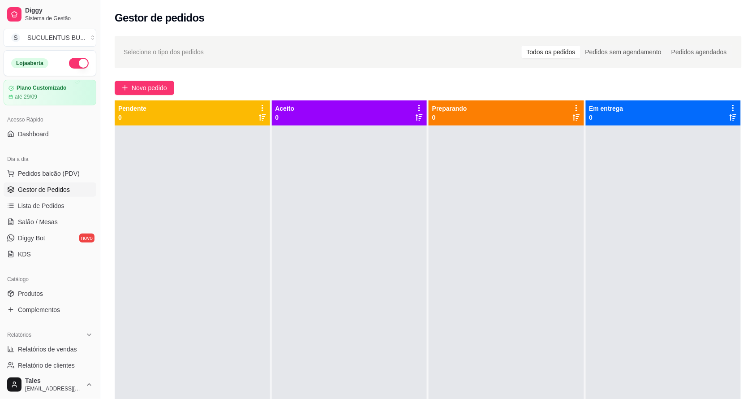
scroll to position [168, 0]
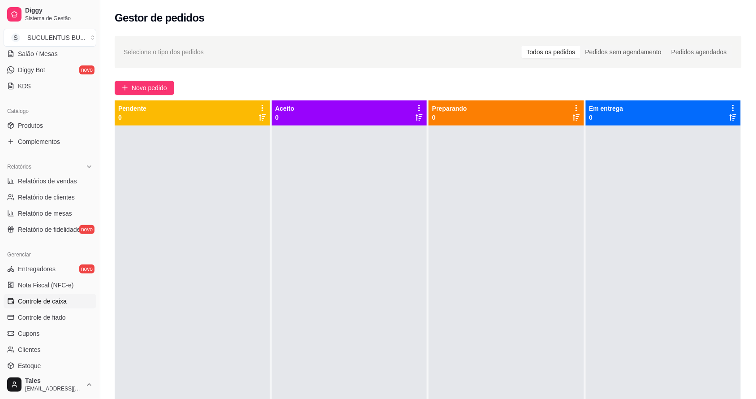
click at [45, 299] on span "Controle de caixa" at bounding box center [42, 300] width 49 height 9
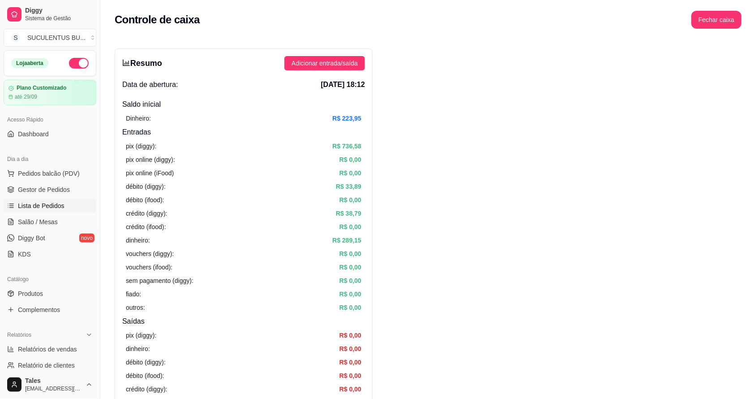
click at [50, 200] on link "Lista de Pedidos" at bounding box center [50, 205] width 93 height 14
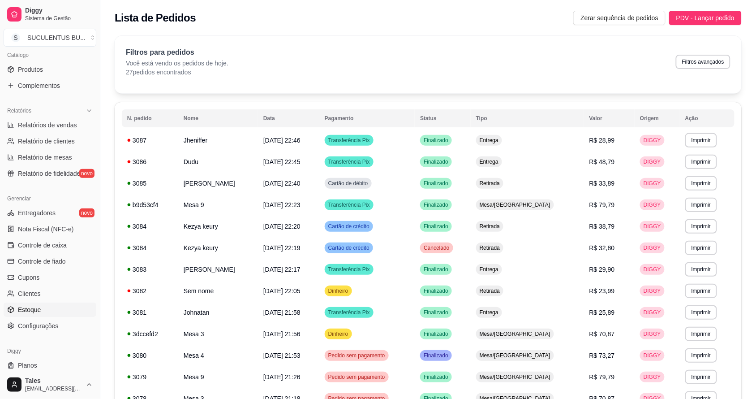
scroll to position [245, 0]
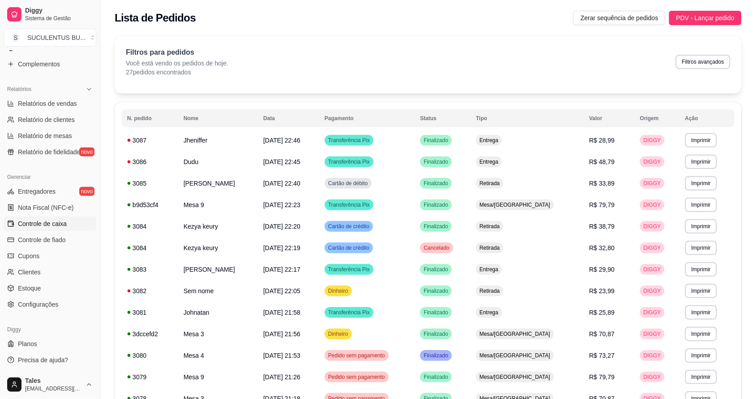
click at [56, 225] on span "Controle de caixa" at bounding box center [42, 223] width 49 height 9
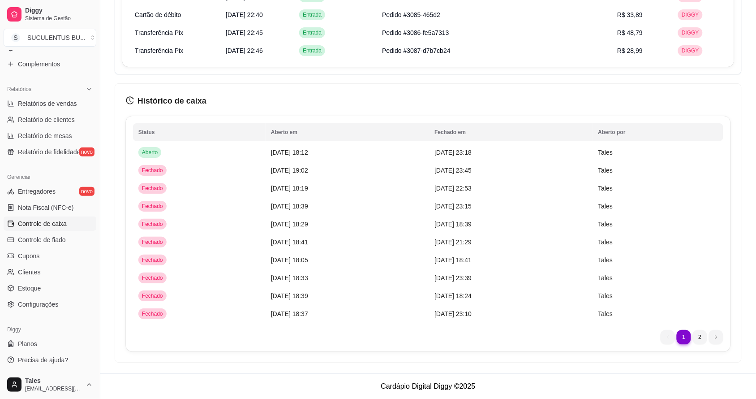
scroll to position [77, 0]
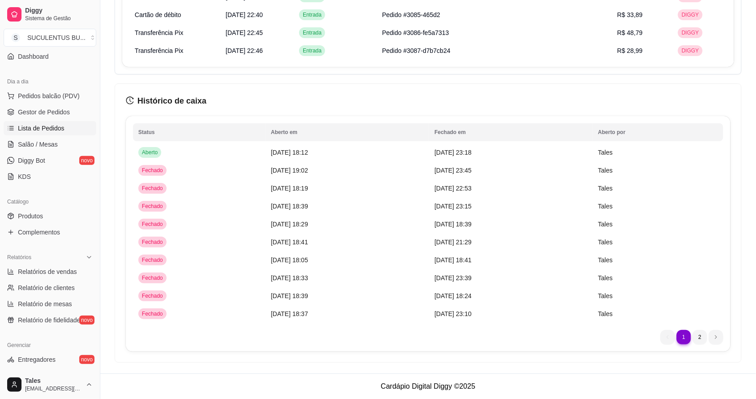
click at [55, 122] on link "Lista de Pedidos" at bounding box center [50, 128] width 93 height 14
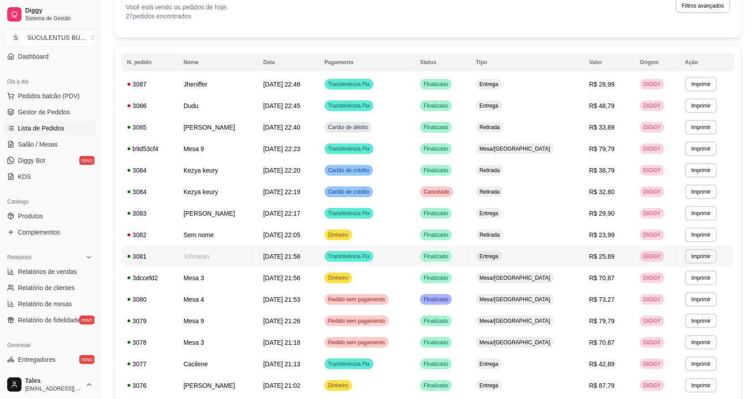
scroll to position [112, 0]
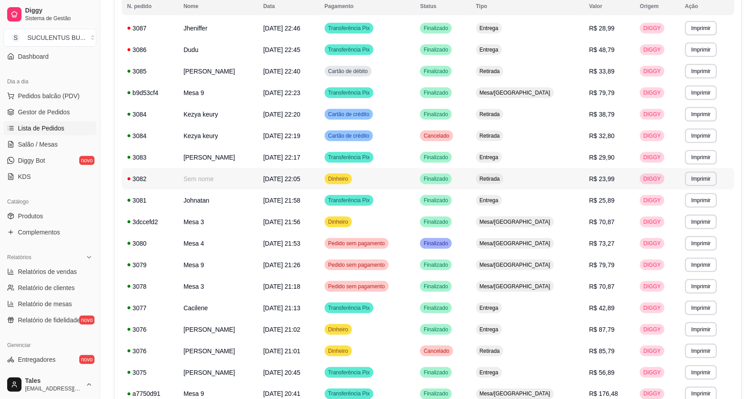
click at [415, 173] on td "Dinheiro" at bounding box center [366, 178] width 95 height 21
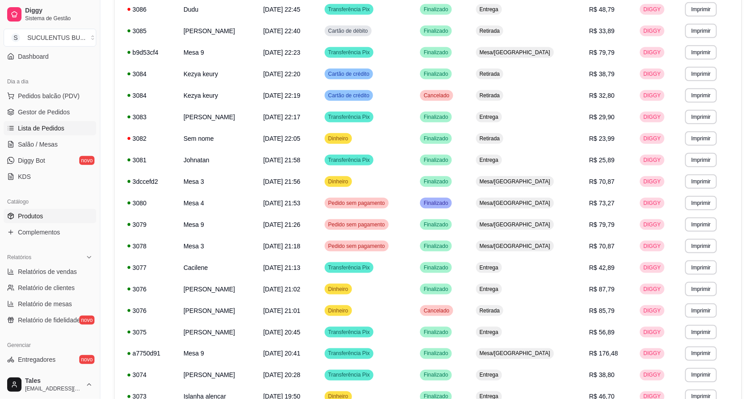
scroll to position [0, 0]
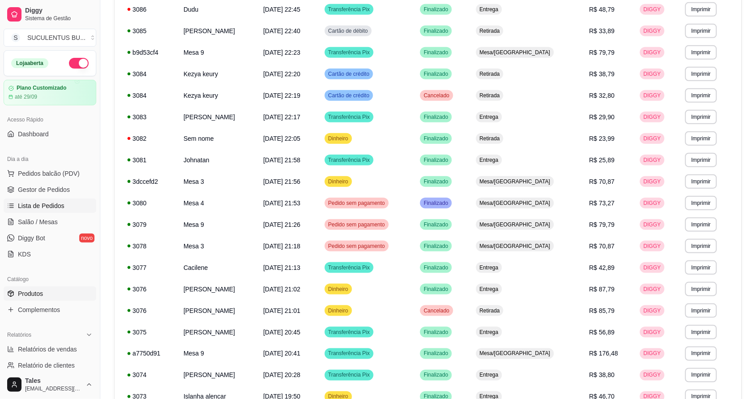
click at [300, 50] on span "[DATE] 22:23" at bounding box center [281, 52] width 37 height 7
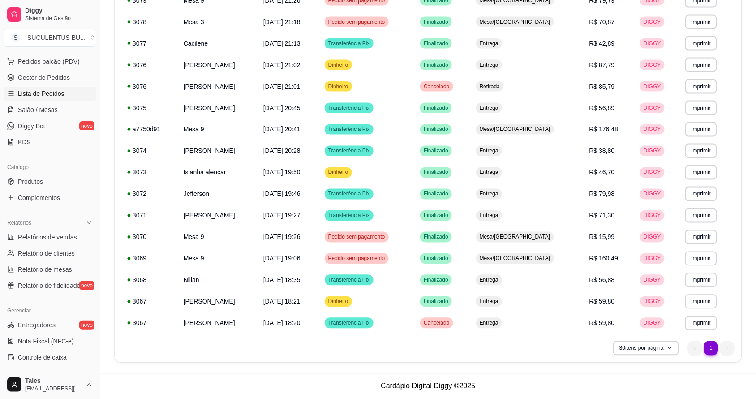
scroll to position [168, 0]
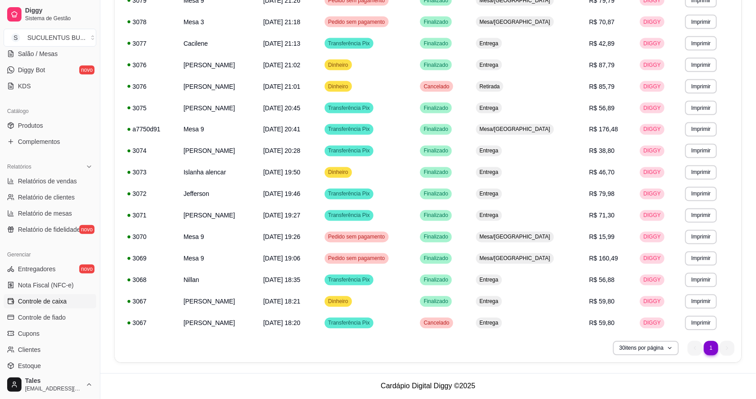
click at [48, 299] on span "Controle de caixa" at bounding box center [42, 300] width 49 height 9
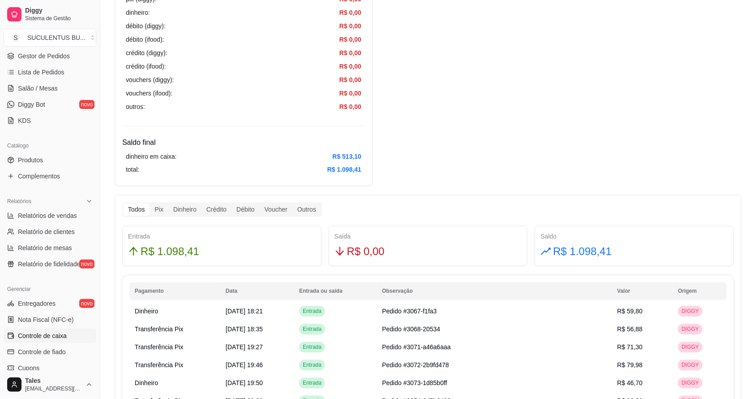
scroll to position [77, 0]
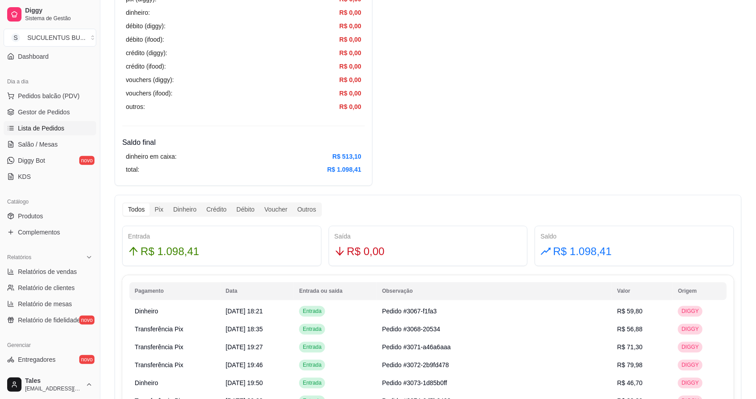
click at [58, 125] on span "Lista de Pedidos" at bounding box center [41, 128] width 47 height 9
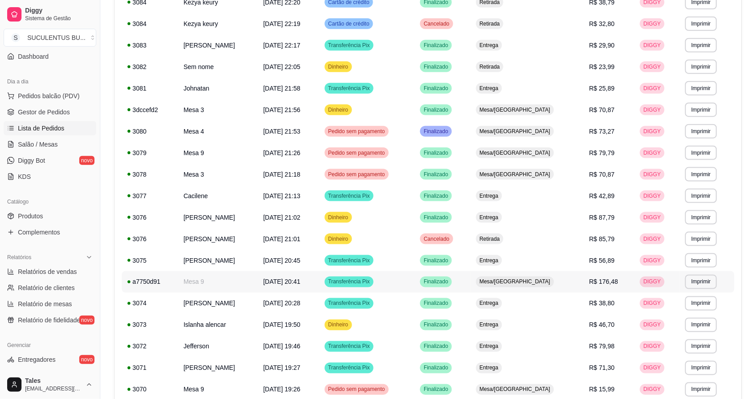
scroll to position [376, 0]
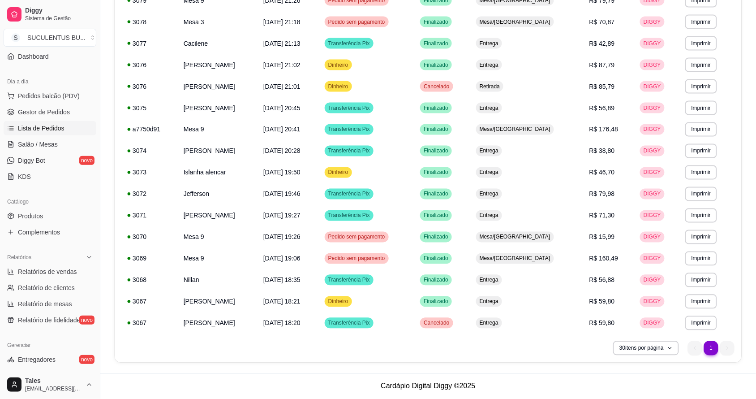
drag, startPoint x: 274, startPoint y: 258, endPoint x: 406, endPoint y: 359, distance: 166.1
click at [406, 359] on div "**********" at bounding box center [428, 44] width 627 height 636
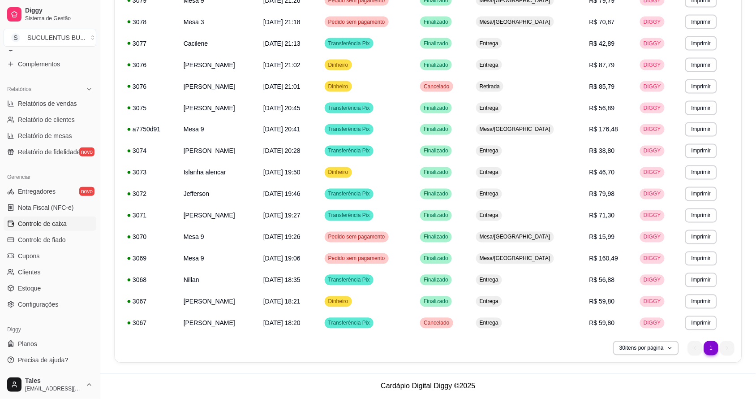
click at [68, 224] on link "Controle de caixa" at bounding box center [50, 223] width 93 height 14
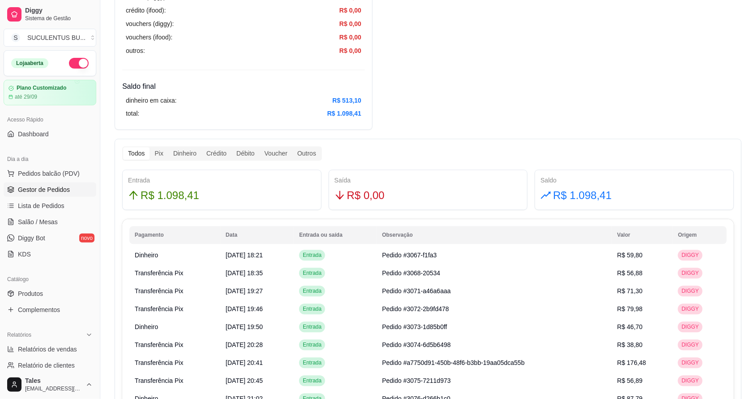
click at [39, 193] on span "Gestor de Pedidos" at bounding box center [44, 189] width 52 height 9
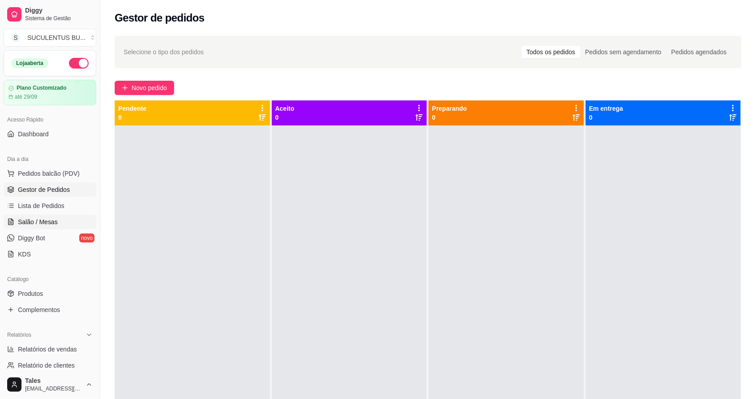
click at [61, 224] on link "Salão / Mesas" at bounding box center [50, 221] width 93 height 14
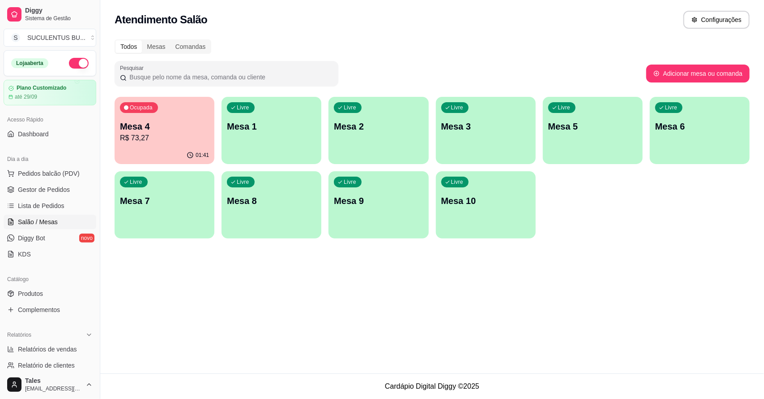
click at [177, 133] on p "R$ 73,27" at bounding box center [164, 138] width 89 height 11
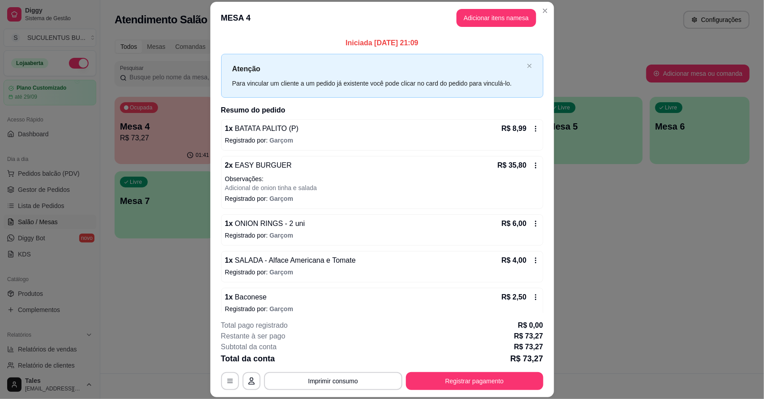
scroll to position [47, 0]
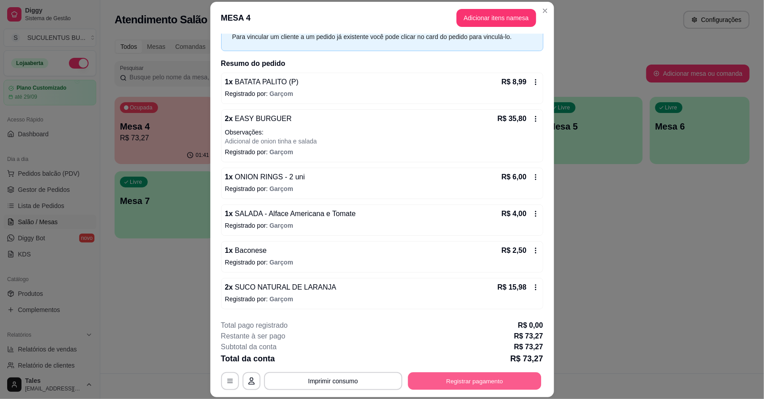
click at [442, 384] on button "Registrar pagamento" at bounding box center [474, 380] width 133 height 17
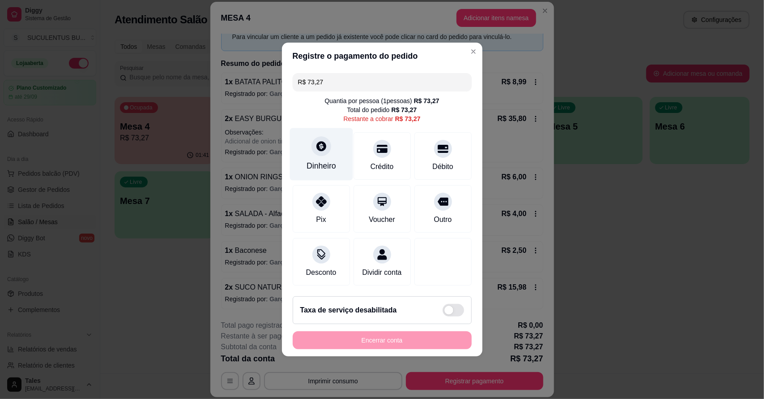
click at [330, 160] on div "Dinheiro" at bounding box center [322, 166] width 30 height 12
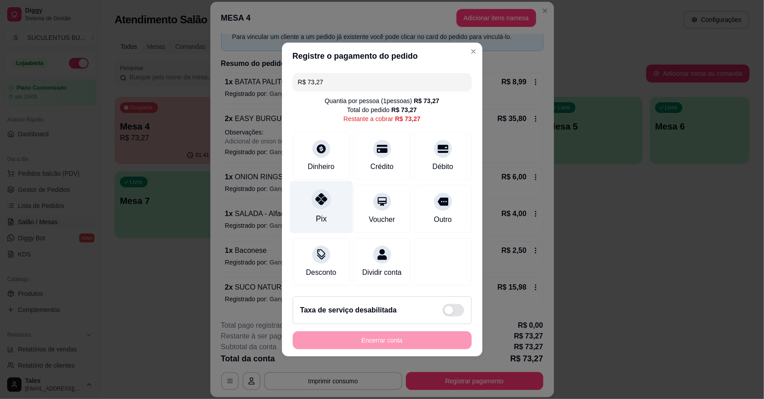
click at [325, 210] on div "Pix" at bounding box center [321, 207] width 63 height 52
type input "R$ 0,00"
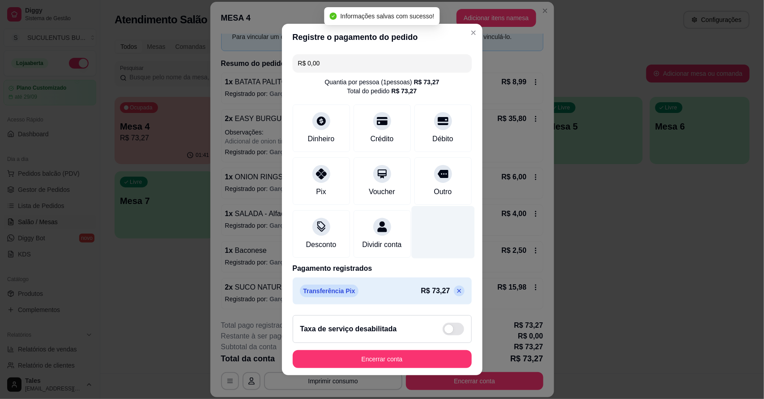
scroll to position [9, 0]
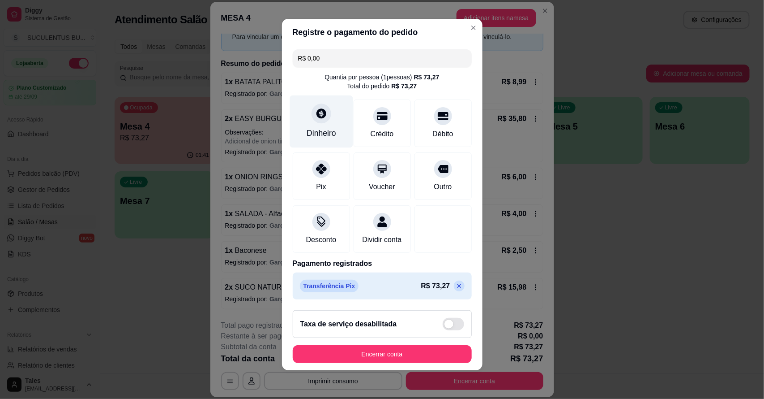
click at [314, 116] on div "Dinheiro" at bounding box center [321, 121] width 63 height 52
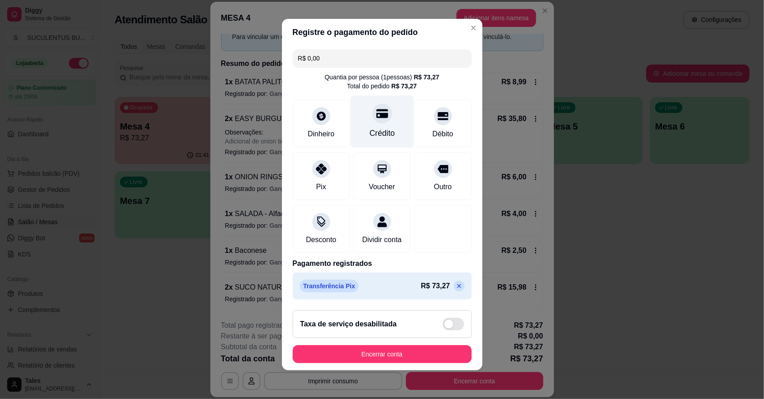
click at [373, 109] on div at bounding box center [383, 113] width 20 height 20
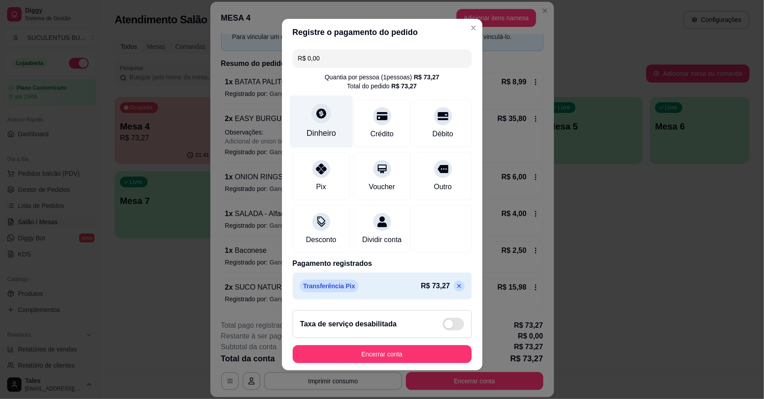
click at [312, 127] on div "Dinheiro" at bounding box center [322, 133] width 30 height 12
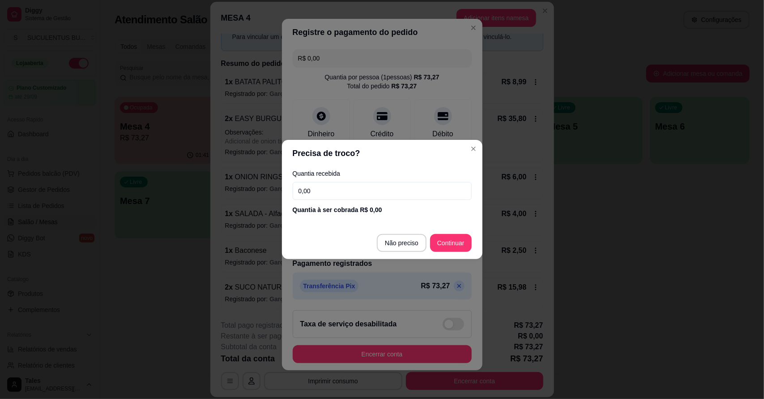
click at [328, 195] on input "0,00" at bounding box center [382, 191] width 179 height 18
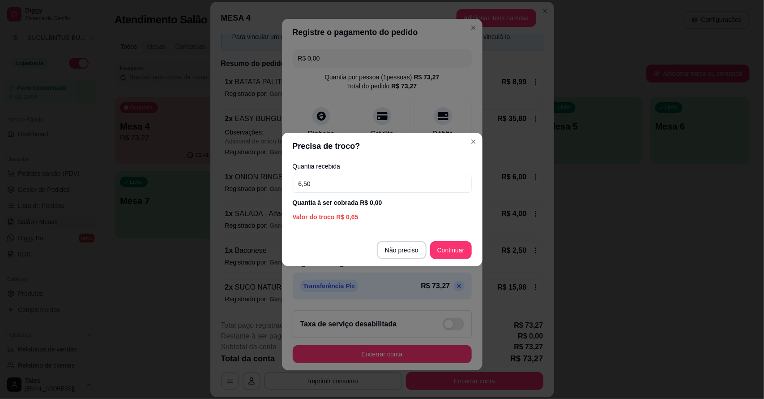
type input "65,00"
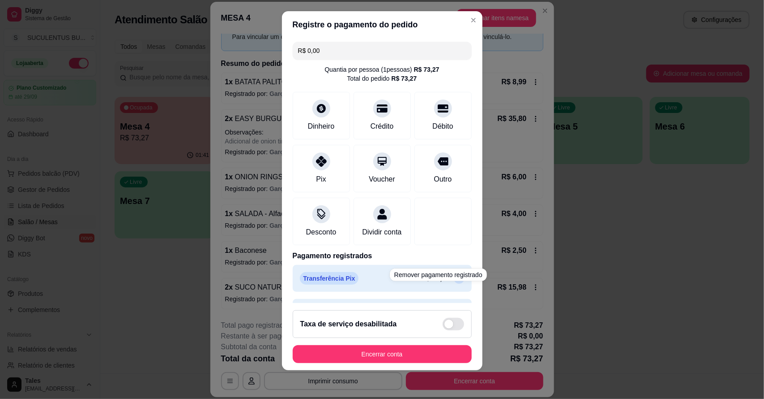
scroll to position [38, 0]
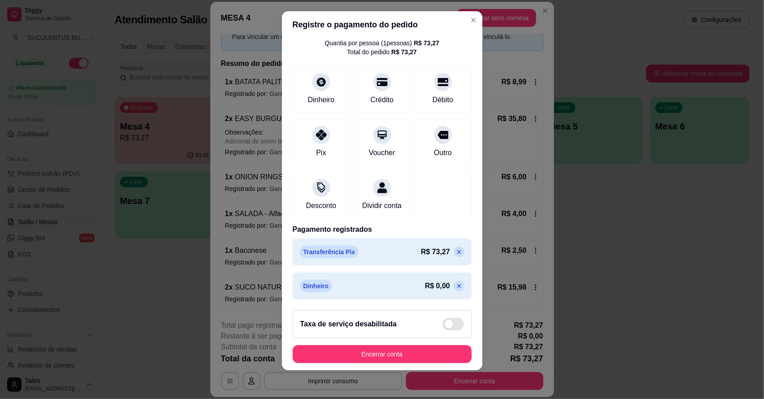
click at [457, 249] on icon at bounding box center [459, 251] width 4 height 4
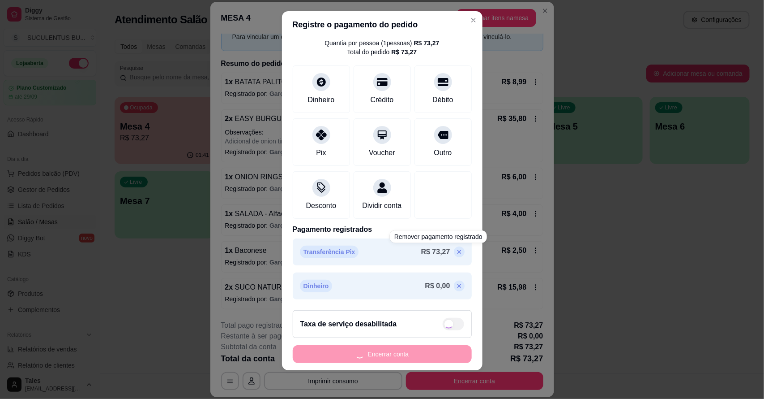
type input "R$ 73,27"
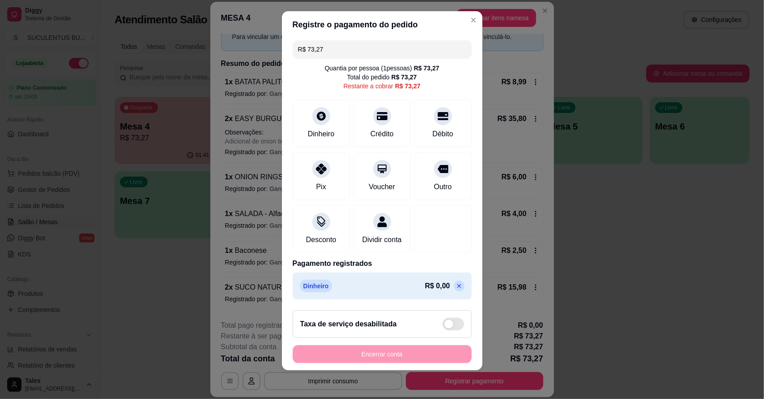
scroll to position [13, 0]
click at [456, 282] on icon at bounding box center [459, 285] width 7 height 7
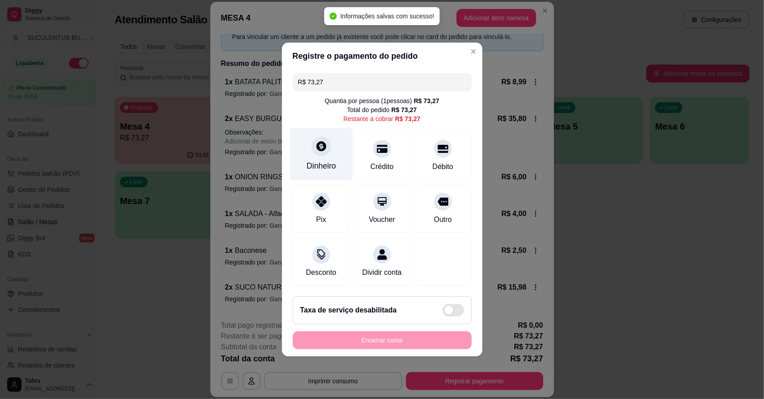
scroll to position [0, 0]
click at [322, 160] on div "Dinheiro" at bounding box center [322, 166] width 30 height 12
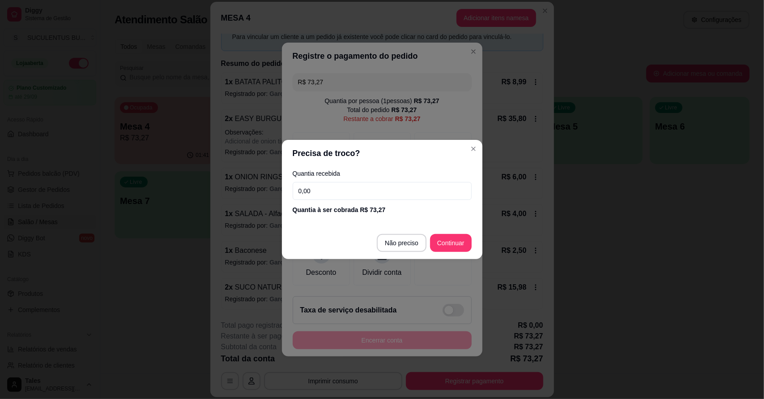
click at [330, 201] on div "Quantia recebida 0,00 Quantia à ser cobrada R$ 73,27" at bounding box center [382, 192] width 201 height 51
click at [328, 195] on input "0,00" at bounding box center [382, 191] width 179 height 18
type input "65,00"
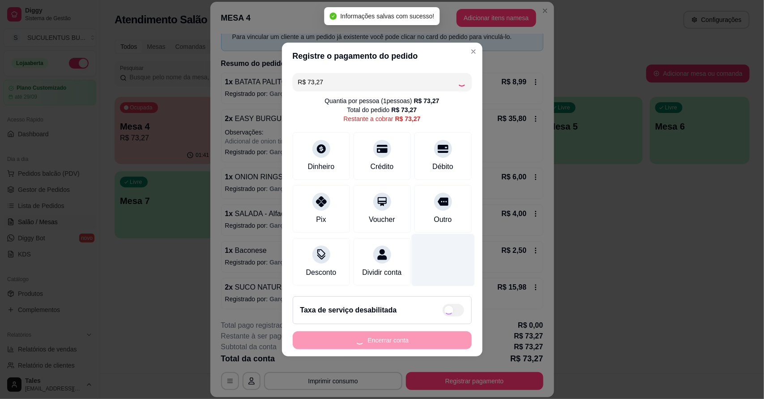
type input "R$ 0,00"
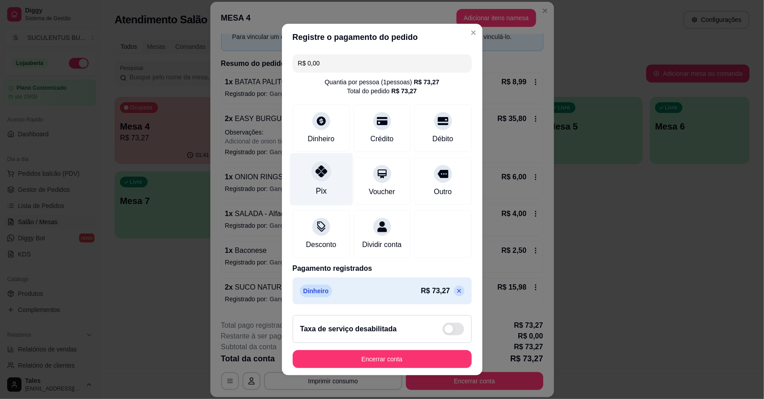
click at [313, 176] on div at bounding box center [322, 171] width 20 height 20
click at [451, 30] on header "Registre o pagamento do pedido" at bounding box center [382, 37] width 201 height 27
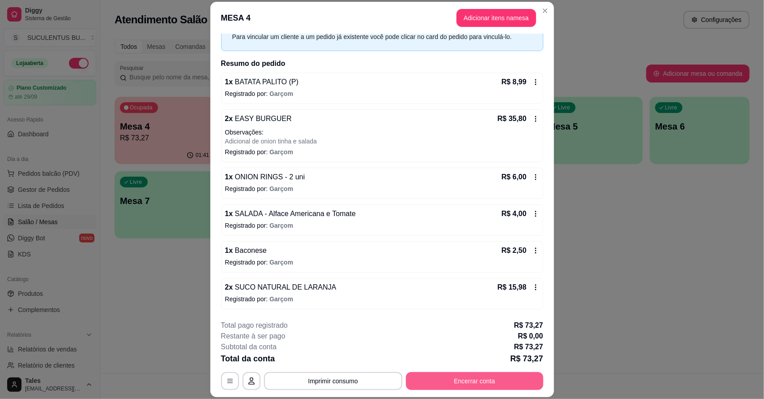
click at [459, 382] on button "Encerrar conta" at bounding box center [474, 381] width 137 height 18
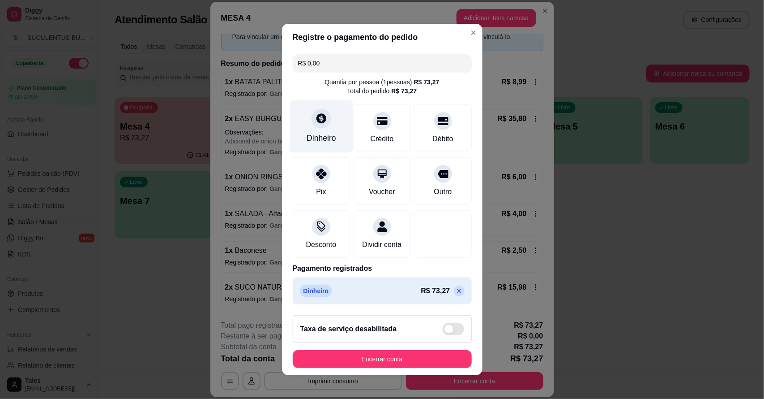
click at [317, 123] on div at bounding box center [322, 118] width 20 height 20
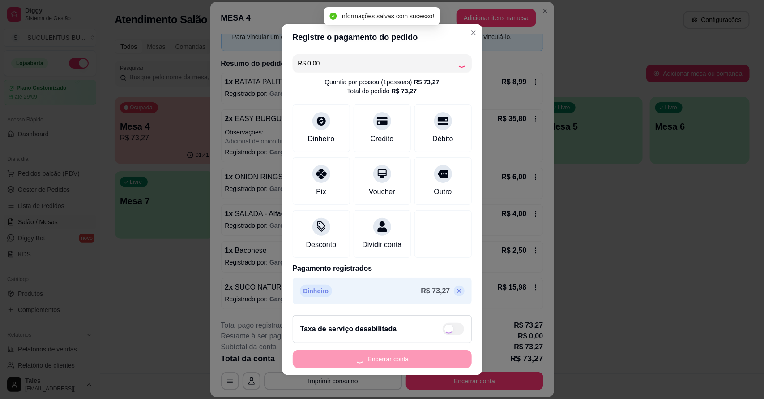
click at [404, 365] on div "Encerrar conta" at bounding box center [382, 359] width 179 height 18
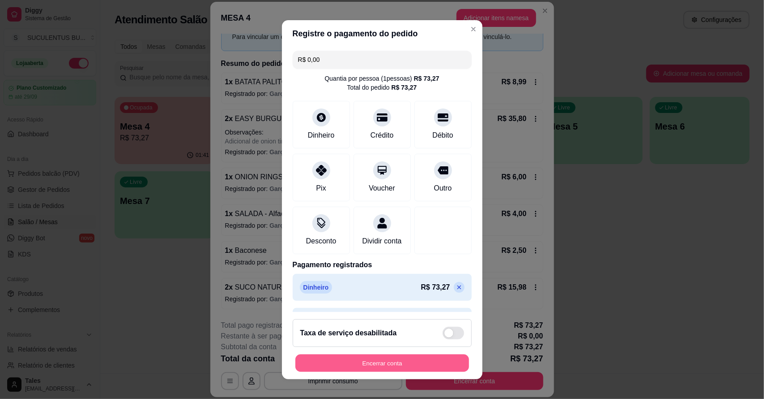
click at [405, 363] on button "Encerrar conta" at bounding box center [383, 362] width 174 height 17
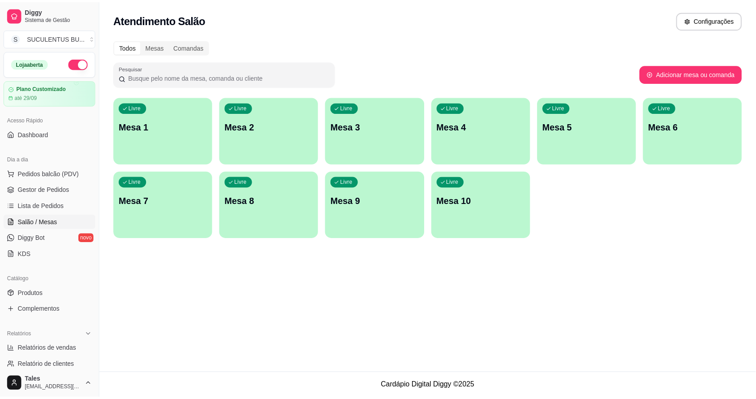
scroll to position [224, 0]
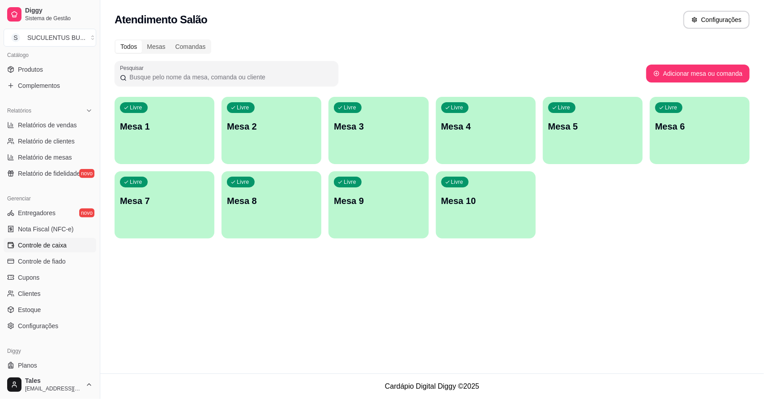
click at [52, 248] on span "Controle de caixa" at bounding box center [42, 244] width 49 height 9
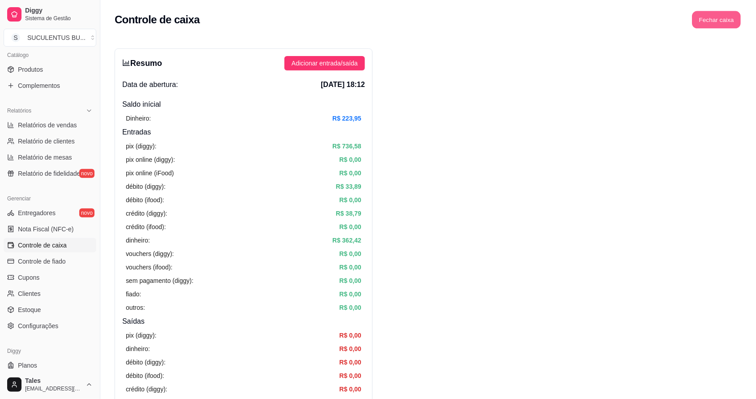
click at [715, 24] on button "Fechar caixa" at bounding box center [716, 19] width 49 height 17
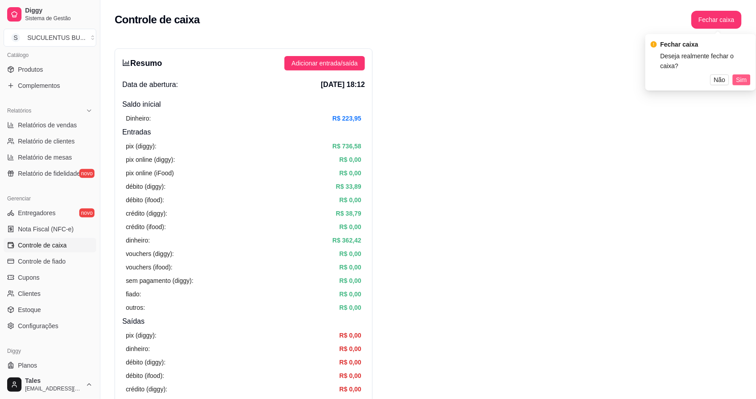
click at [741, 75] on span "Sim" at bounding box center [741, 80] width 11 height 10
